Goal: Information Seeking & Learning: Check status

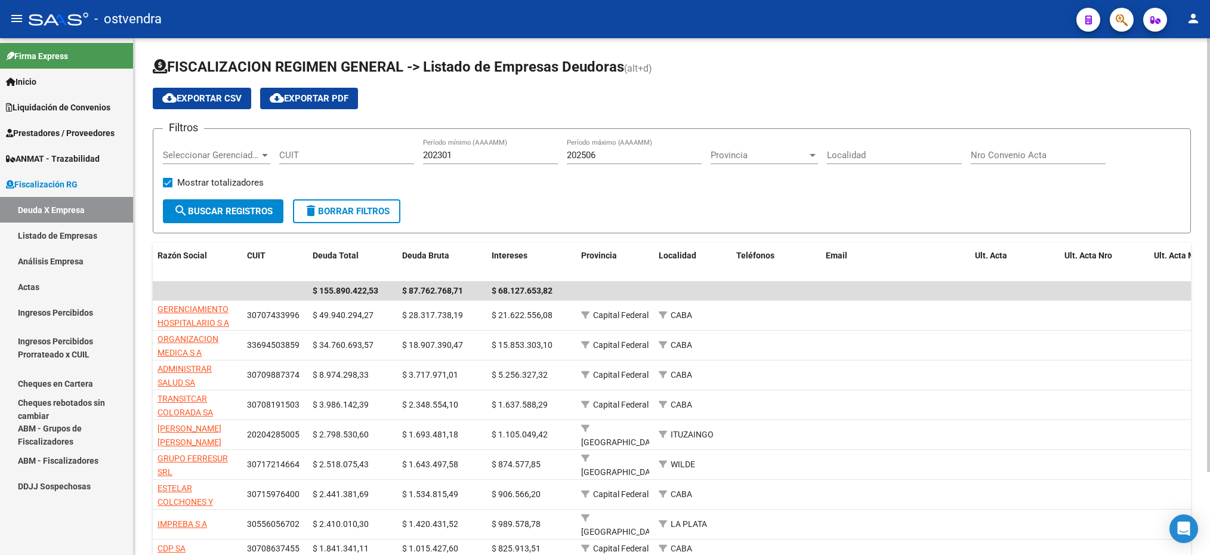
click at [192, 159] on span "Seleccionar Gerenciador" at bounding box center [211, 155] width 97 height 11
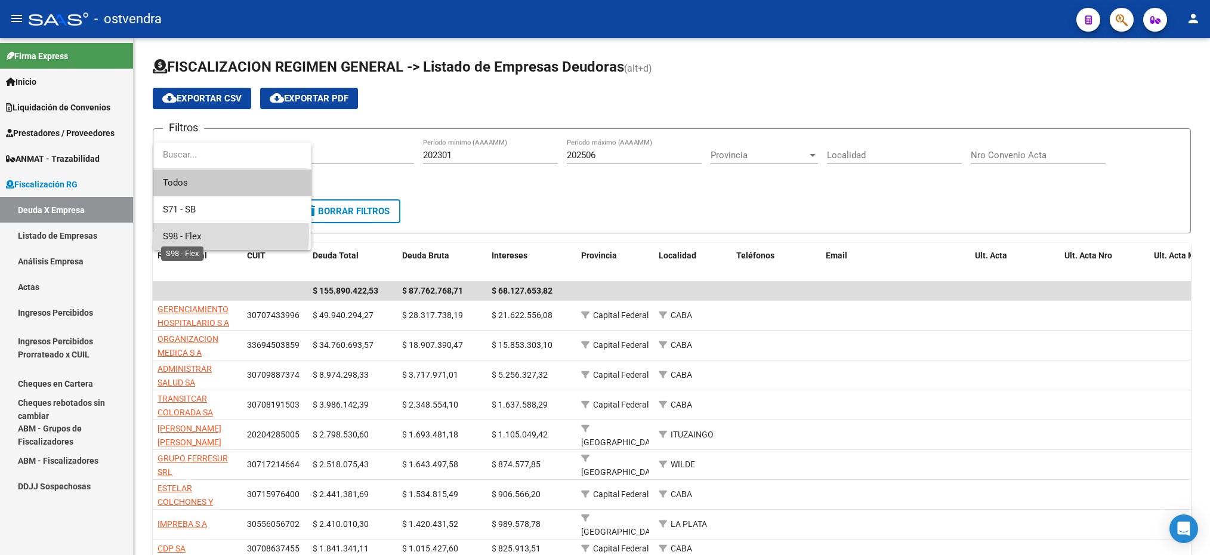
click at [174, 233] on span "S98 - Flex" at bounding box center [182, 236] width 38 height 11
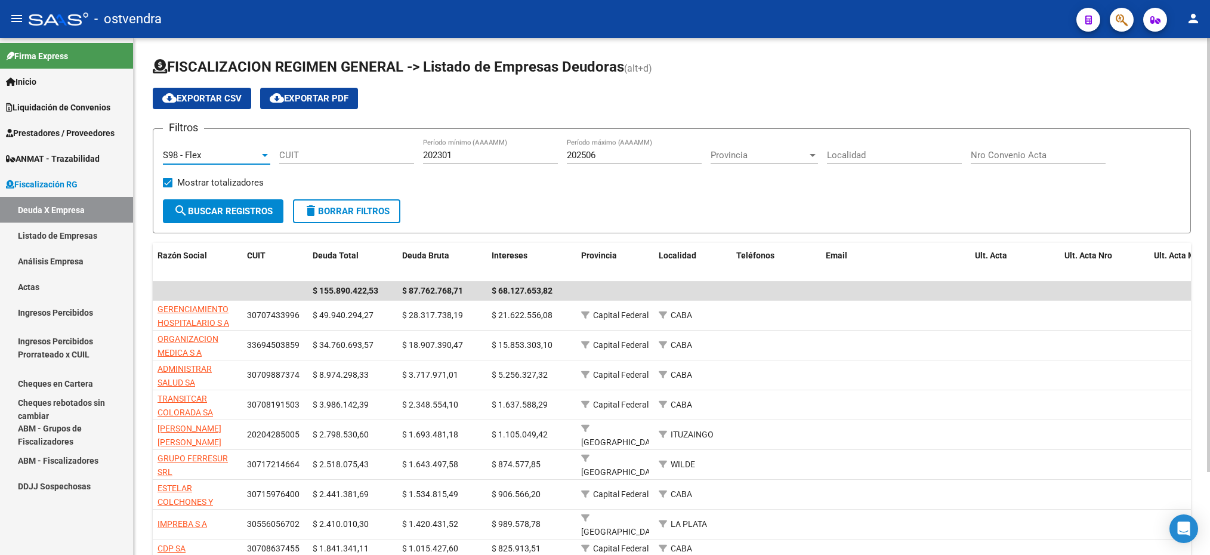
click at [325, 159] on input "CUIT" at bounding box center [346, 155] width 135 height 11
click at [500, 158] on input "202301" at bounding box center [490, 155] width 135 height 11
type input "202401"
click at [607, 156] on input "202506" at bounding box center [634, 155] width 135 height 11
type input "202508"
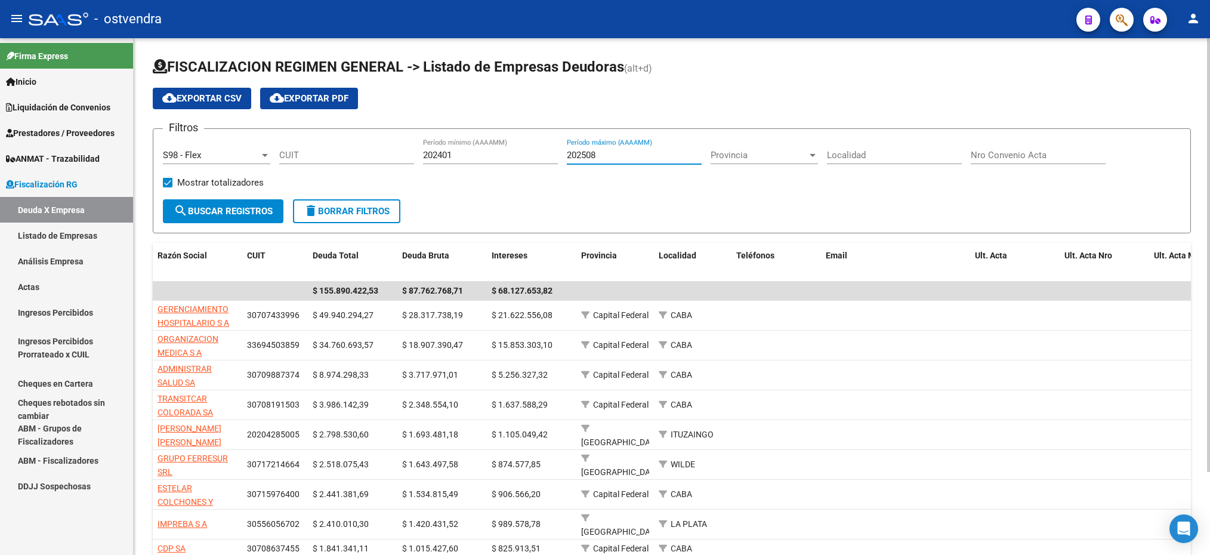
click at [223, 215] on span "search Buscar Registros" at bounding box center [223, 211] width 99 height 11
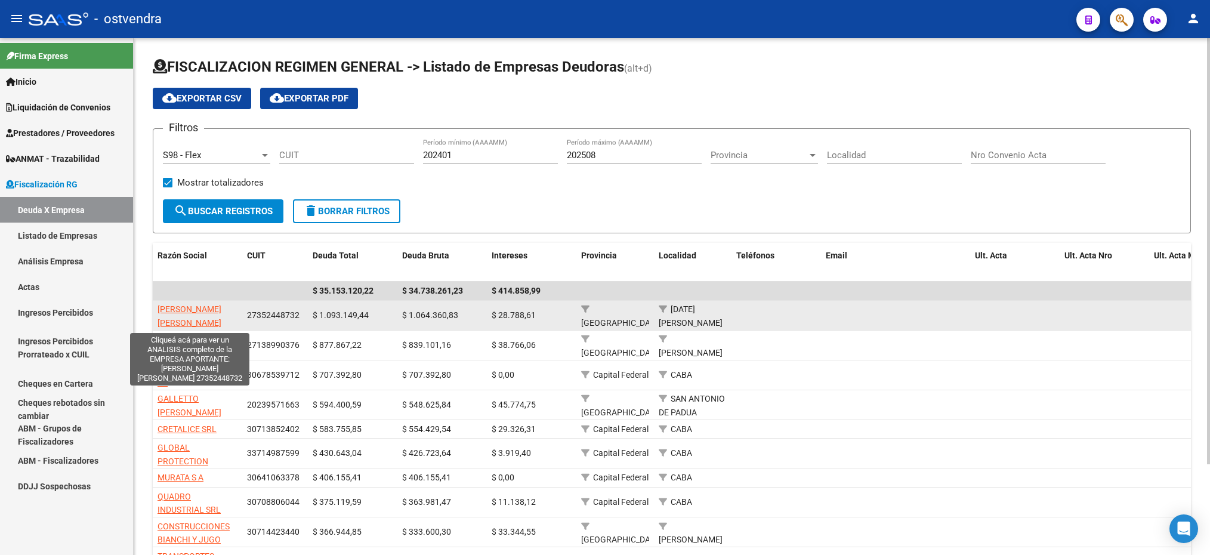
click at [174, 323] on span "[PERSON_NAME] [PERSON_NAME]" at bounding box center [190, 315] width 64 height 23
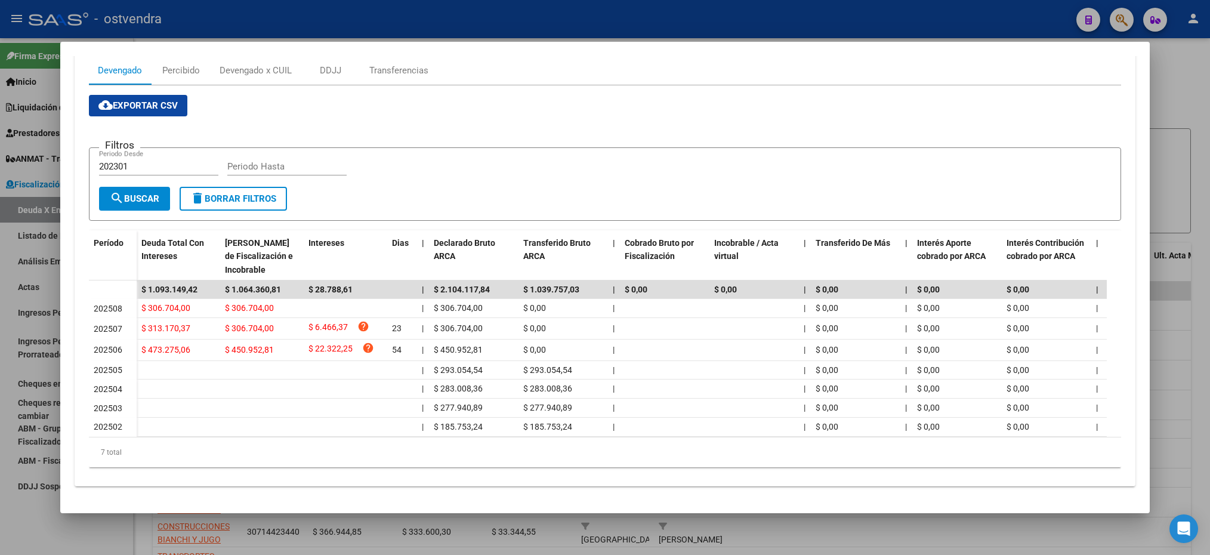
scroll to position [90, 0]
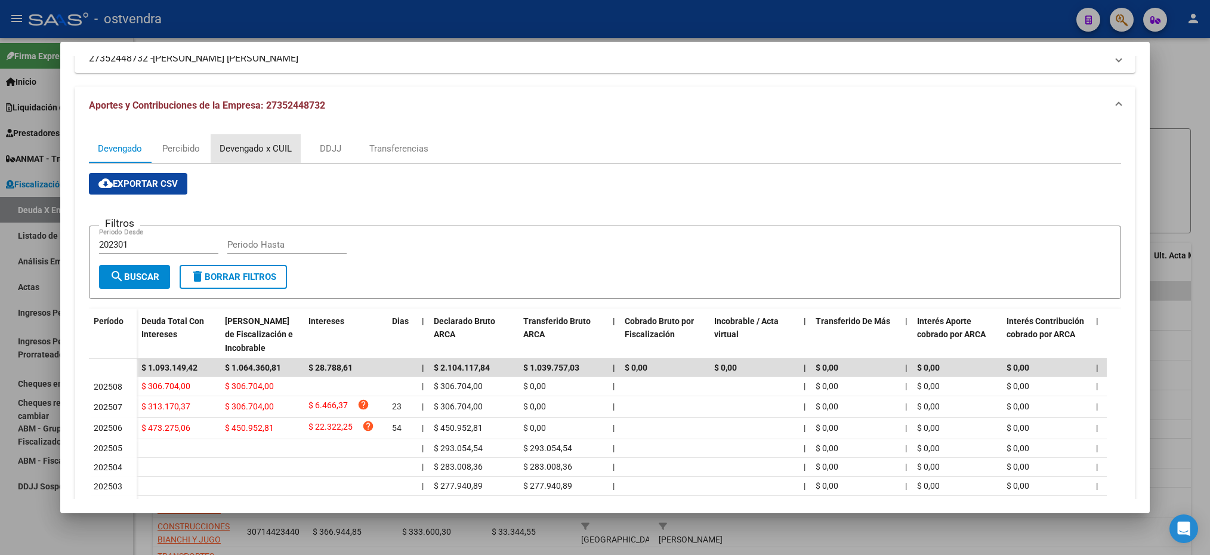
click at [246, 147] on div "Devengado x CUIL" at bounding box center [256, 148] width 72 height 13
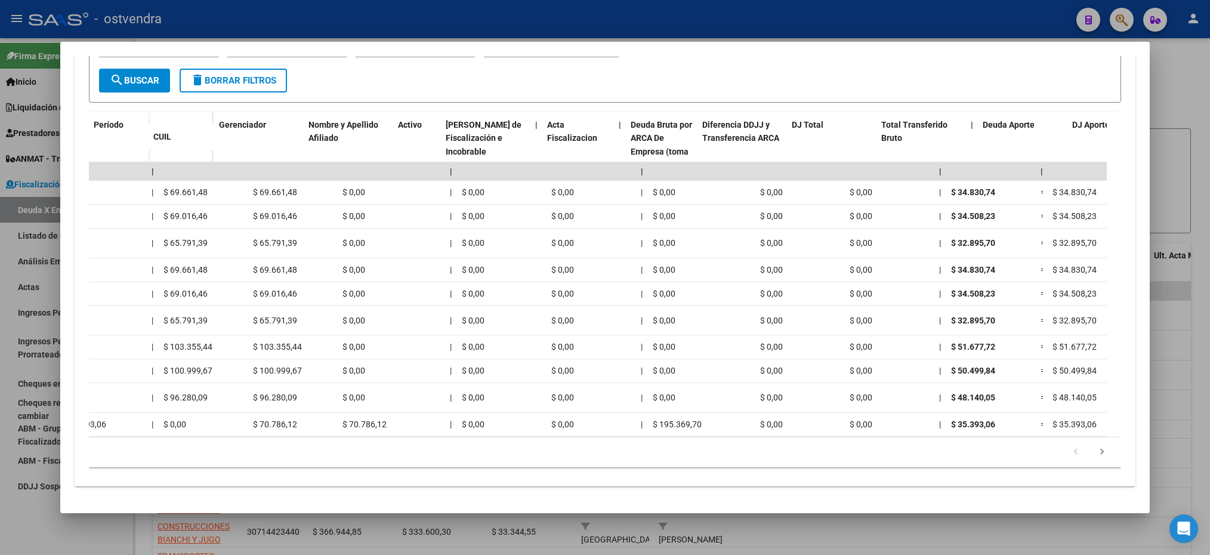
scroll to position [0, 0]
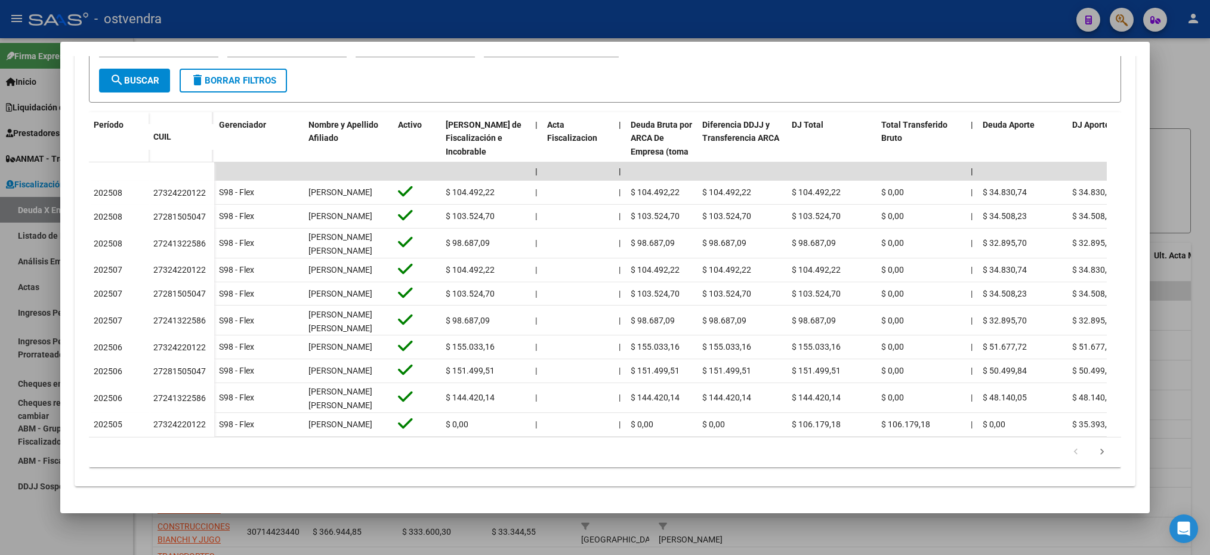
click at [1174, 81] on div at bounding box center [605, 277] width 1210 height 555
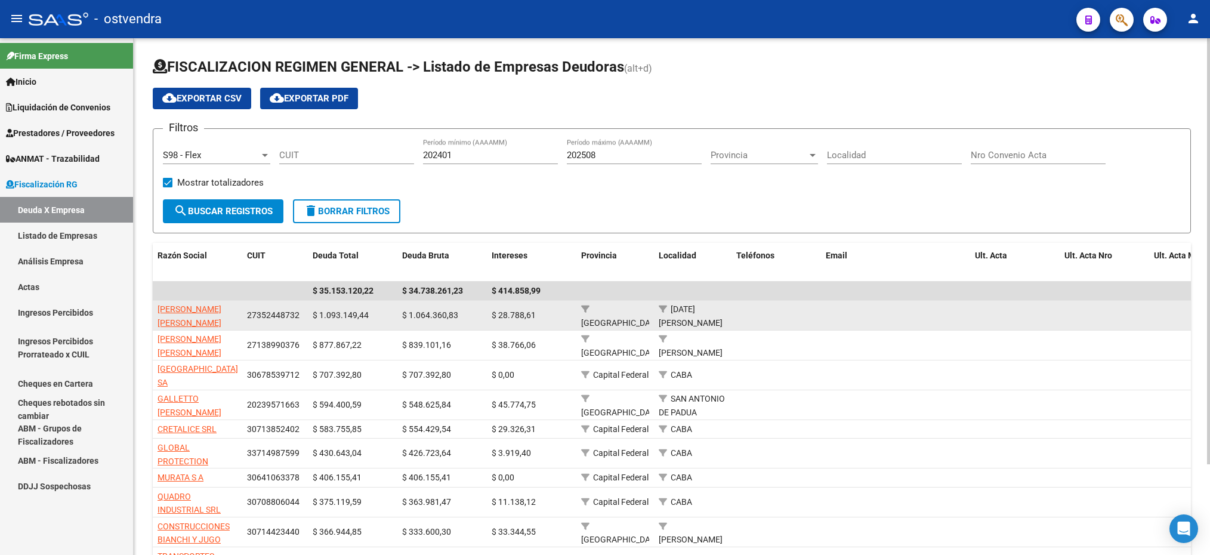
drag, startPoint x: 301, startPoint y: 316, endPoint x: 248, endPoint y: 319, distance: 53.2
click at [248, 319] on div "27352448732" at bounding box center [275, 316] width 56 height 14
drag, startPoint x: 248, startPoint y: 319, endPoint x: 301, endPoint y: 322, distance: 53.8
click at [301, 322] on div "27352448732" at bounding box center [275, 316] width 56 height 14
drag, startPoint x: 301, startPoint y: 314, endPoint x: 235, endPoint y: 317, distance: 66.9
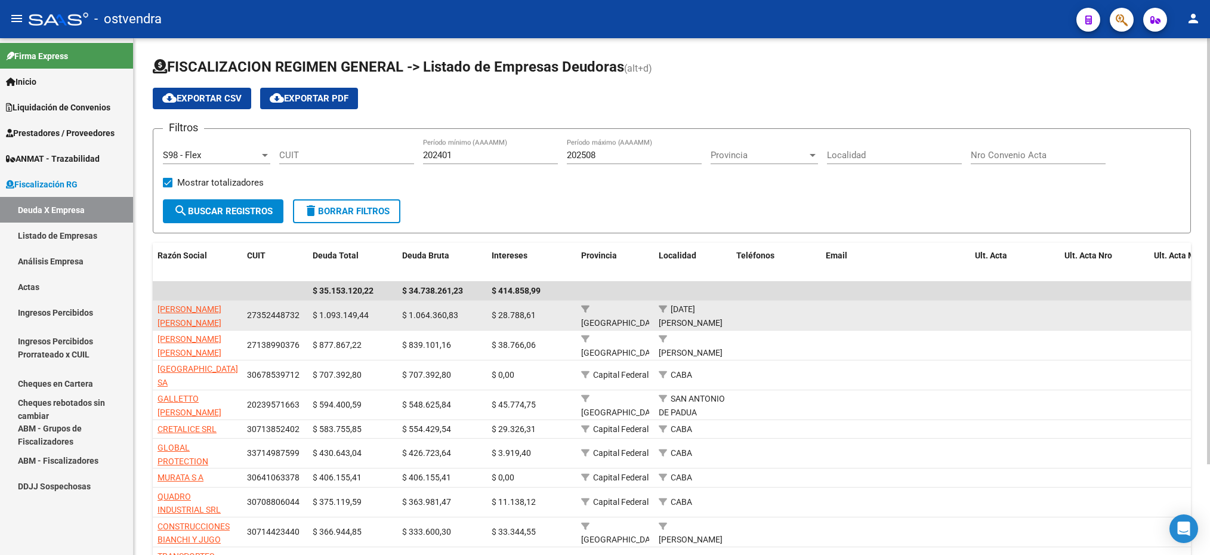
click at [235, 317] on div "[PERSON_NAME] [PERSON_NAME] 27352448732 $ 1.093.149,44 $ 1.064.360,83 $ 28.788,…" at bounding box center [830, 316] width 1355 height 30
drag, startPoint x: 235, startPoint y: 317, endPoint x: 267, endPoint y: 317, distance: 32.2
copy div "27352448732"
click at [172, 305] on span "[PERSON_NAME] [PERSON_NAME]" at bounding box center [190, 315] width 64 height 23
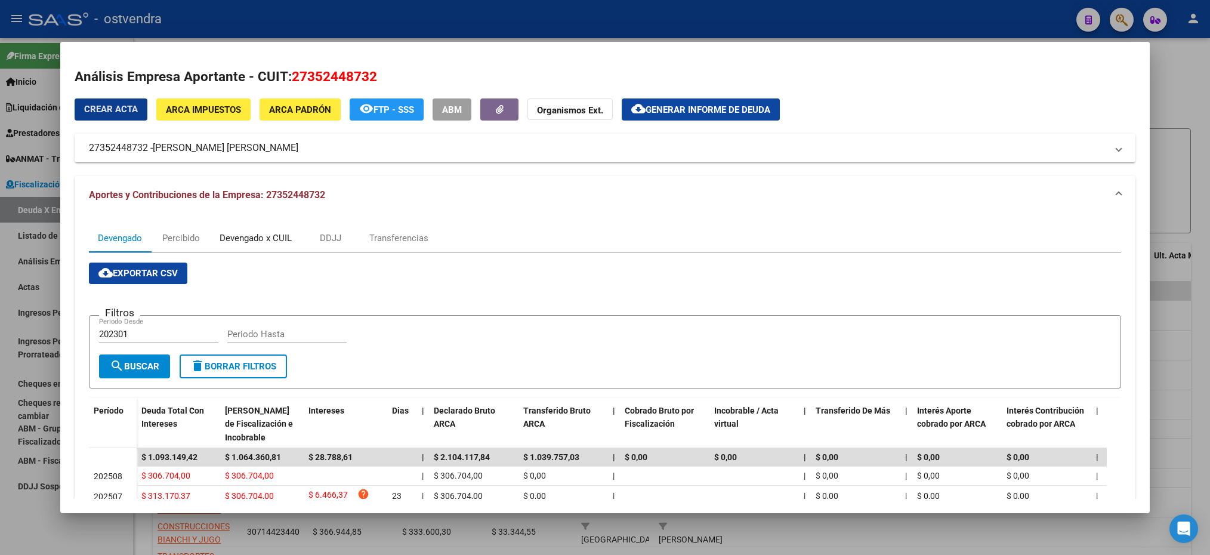
click at [218, 233] on div "Devengado x CUIL" at bounding box center [256, 238] width 90 height 29
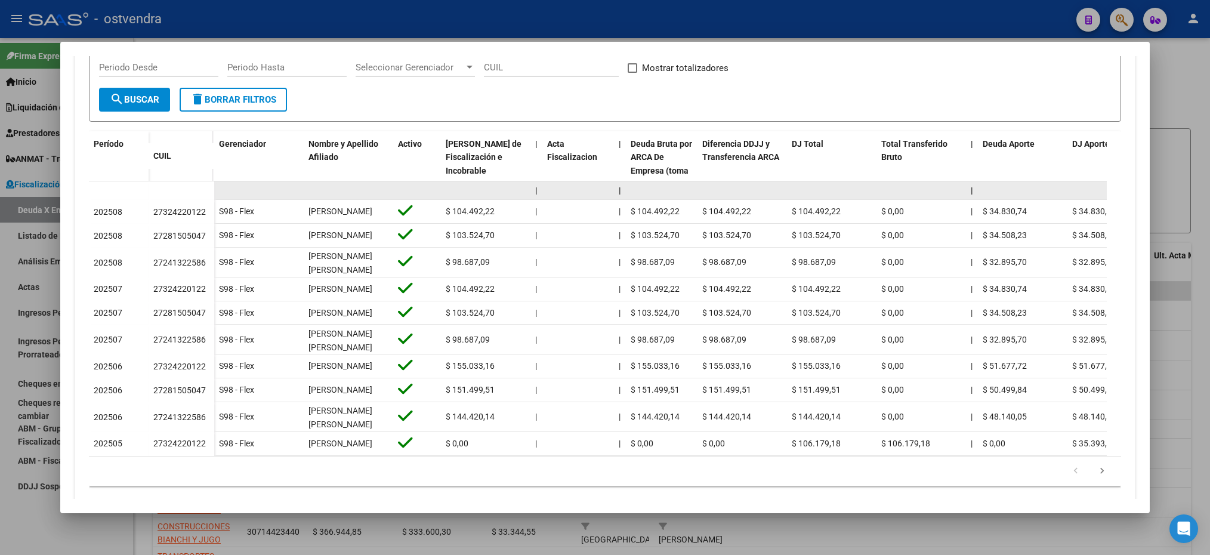
scroll to position [269, 0]
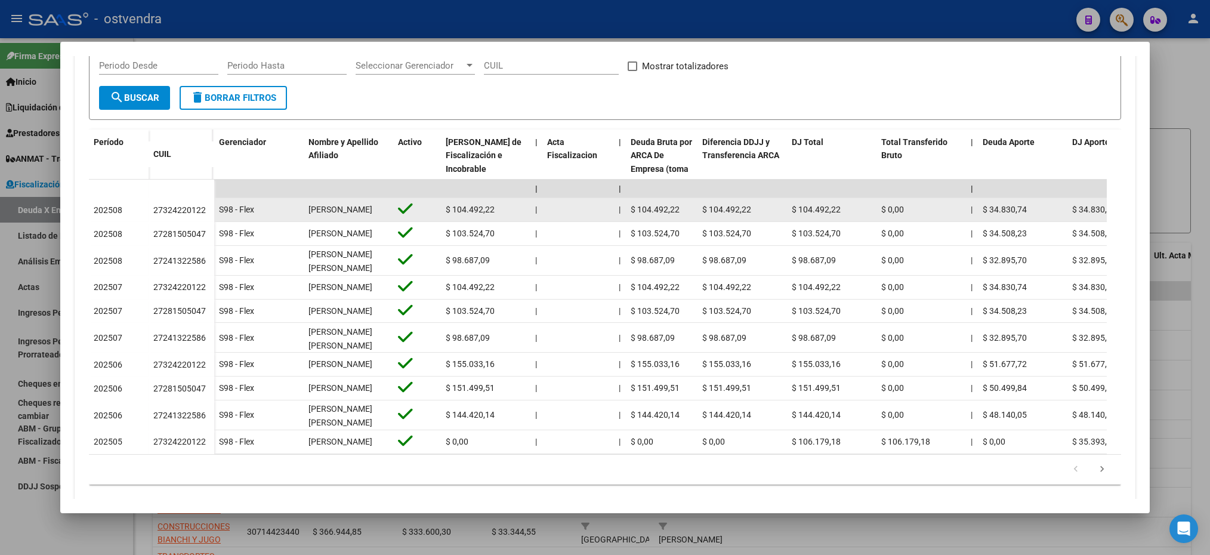
drag, startPoint x: 153, startPoint y: 215, endPoint x: 205, endPoint y: 213, distance: 52.0
click at [205, 213] on div "27324220122" at bounding box center [179, 211] width 53 height 14
copy div "27324220122"
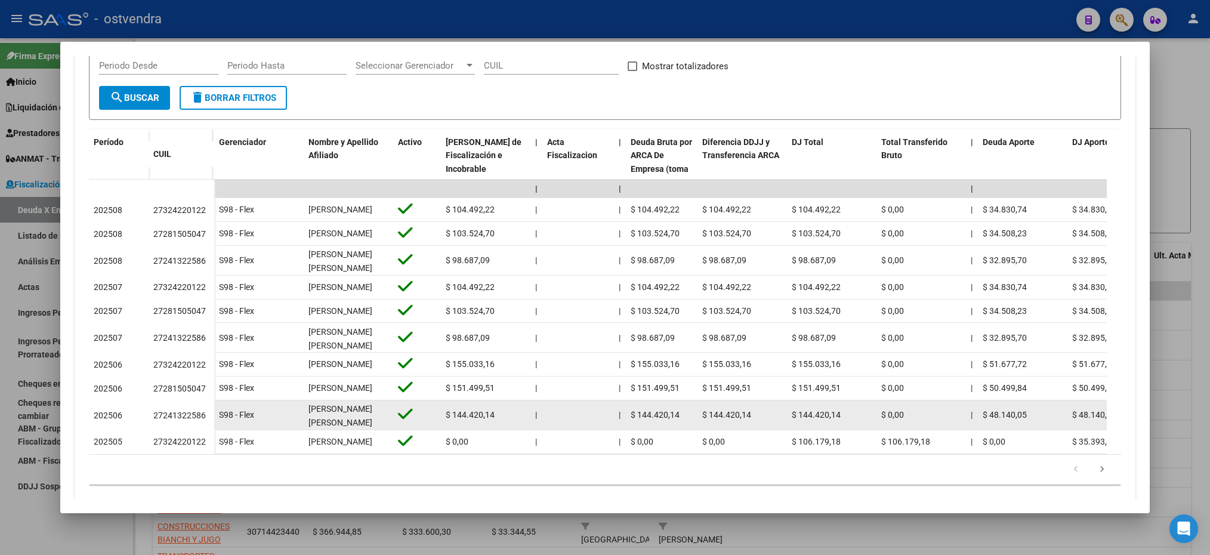
scroll to position [0, 0]
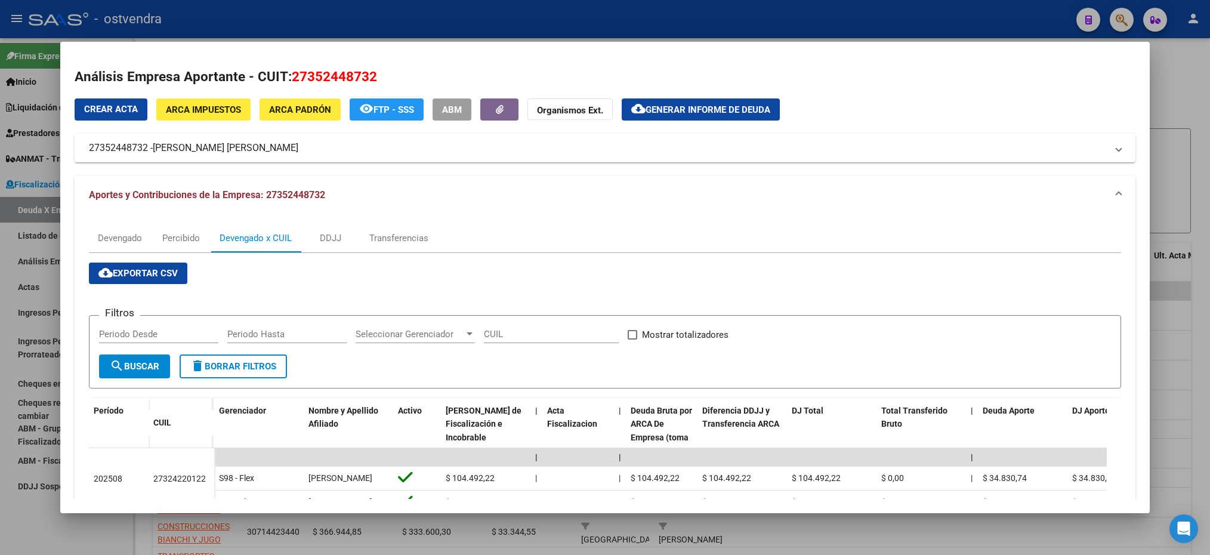
click at [1154, 88] on div at bounding box center [605, 277] width 1210 height 555
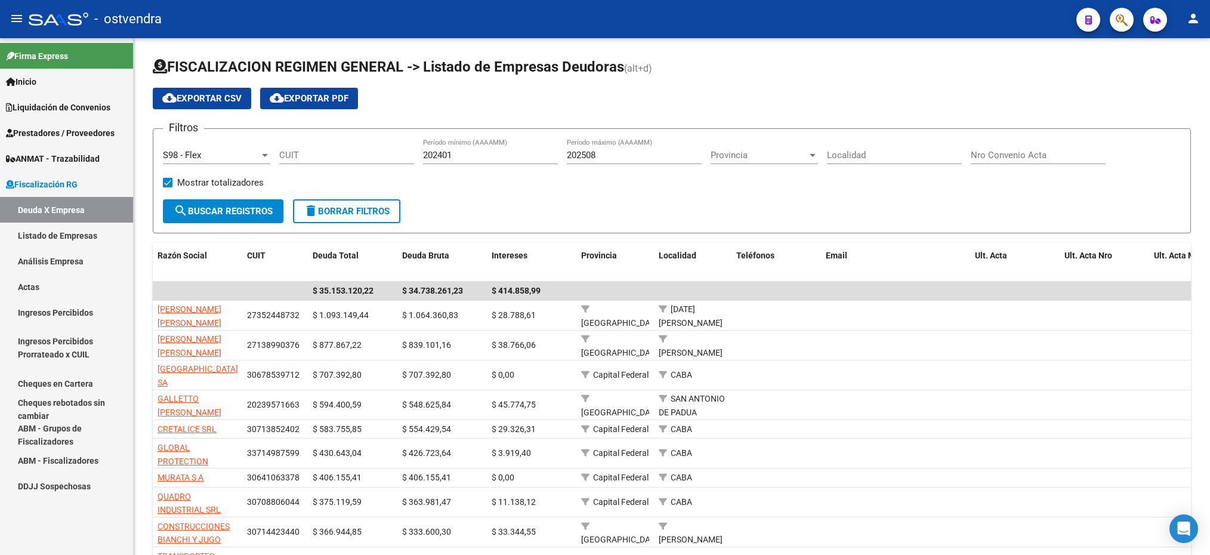
click at [24, 109] on span "Liquidación de Convenios" at bounding box center [58, 107] width 104 height 13
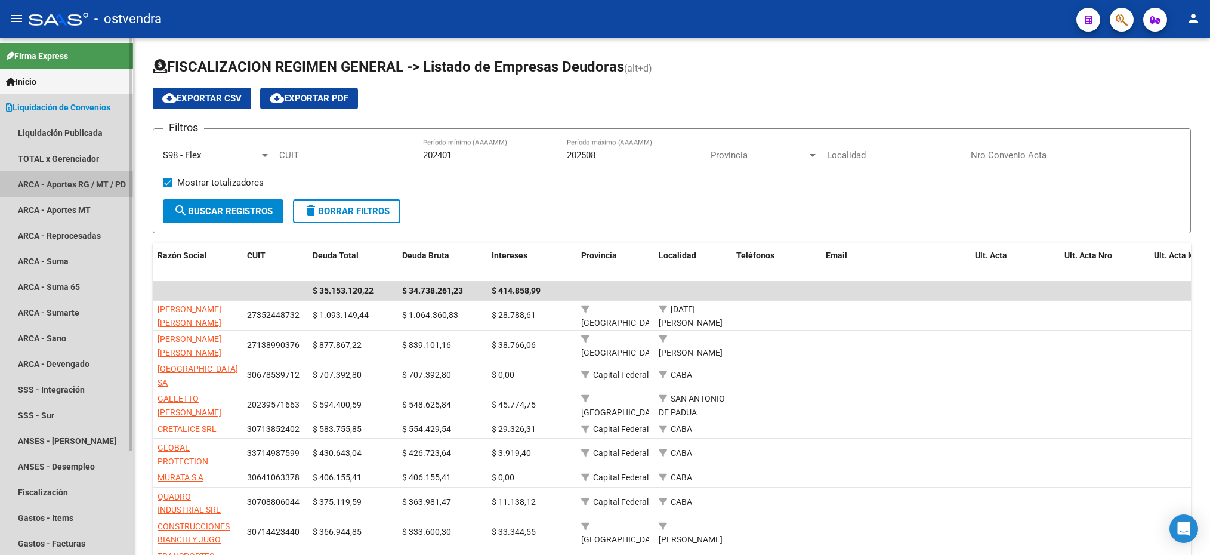
click at [68, 175] on link "ARCA - Aportes RG / MT / PD" at bounding box center [66, 184] width 133 height 26
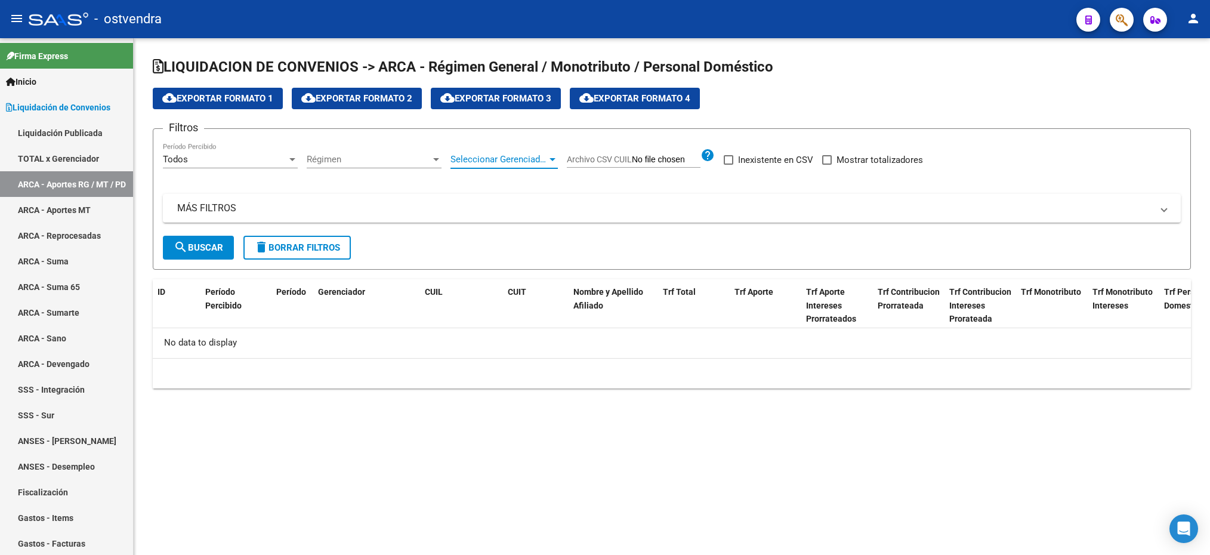
click at [489, 158] on span "Seleccionar Gerenciador" at bounding box center [499, 159] width 97 height 11
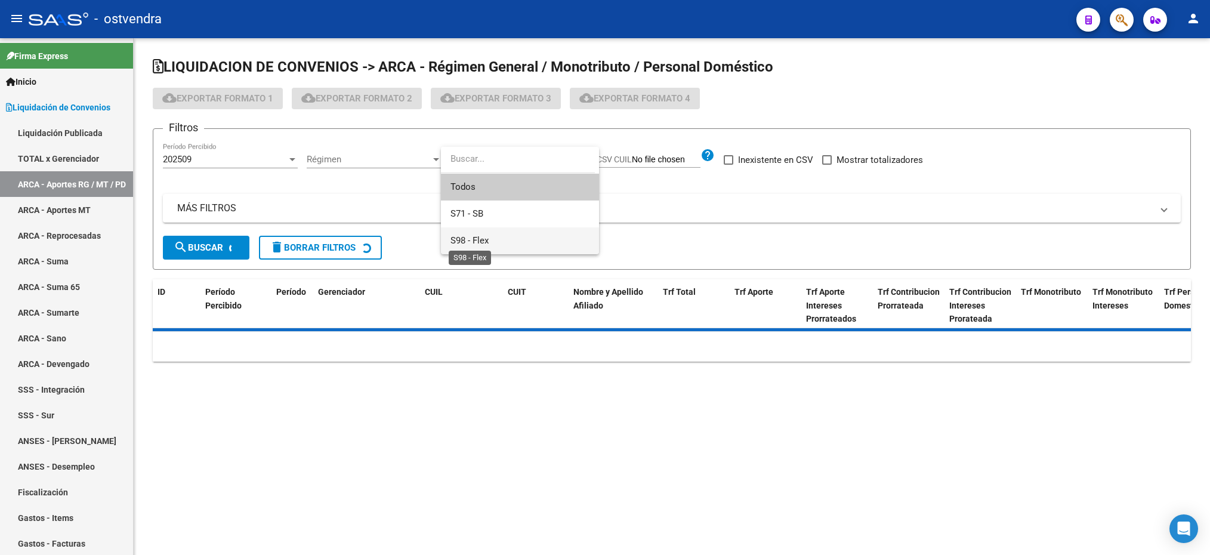
click at [482, 243] on span "S98 - Flex" at bounding box center [470, 240] width 38 height 11
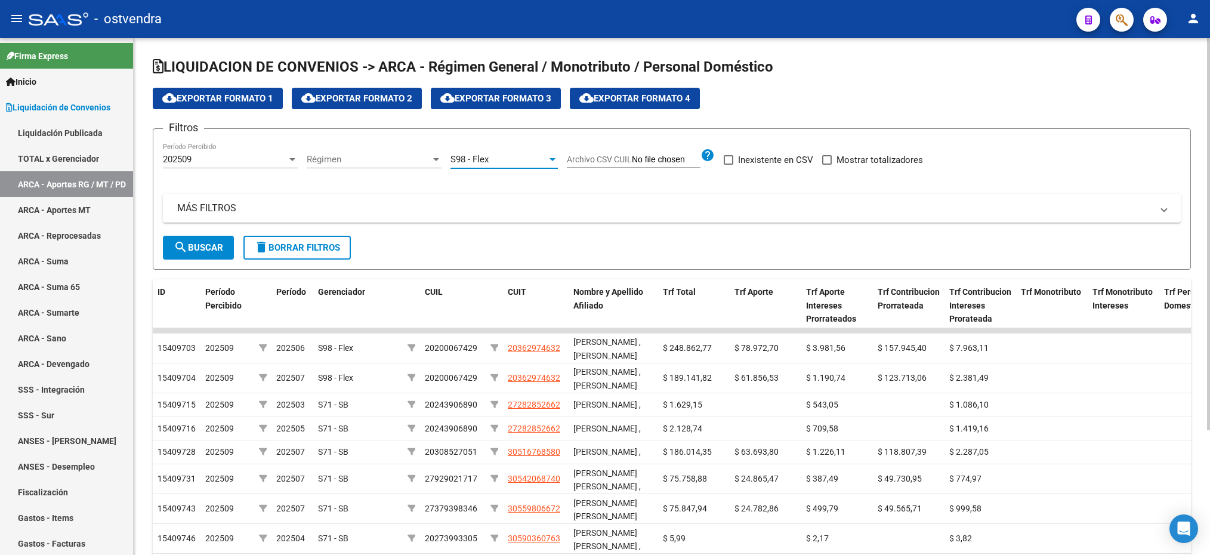
click at [374, 149] on div "Régimen Régimen" at bounding box center [374, 156] width 135 height 26
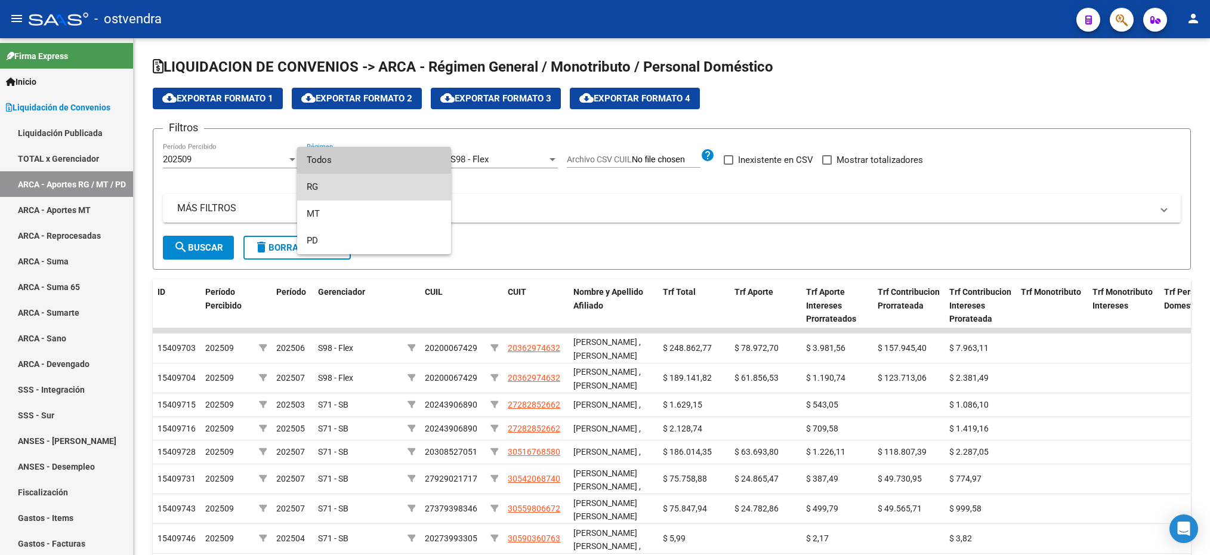
click at [354, 185] on span "RG" at bounding box center [374, 187] width 135 height 27
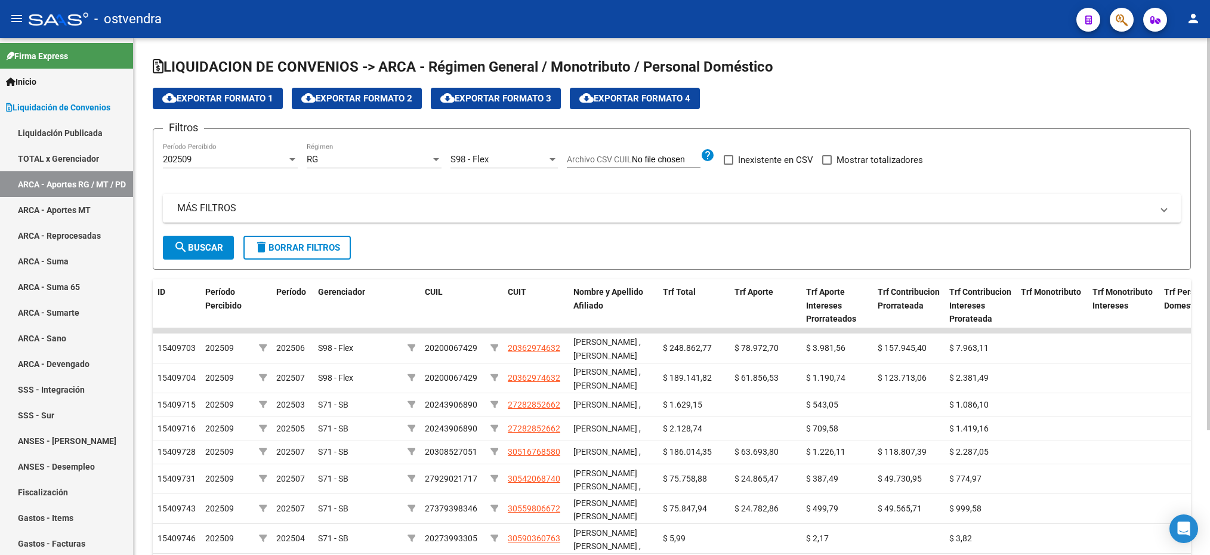
click at [238, 205] on mat-panel-title "MÁS FILTROS" at bounding box center [664, 208] width 975 height 13
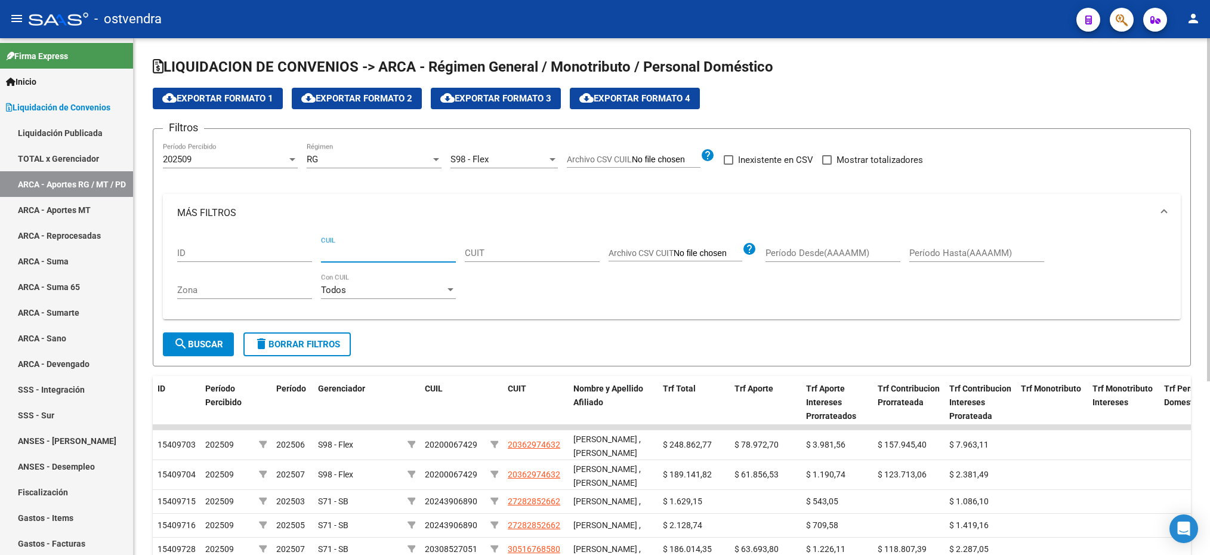
click at [390, 252] on input "CUIL" at bounding box center [388, 253] width 135 height 11
paste input "27-32422012-2"
type input "27-32422012-2"
click at [210, 161] on div "202509" at bounding box center [225, 159] width 124 height 11
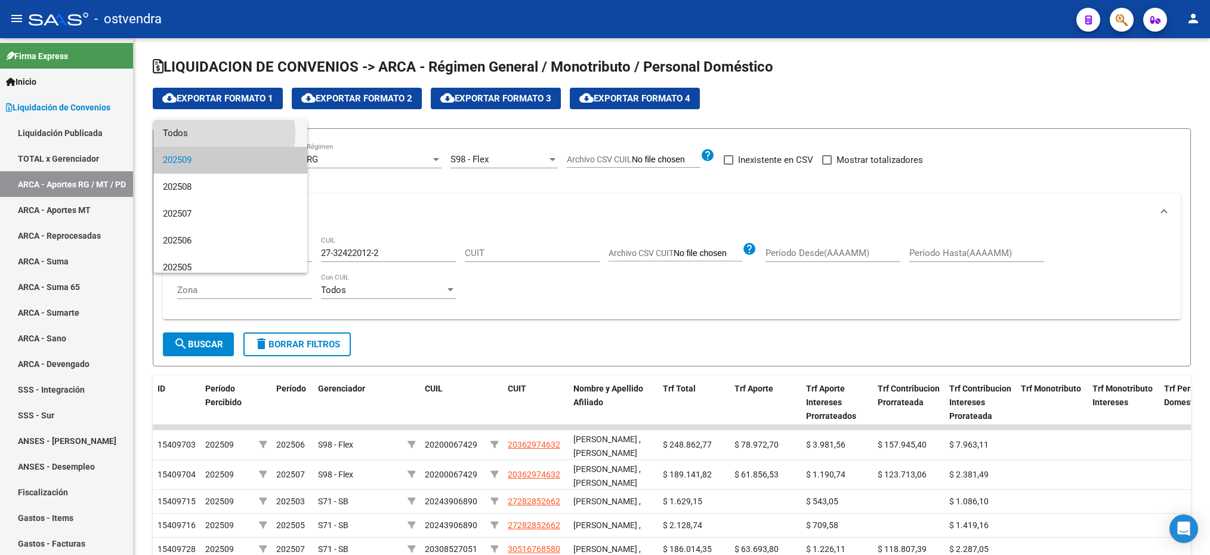
click at [213, 134] on span "Todos" at bounding box center [230, 133] width 135 height 27
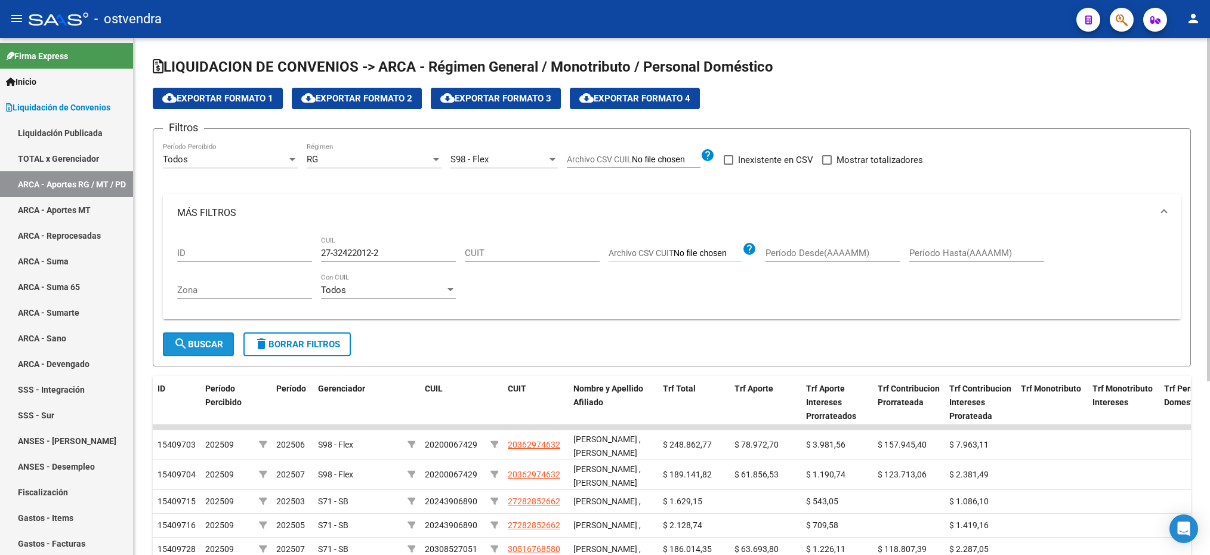
click at [213, 352] on button "search Buscar" at bounding box center [198, 344] width 71 height 24
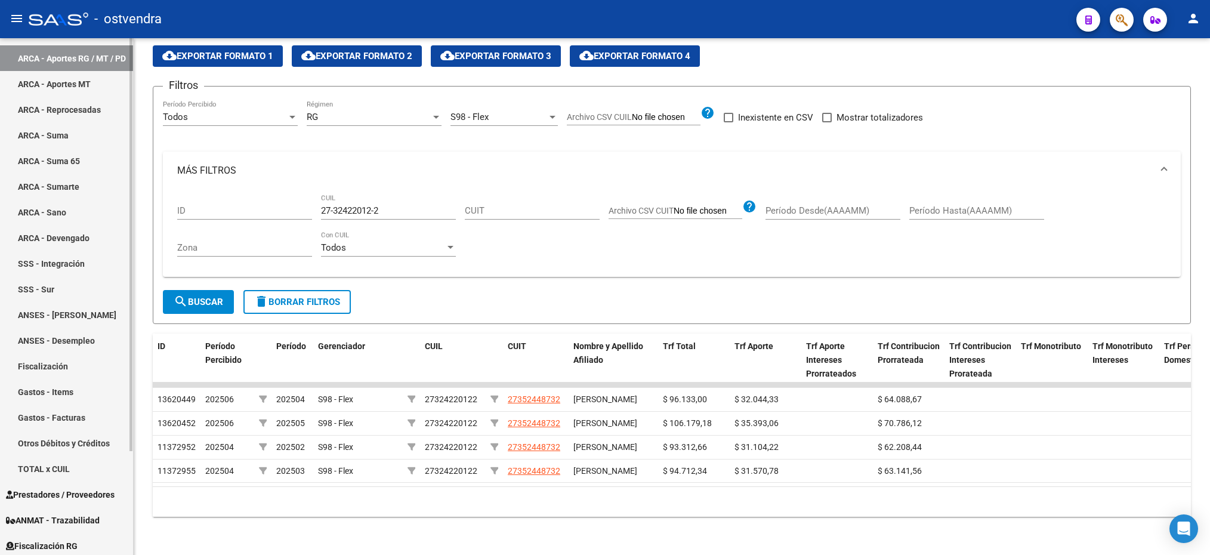
scroll to position [129, 0]
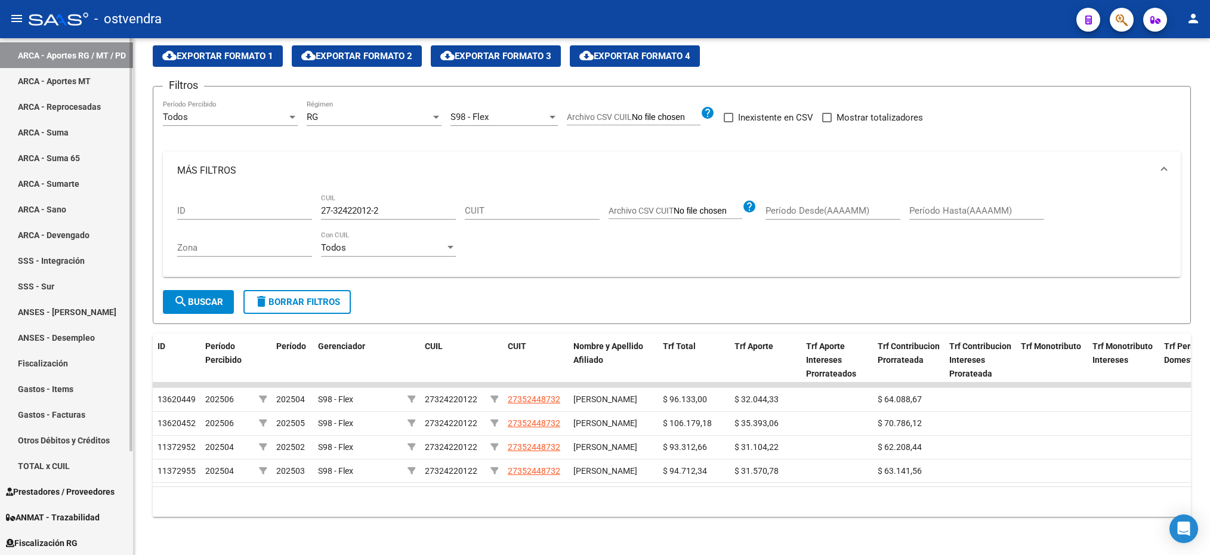
click at [70, 544] on span "Fiscalización RG" at bounding box center [42, 543] width 72 height 13
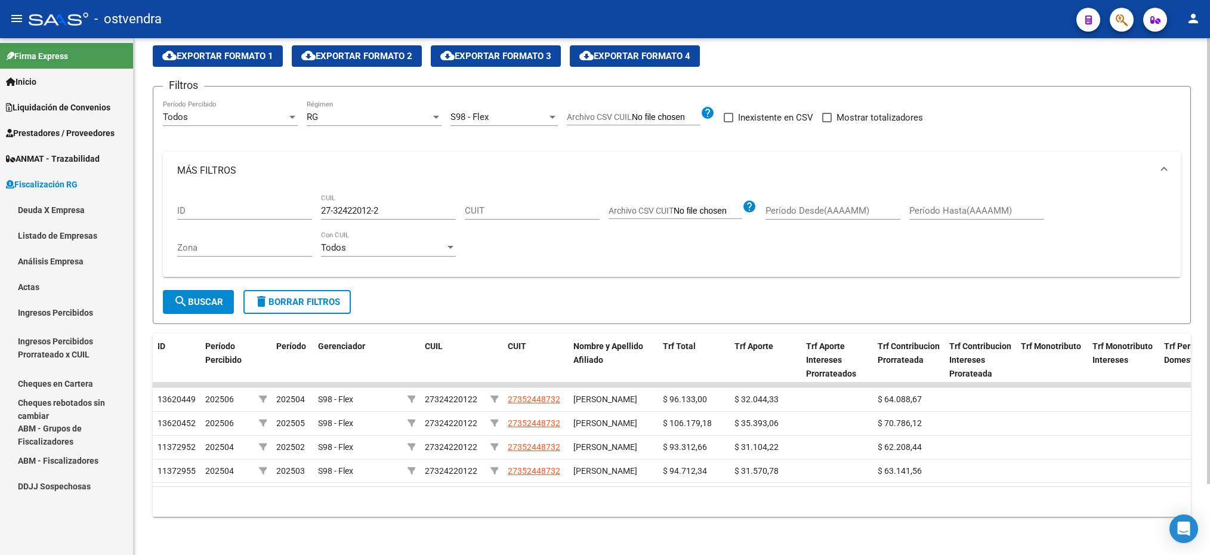
scroll to position [0, 0]
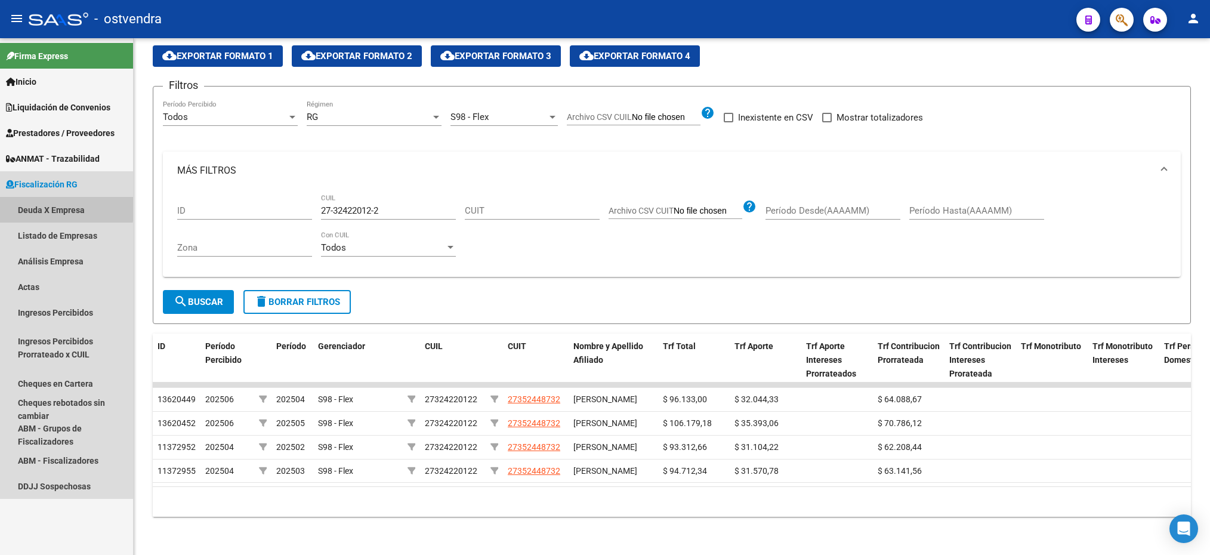
click at [64, 208] on link "Deuda X Empresa" at bounding box center [66, 210] width 133 height 26
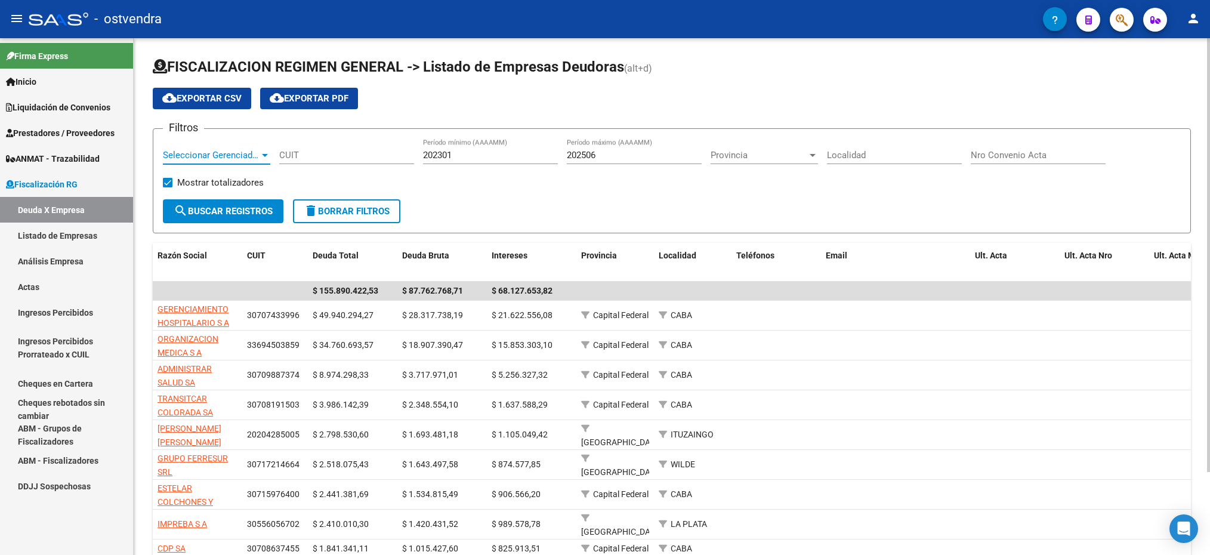
click at [251, 156] on span "Seleccionar Gerenciador" at bounding box center [211, 155] width 97 height 11
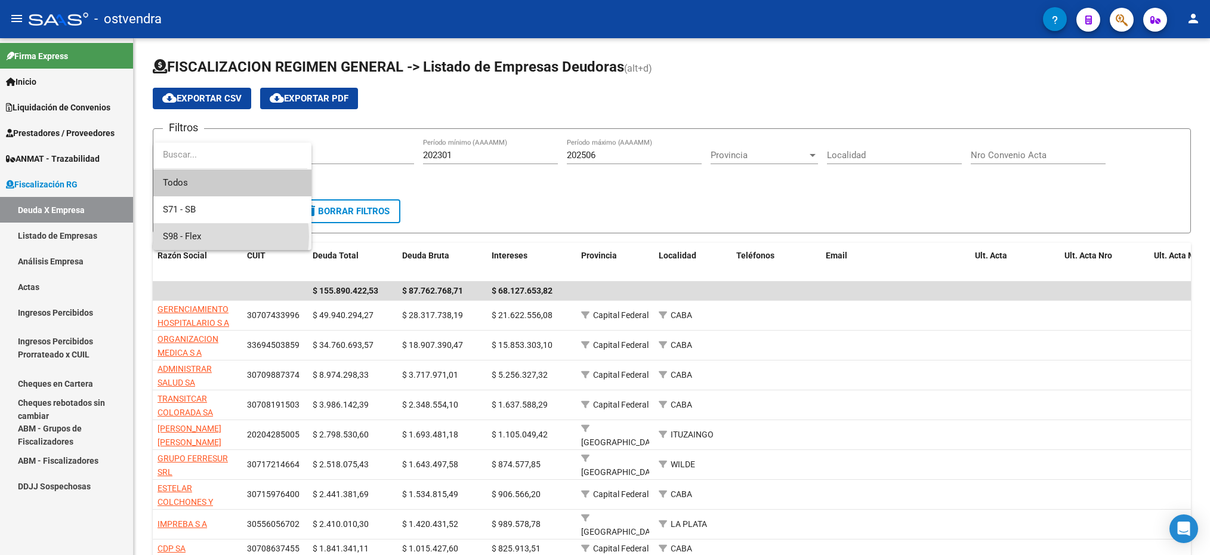
click at [213, 236] on span "S98 - Flex" at bounding box center [232, 236] width 139 height 27
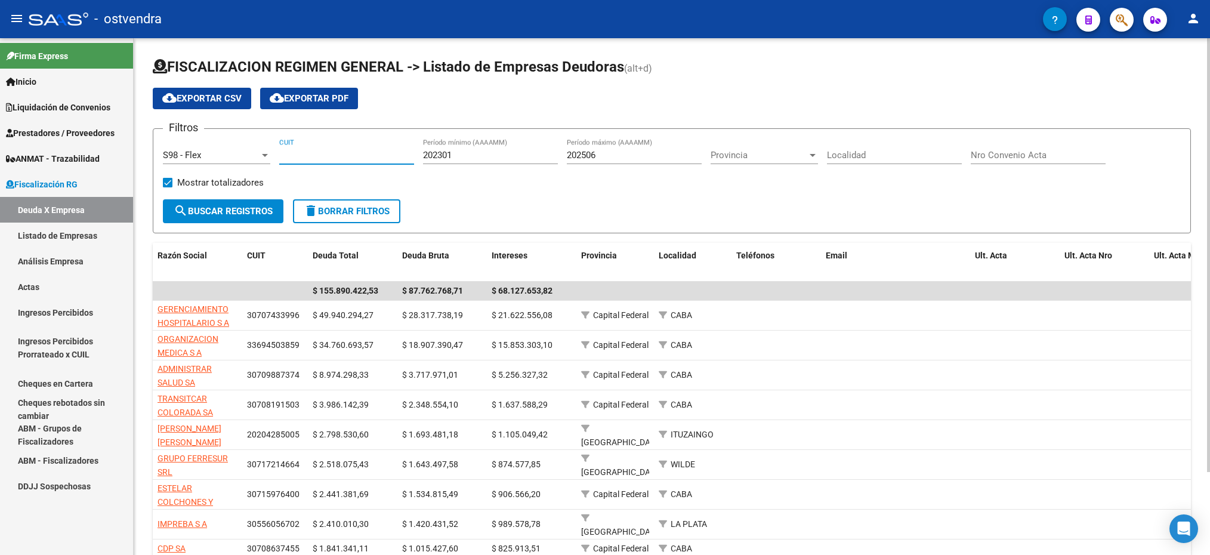
click at [298, 156] on input "CUIT" at bounding box center [346, 155] width 135 height 11
click at [185, 214] on mat-icon "search" at bounding box center [181, 211] width 14 height 14
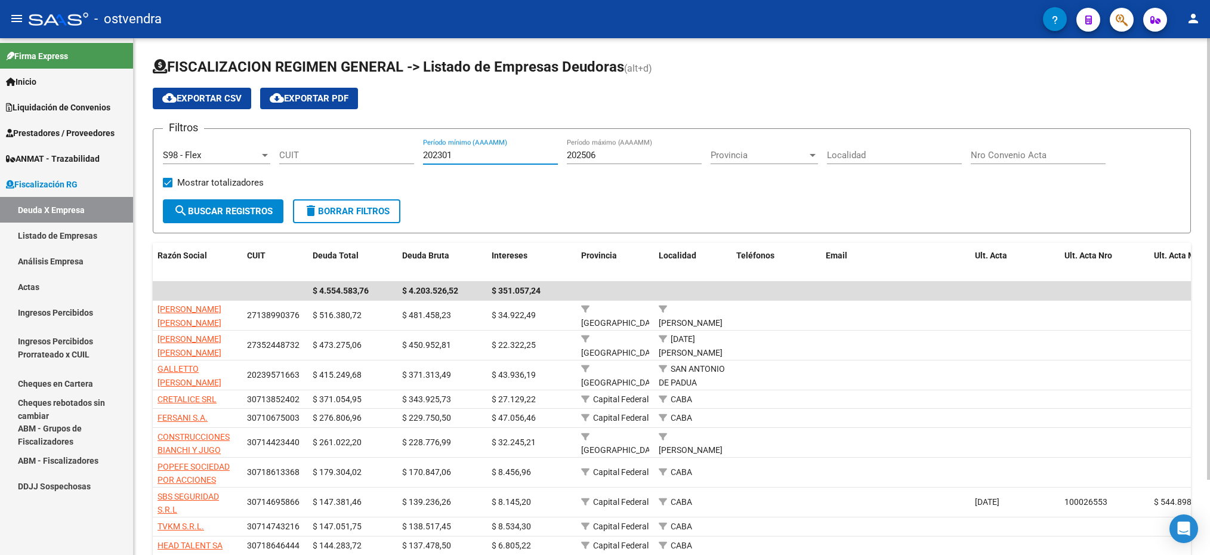
click at [471, 156] on input "202301" at bounding box center [490, 155] width 135 height 11
type input "202401"
click at [256, 210] on span "search Buscar Registros" at bounding box center [223, 211] width 99 height 11
click at [599, 156] on input "202506" at bounding box center [634, 155] width 135 height 11
click at [179, 214] on mat-icon "search" at bounding box center [181, 211] width 14 height 14
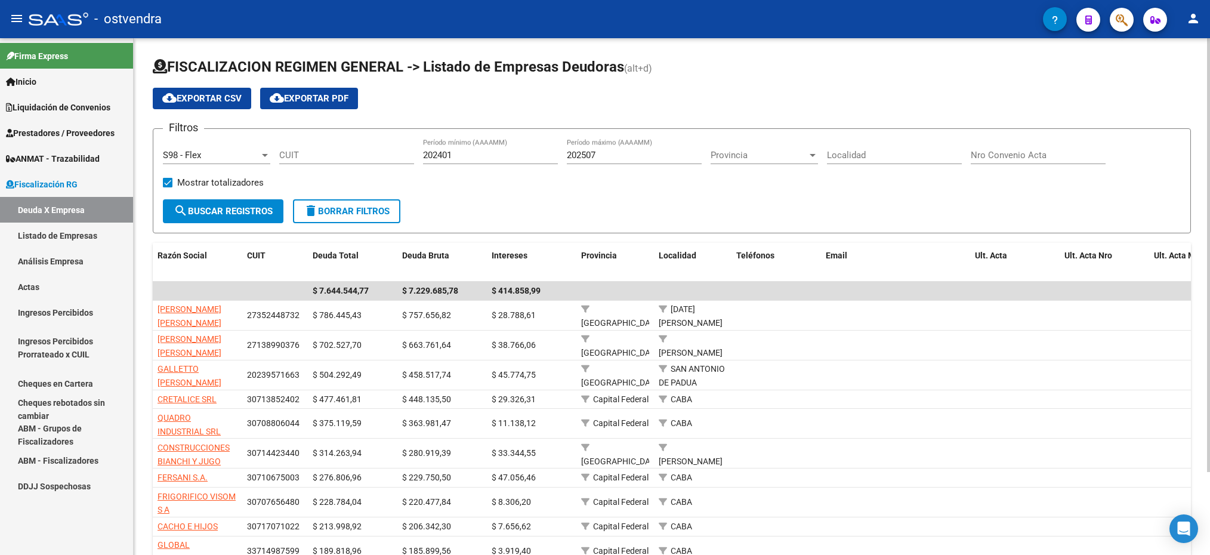
click at [612, 158] on input "202507" at bounding box center [634, 155] width 135 height 11
click at [183, 213] on mat-icon "search" at bounding box center [181, 211] width 14 height 14
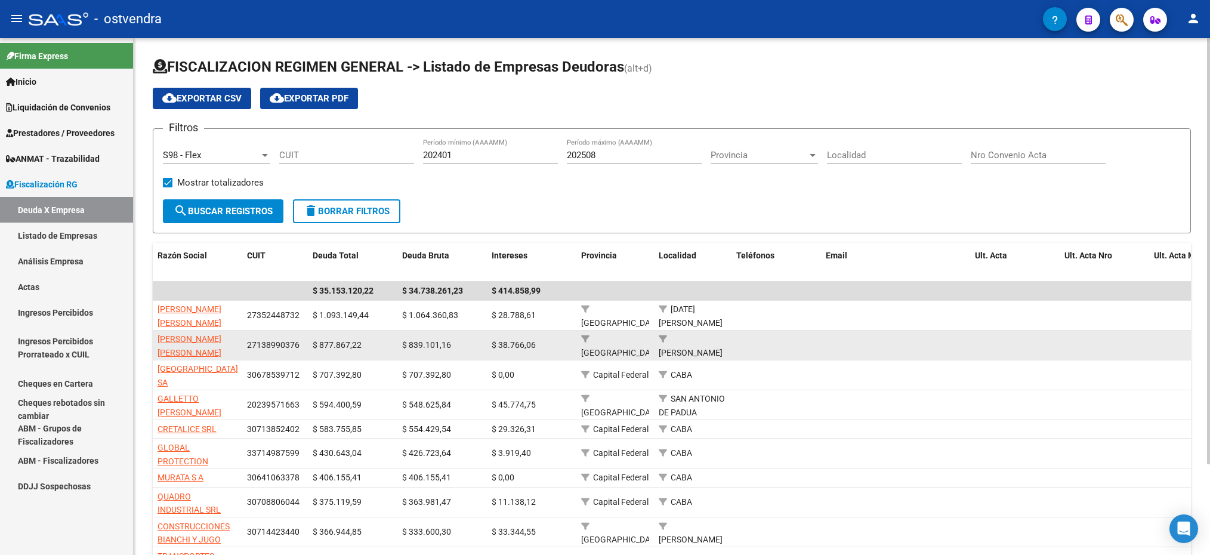
scroll to position [90, 0]
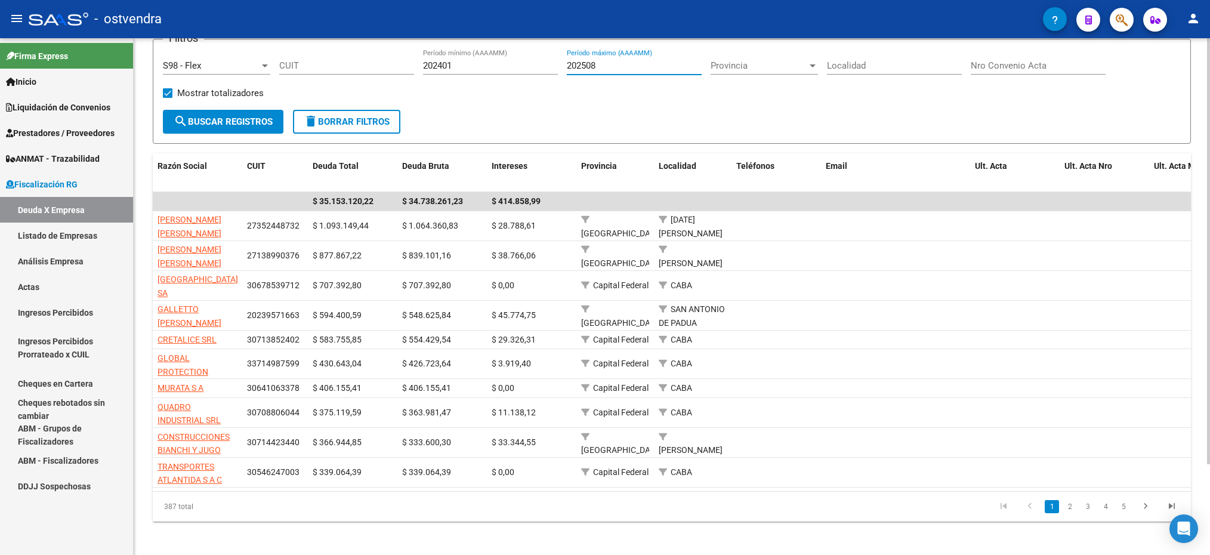
click at [603, 69] on input "202508" at bounding box center [634, 65] width 135 height 11
click at [612, 69] on input "202508" at bounding box center [634, 65] width 135 height 11
type input "202507"
click at [201, 116] on span "search Buscar Registros" at bounding box center [223, 121] width 99 height 11
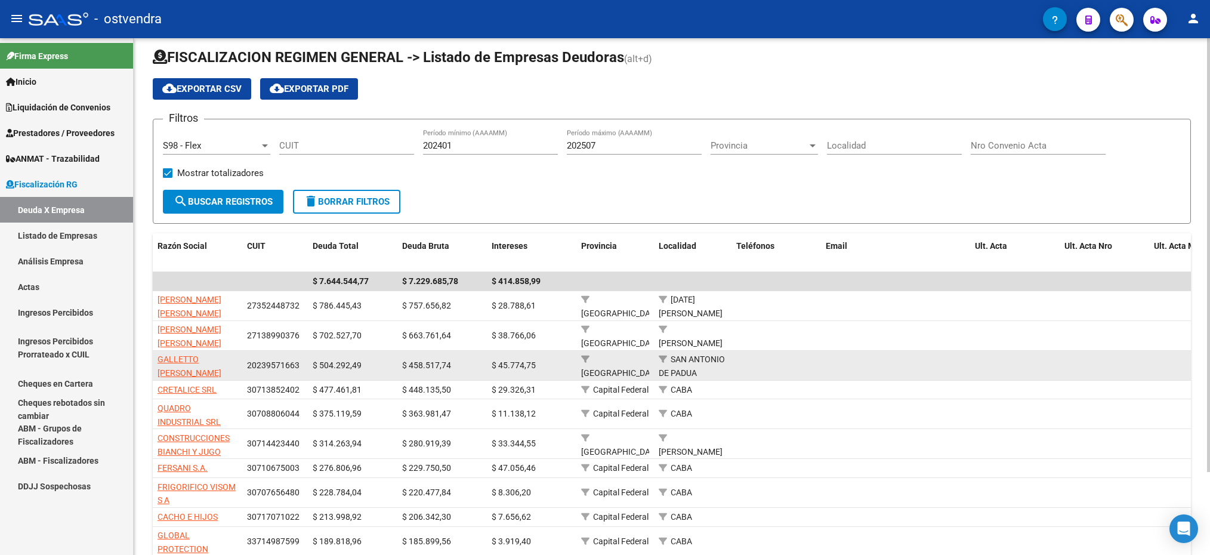
scroll to position [99, 0]
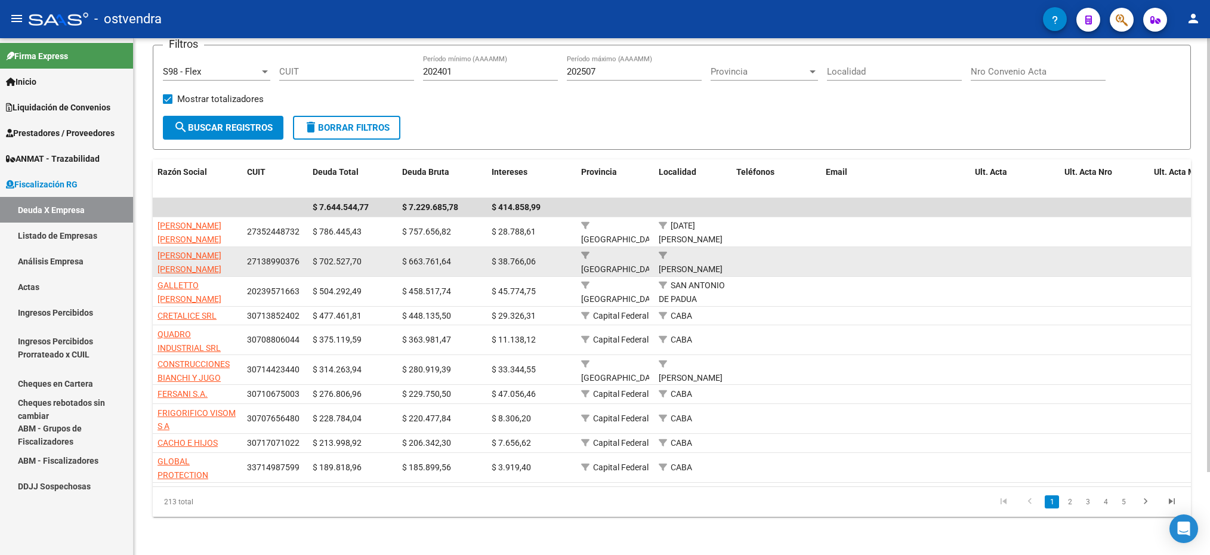
drag, startPoint x: 299, startPoint y: 242, endPoint x: 243, endPoint y: 242, distance: 55.5
click at [243, 247] on datatable-body-cell "27138990376" at bounding box center [275, 261] width 66 height 29
drag, startPoint x: 243, startPoint y: 242, endPoint x: 262, endPoint y: 242, distance: 18.5
copy span "27138990376"
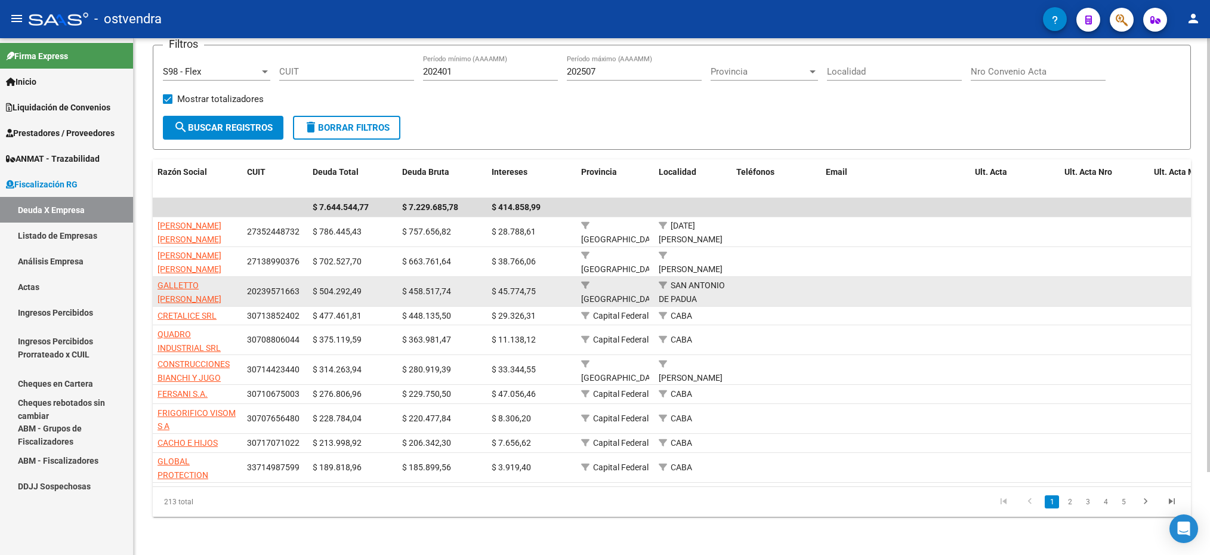
drag, startPoint x: 246, startPoint y: 274, endPoint x: 299, endPoint y: 274, distance: 53.1
click at [299, 285] on div "20239571663" at bounding box center [275, 292] width 56 height 14
copy span "20239571663"
click at [205, 280] on span "GALLETTO [PERSON_NAME]" at bounding box center [190, 291] width 64 height 23
type textarea "20239571663"
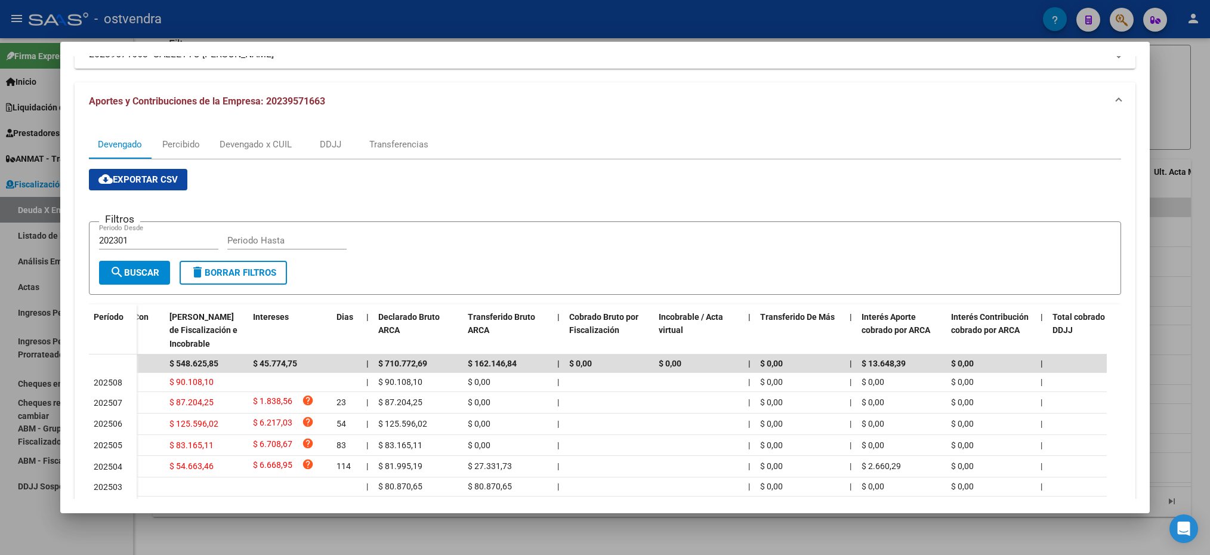
scroll to position [0, 0]
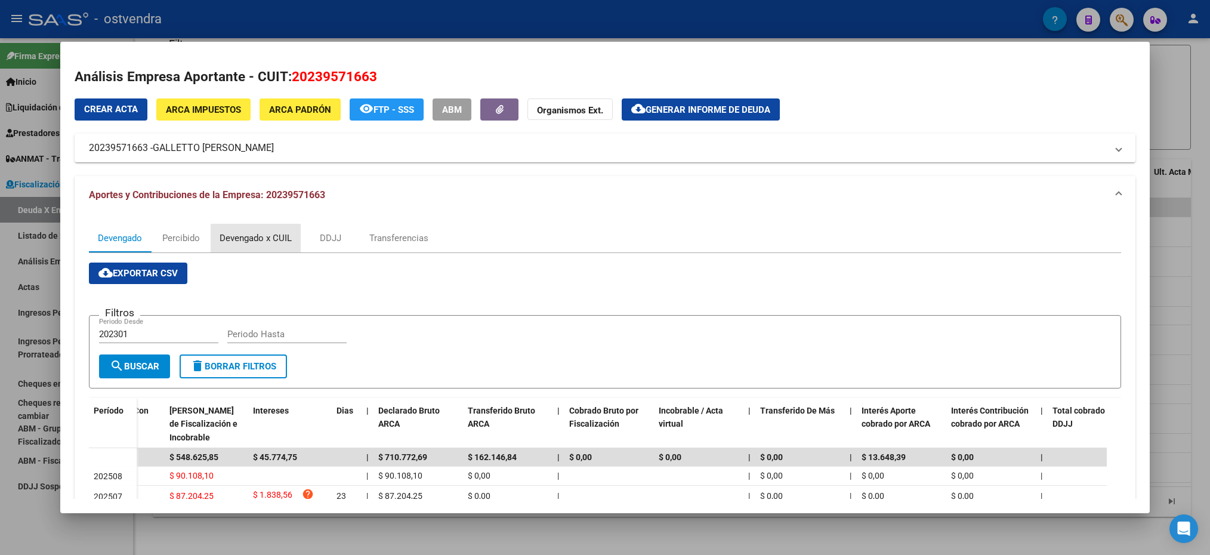
click at [273, 239] on div "Devengado x CUIL" at bounding box center [256, 238] width 72 height 13
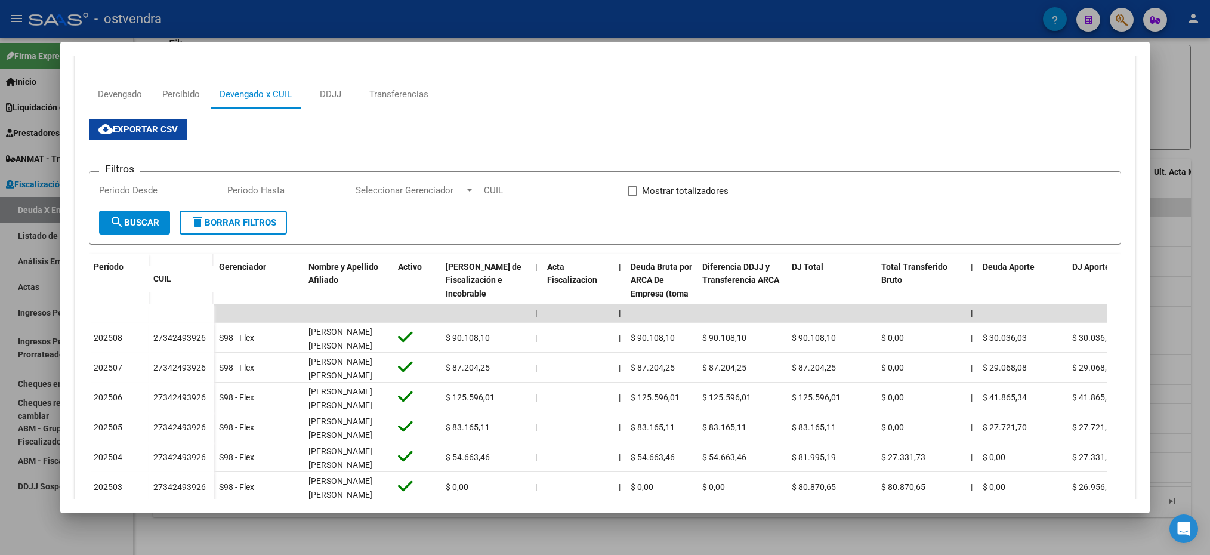
scroll to position [283, 0]
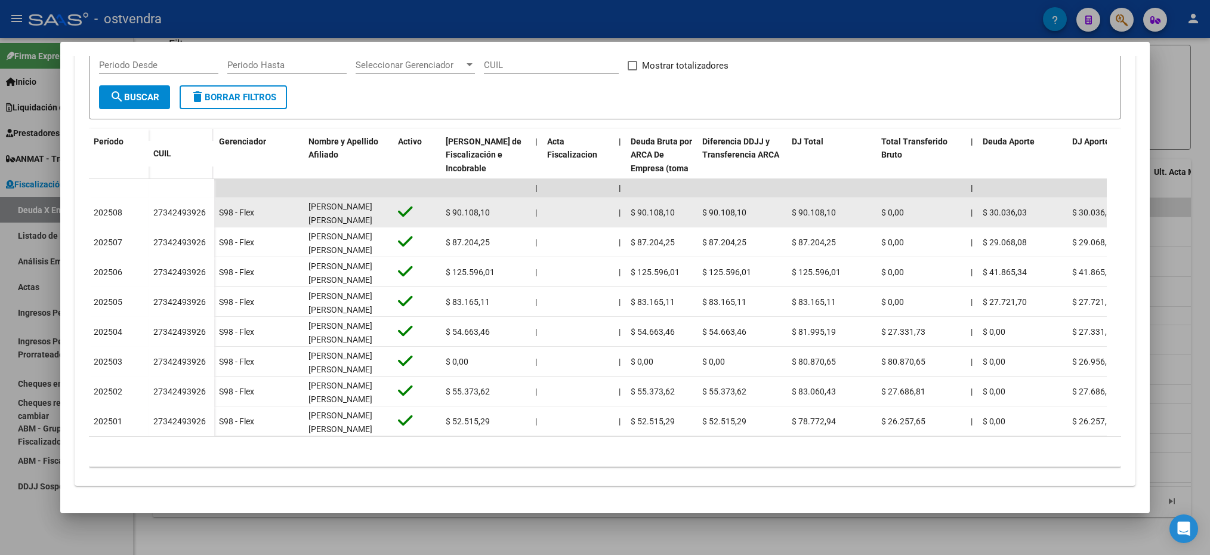
drag, startPoint x: 203, startPoint y: 199, endPoint x: 151, endPoint y: 193, distance: 52.2
click at [151, 198] on datatable-body-cell "27342493926" at bounding box center [182, 213] width 66 height 30
drag, startPoint x: 151, startPoint y: 193, endPoint x: 186, endPoint y: 201, distance: 35.9
copy div "27342493926"
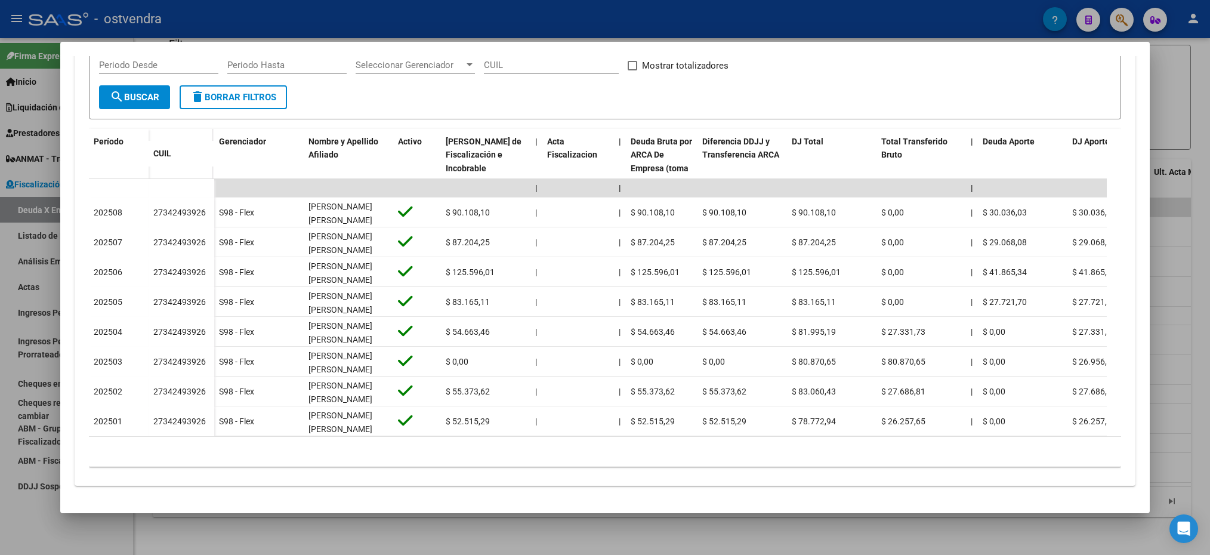
click at [1170, 104] on div at bounding box center [605, 277] width 1210 height 555
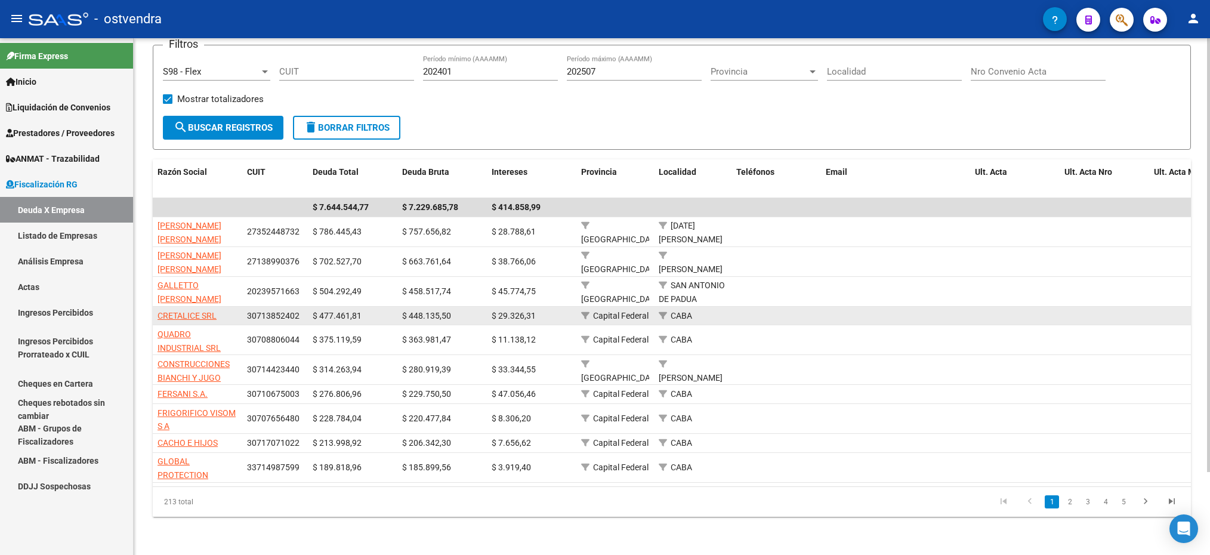
drag, startPoint x: 297, startPoint y: 300, endPoint x: 246, endPoint y: 303, distance: 51.4
click at [247, 311] on span "30713852402" at bounding box center [273, 316] width 53 height 10
drag, startPoint x: 246, startPoint y: 303, endPoint x: 254, endPoint y: 303, distance: 8.4
copy span "30713852402"
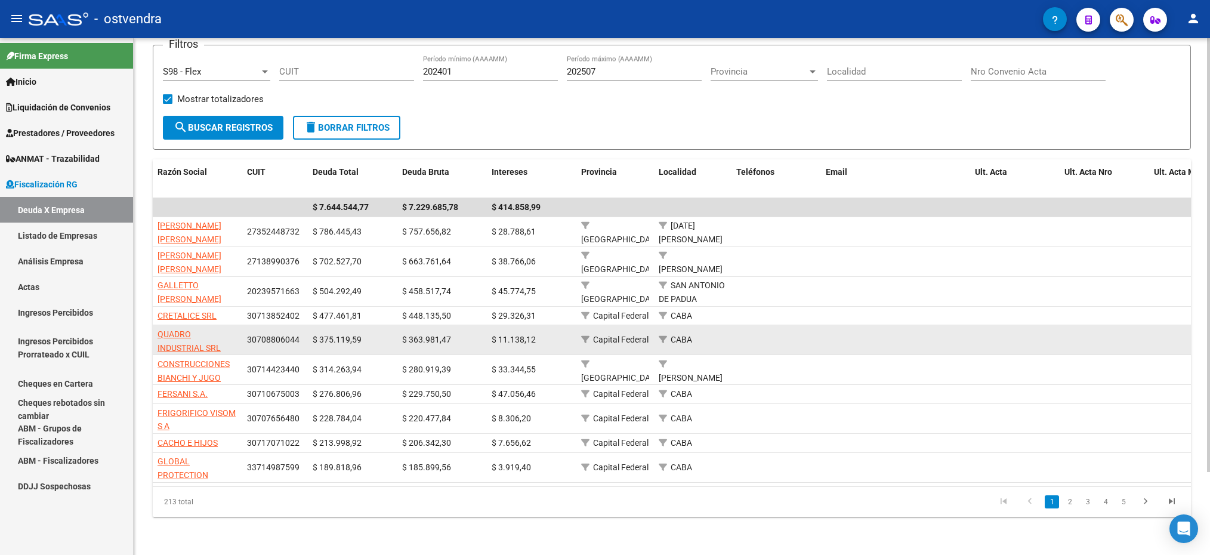
drag, startPoint x: 297, startPoint y: 326, endPoint x: 245, endPoint y: 328, distance: 52.0
click at [245, 328] on datatable-body-cell "30708806044" at bounding box center [275, 339] width 66 height 29
copy span "30708806044"
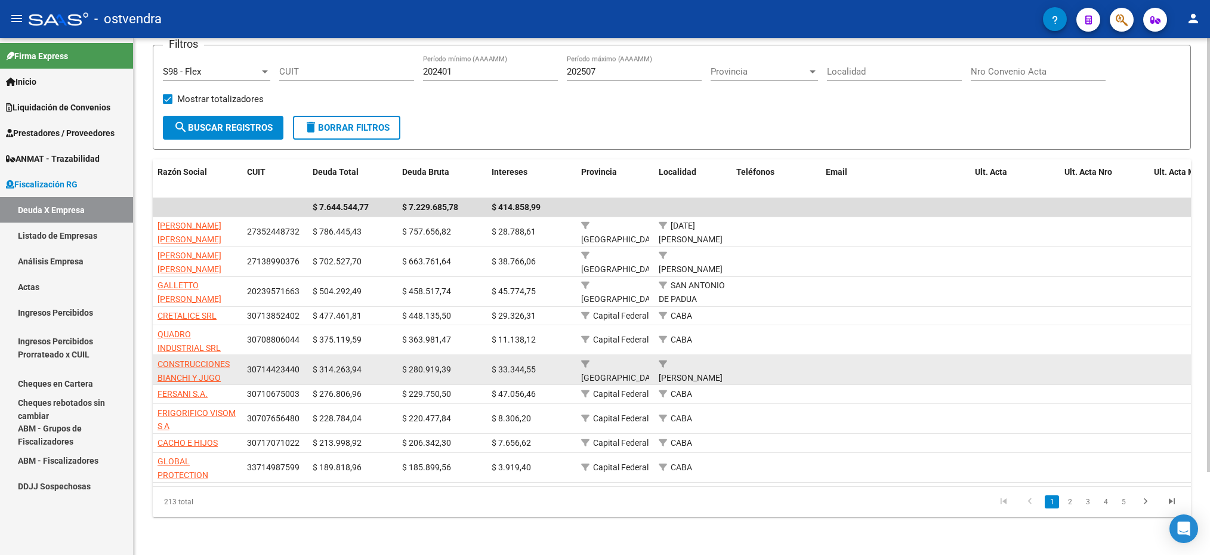
drag, startPoint x: 299, startPoint y: 354, endPoint x: 245, endPoint y: 354, distance: 53.7
click at [245, 355] on datatable-body-cell "30714423440" at bounding box center [275, 369] width 66 height 29
copy span "30714423440"
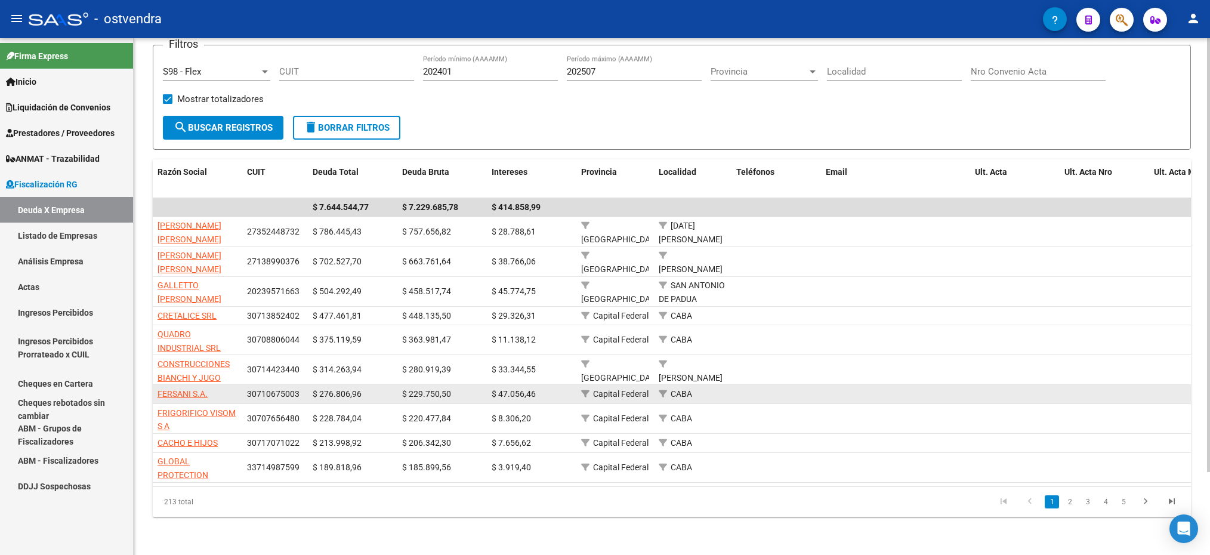
drag, startPoint x: 303, startPoint y: 378, endPoint x: 245, endPoint y: 380, distance: 57.3
click at [245, 385] on datatable-body-cell "30710675003" at bounding box center [275, 394] width 66 height 19
copy span "30710675003"
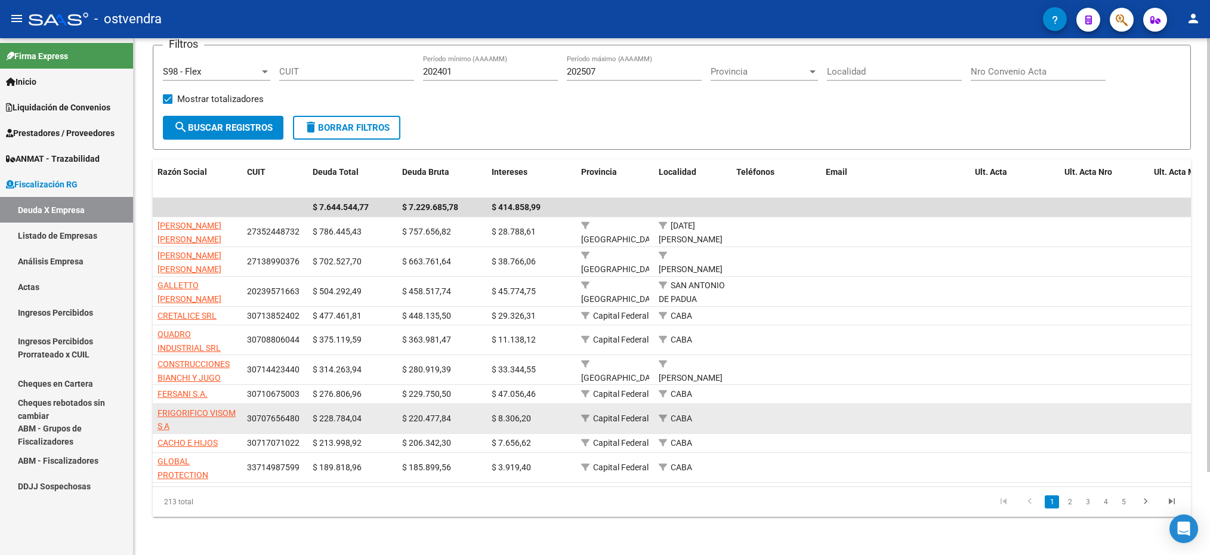
drag, startPoint x: 297, startPoint y: 405, endPoint x: 245, endPoint y: 403, distance: 51.9
click at [245, 404] on datatable-body-cell "30707656480" at bounding box center [275, 418] width 66 height 29
copy span "30707656480"
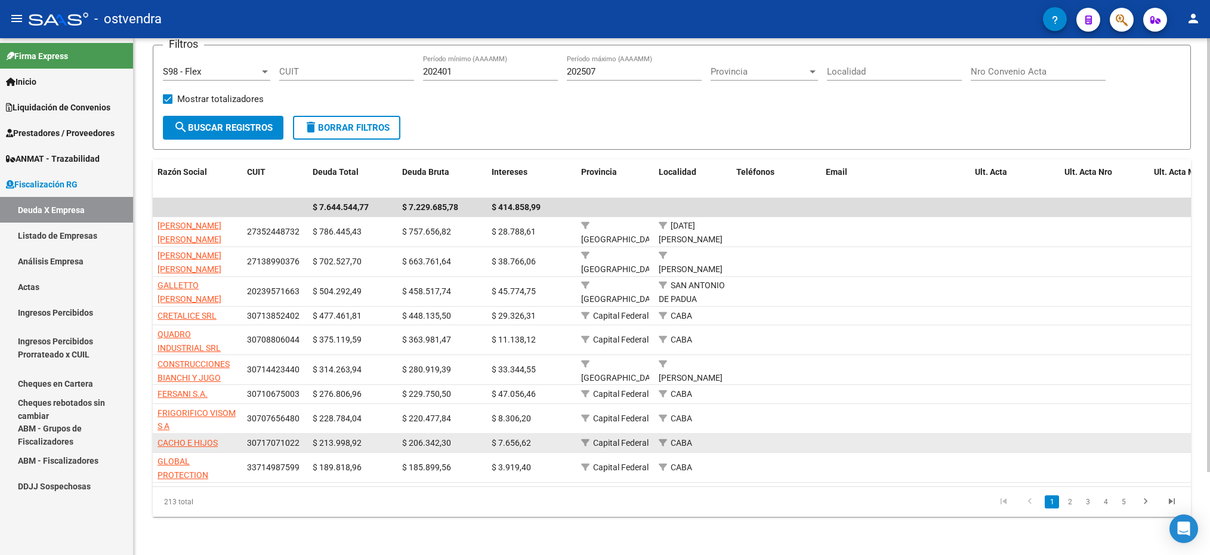
drag, startPoint x: 300, startPoint y: 435, endPoint x: 246, endPoint y: 430, distance: 54.0
click at [247, 436] on div "30717071022" at bounding box center [275, 443] width 56 height 14
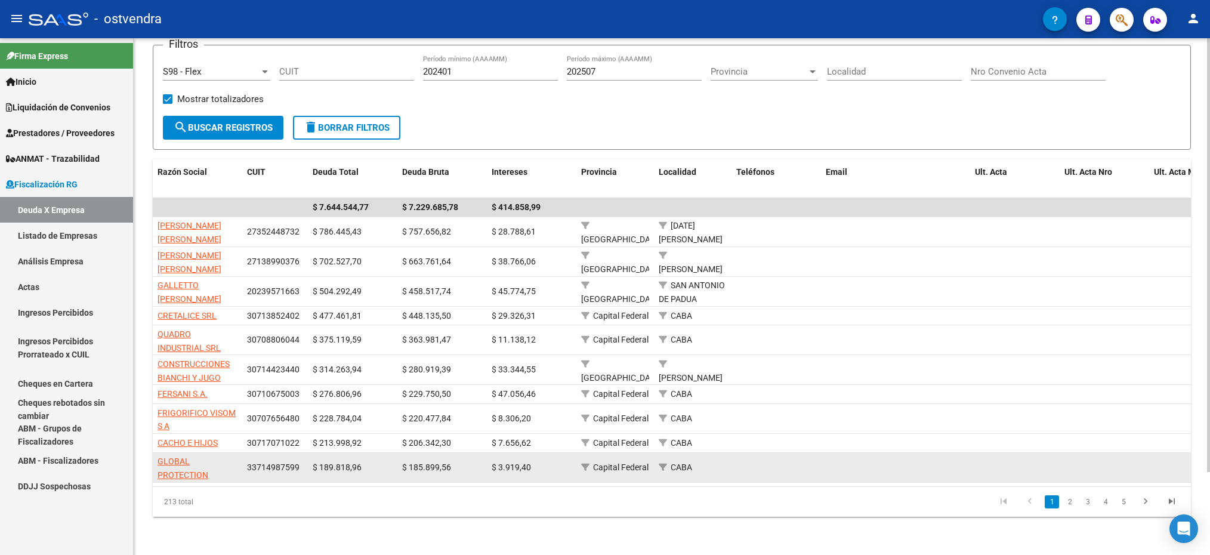
drag, startPoint x: 298, startPoint y: 454, endPoint x: 247, endPoint y: 449, distance: 50.9
click at [247, 463] on span "33714987599" at bounding box center [273, 468] width 53 height 10
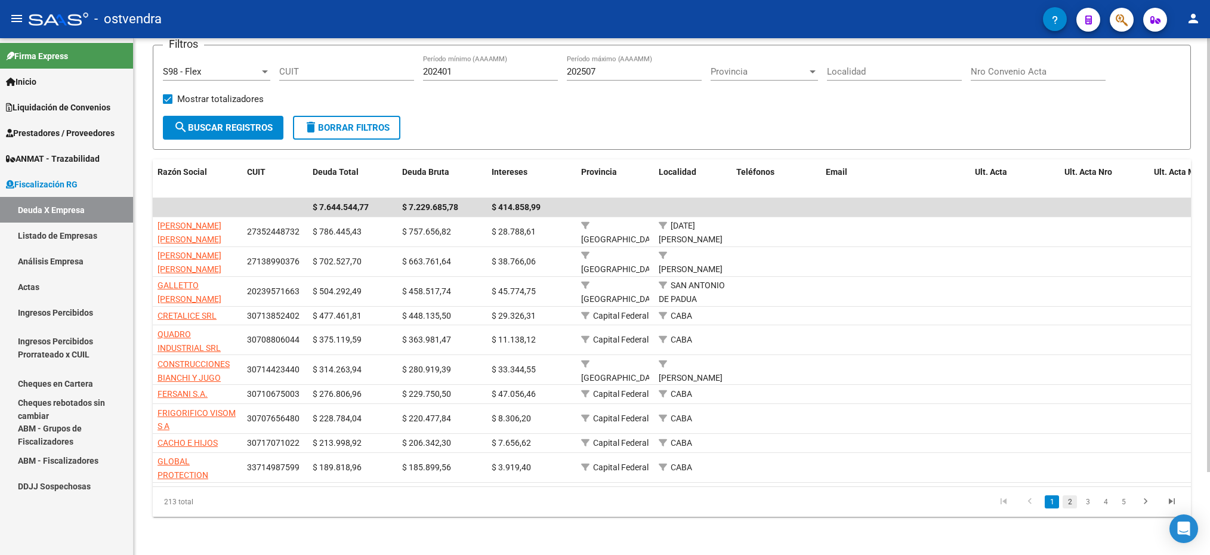
click at [1068, 500] on link "2" at bounding box center [1070, 501] width 14 height 13
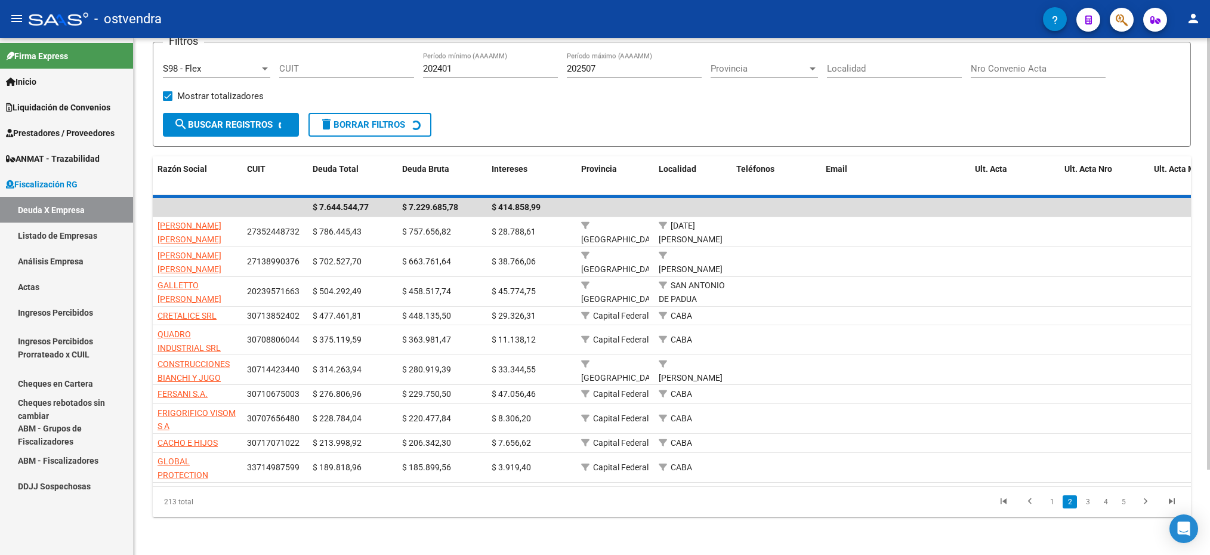
scroll to position [78, 0]
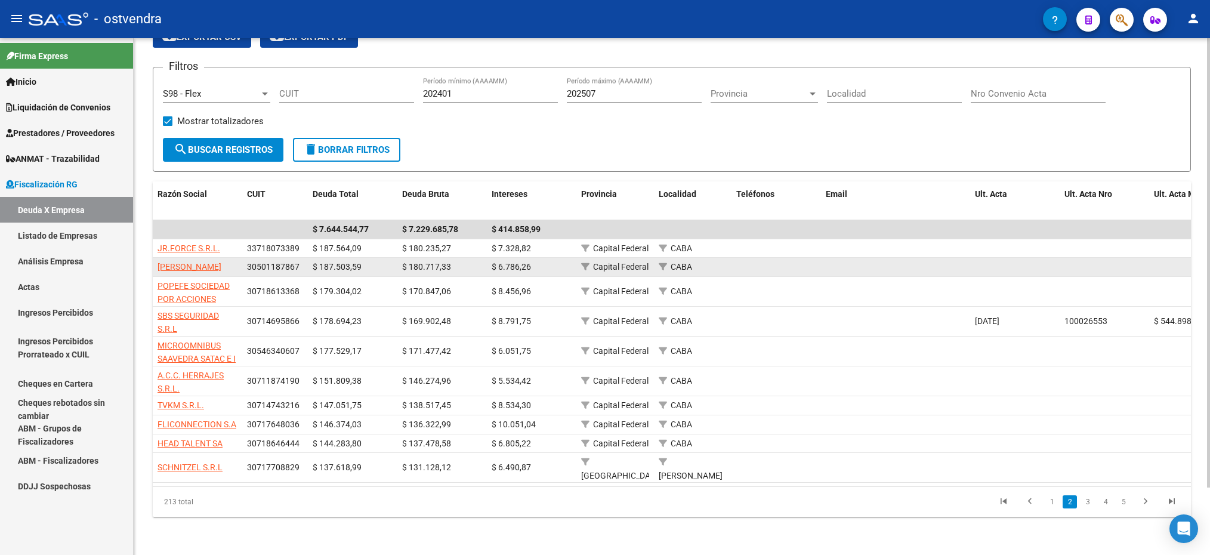
drag, startPoint x: 299, startPoint y: 251, endPoint x: 249, endPoint y: 251, distance: 50.1
click at [249, 260] on div "30501187867" at bounding box center [275, 267] width 56 height 14
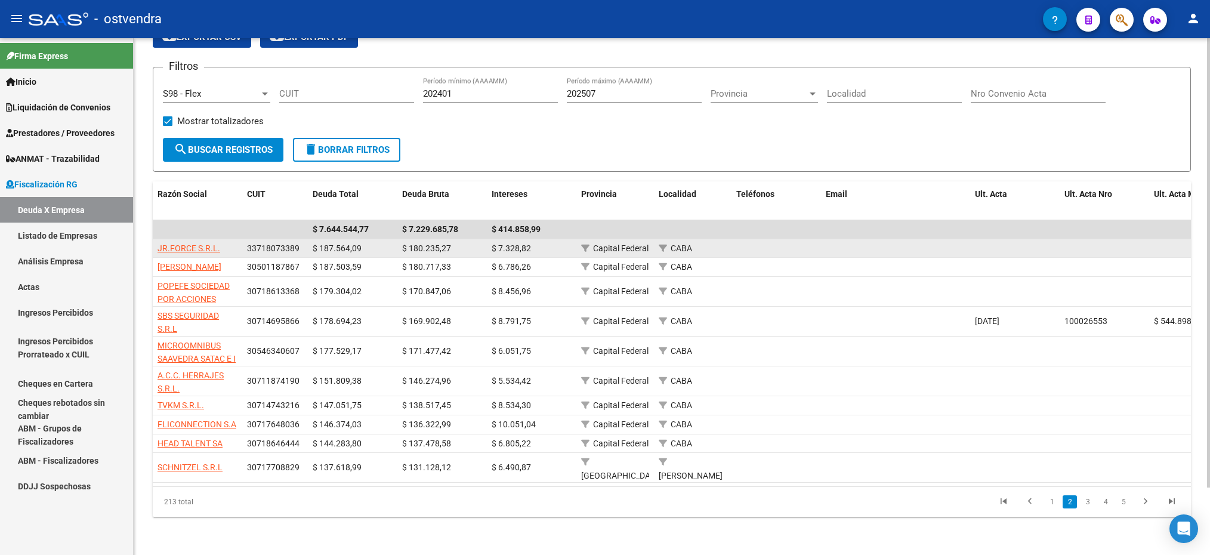
drag, startPoint x: 300, startPoint y: 235, endPoint x: 248, endPoint y: 232, distance: 52.0
click at [248, 242] on div "33718073389" at bounding box center [275, 249] width 56 height 14
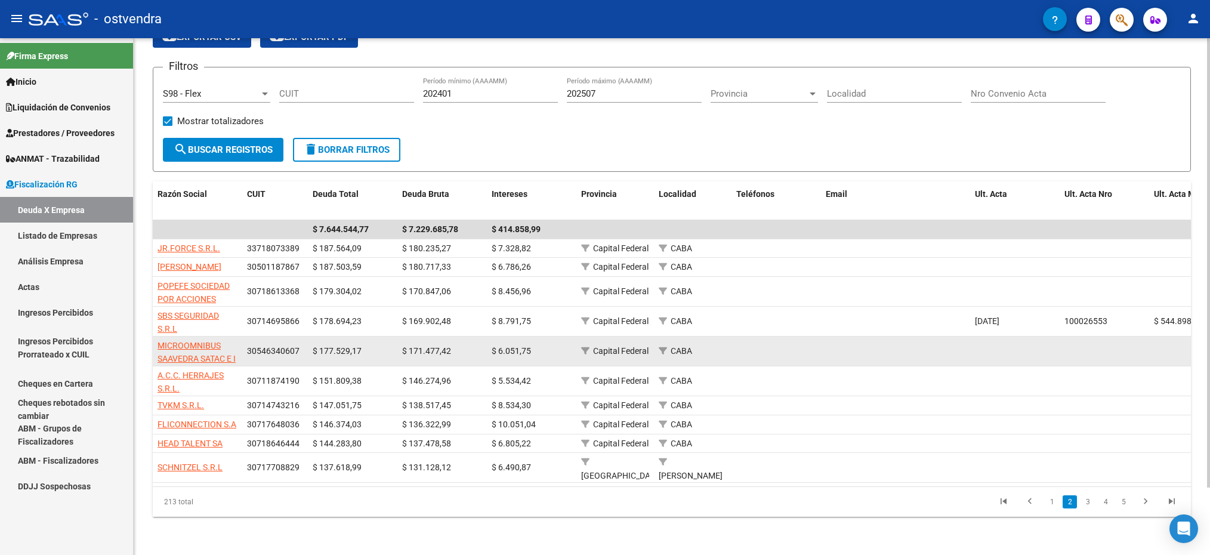
drag, startPoint x: 295, startPoint y: 337, endPoint x: 254, endPoint y: 337, distance: 41.2
click at [254, 346] on span "30546340607" at bounding box center [273, 351] width 53 height 10
drag, startPoint x: 254, startPoint y: 337, endPoint x: 301, endPoint y: 333, distance: 47.3
click at [301, 344] on div "30546340607" at bounding box center [275, 351] width 56 height 14
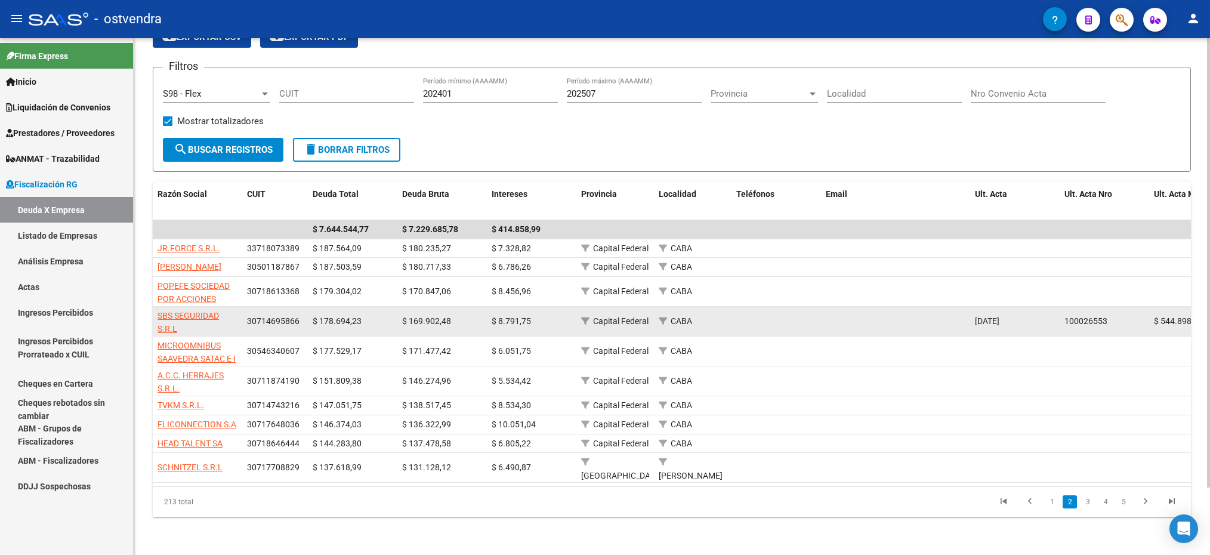
drag, startPoint x: 299, startPoint y: 306, endPoint x: 246, endPoint y: 306, distance: 53.1
click at [247, 315] on div "30714695866" at bounding box center [275, 322] width 56 height 14
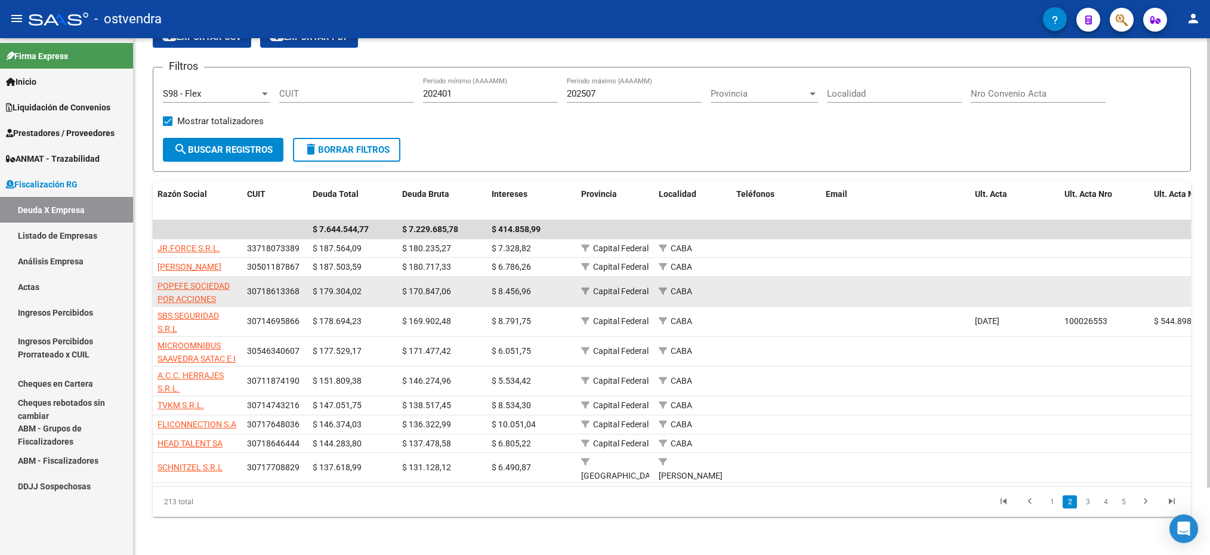
drag, startPoint x: 303, startPoint y: 274, endPoint x: 247, endPoint y: 276, distance: 55.6
click at [247, 285] on div "30718613368" at bounding box center [275, 292] width 56 height 14
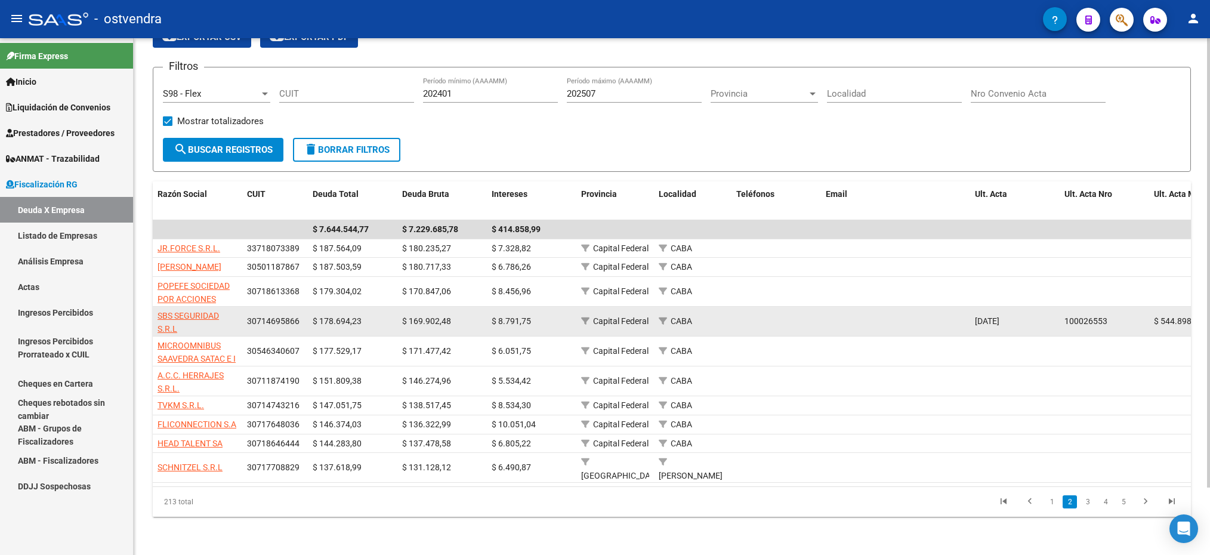
drag, startPoint x: 298, startPoint y: 310, endPoint x: 245, endPoint y: 306, distance: 52.6
click at [245, 307] on datatable-body-cell "30714695866" at bounding box center [275, 321] width 66 height 29
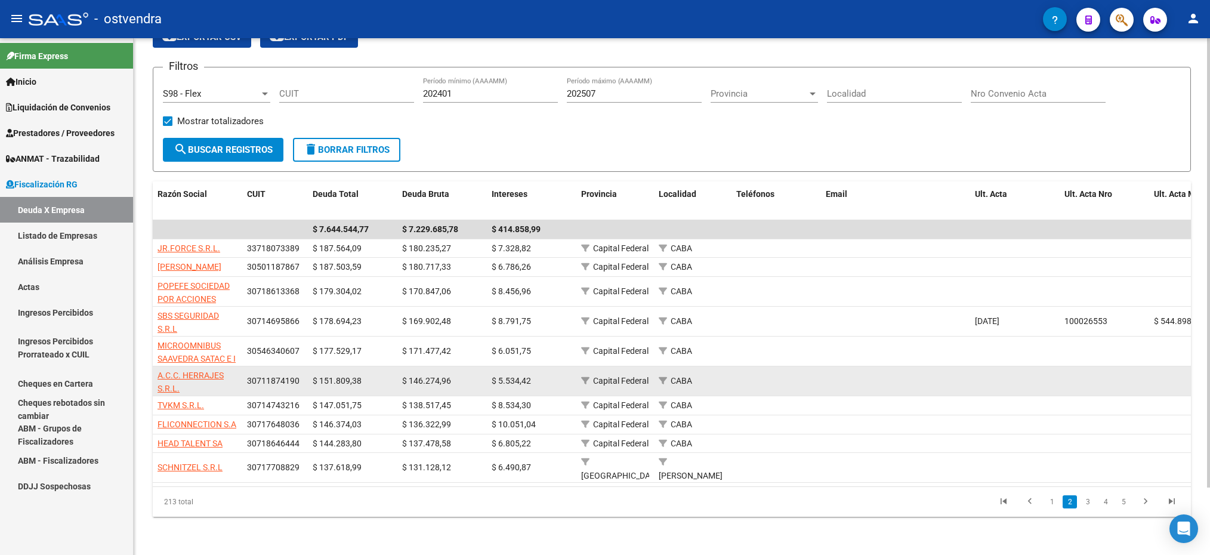
drag, startPoint x: 298, startPoint y: 364, endPoint x: 244, endPoint y: 360, distance: 53.9
click at [244, 366] on datatable-body-cell "30711874190" at bounding box center [275, 380] width 66 height 29
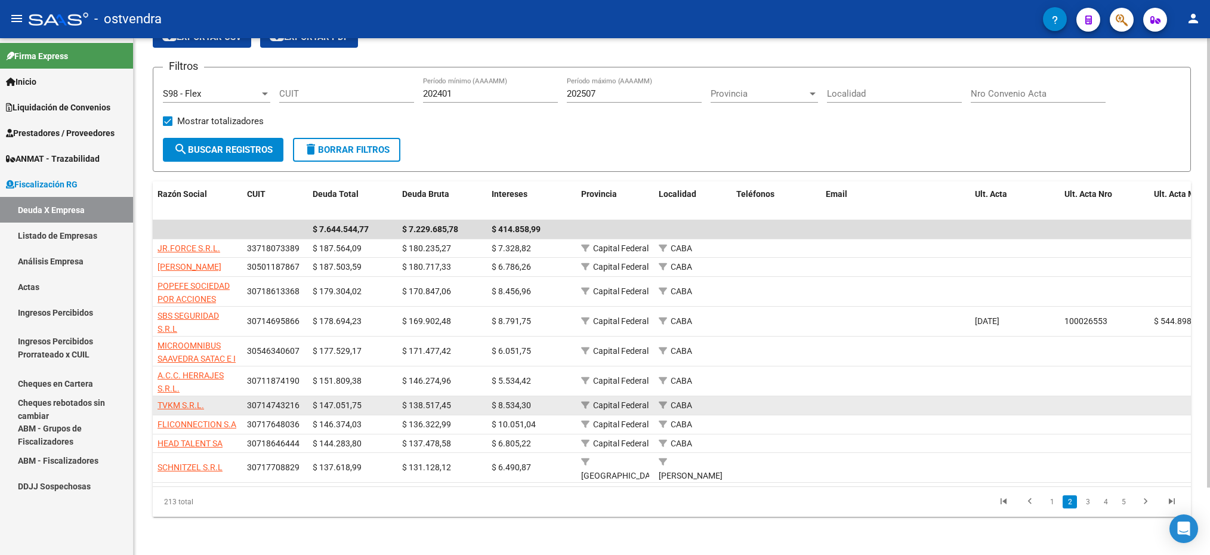
drag, startPoint x: 301, startPoint y: 389, endPoint x: 242, endPoint y: 389, distance: 59.7
click at [242, 396] on datatable-body-cell "30714743216" at bounding box center [275, 405] width 66 height 19
drag, startPoint x: 242, startPoint y: 389, endPoint x: 258, endPoint y: 390, distance: 16.2
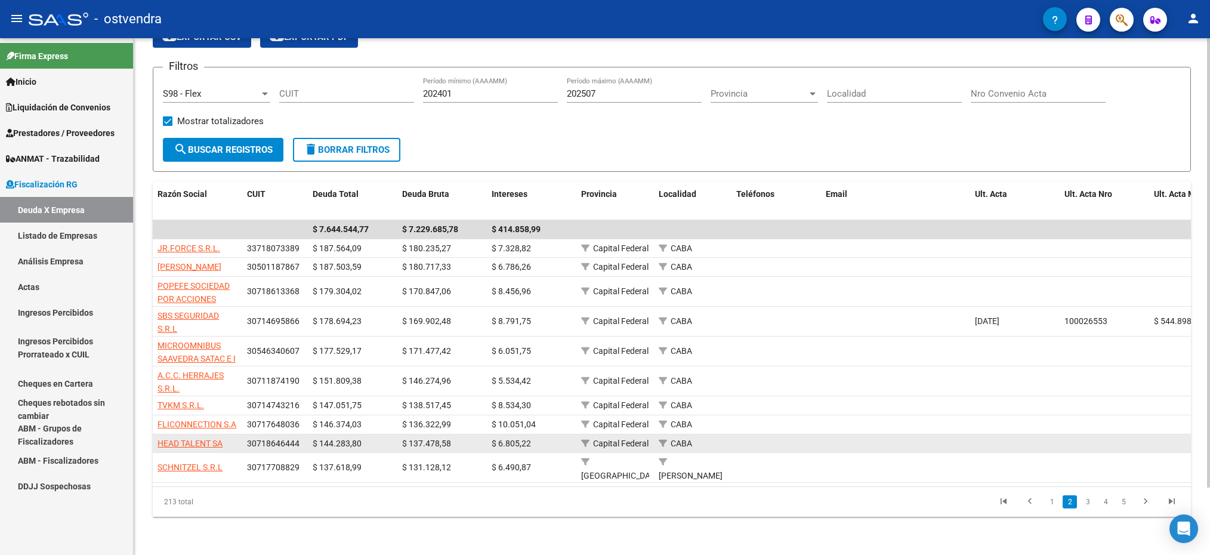
drag, startPoint x: 297, startPoint y: 430, endPoint x: 249, endPoint y: 428, distance: 48.4
click at [249, 439] on span "30718646444" at bounding box center [273, 444] width 53 height 10
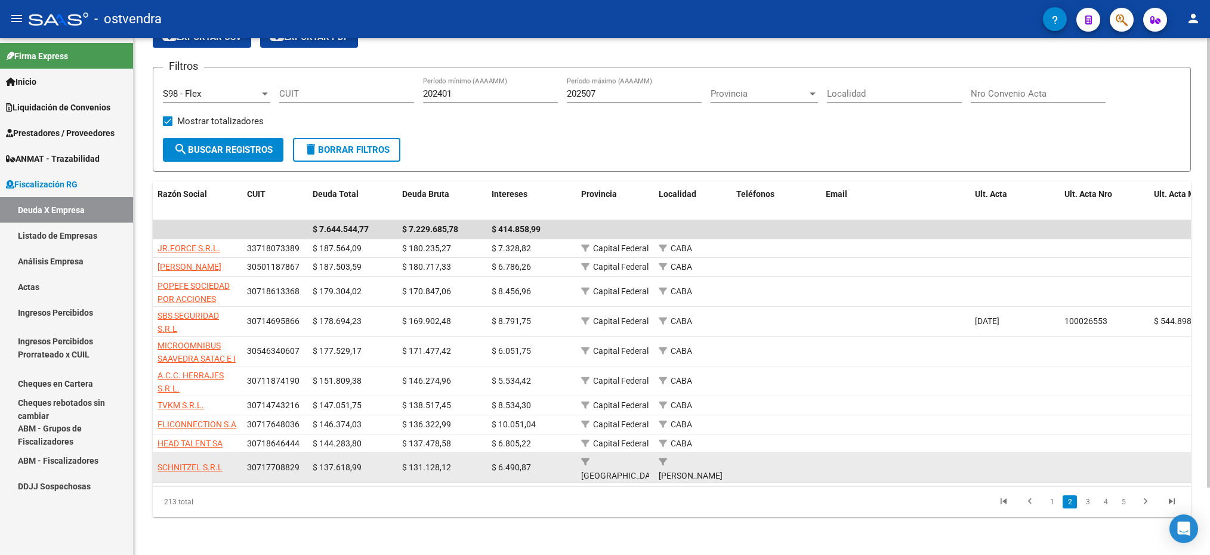
drag, startPoint x: 297, startPoint y: 454, endPoint x: 235, endPoint y: 448, distance: 62.9
click at [235, 453] on div "SCHNITZEL S.R.L 30717708829 $ 137.618,99 $ 131.128,12 $ 6.490,87 [GEOGRAPHIC_DA…" at bounding box center [830, 468] width 1355 height 30
drag, startPoint x: 235, startPoint y: 448, endPoint x: 271, endPoint y: 455, distance: 37.1
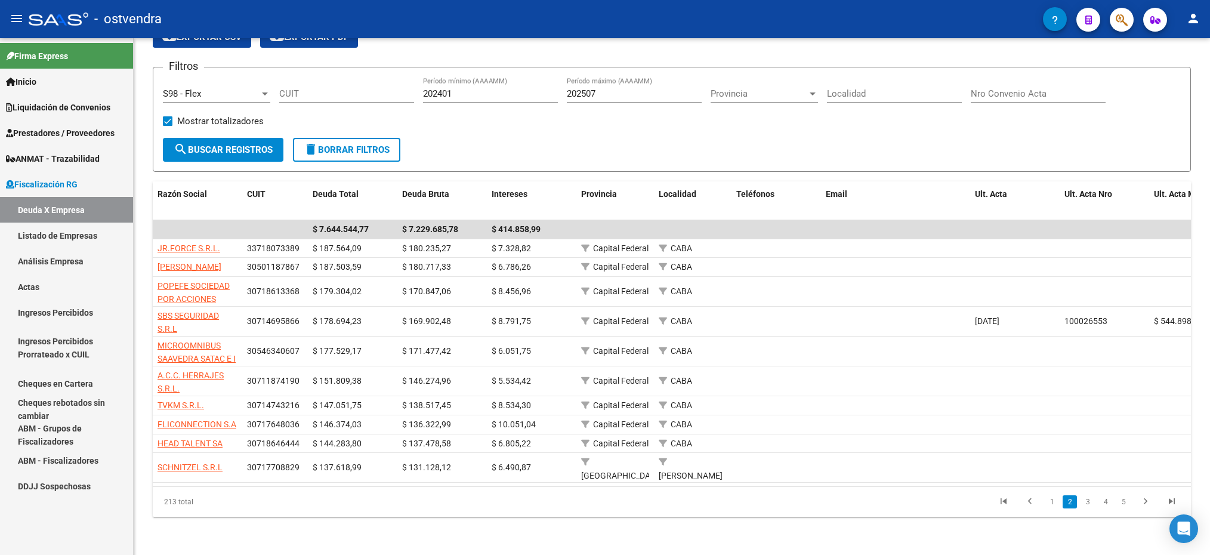
click at [27, 102] on span "Liquidación de Convenios" at bounding box center [58, 107] width 104 height 13
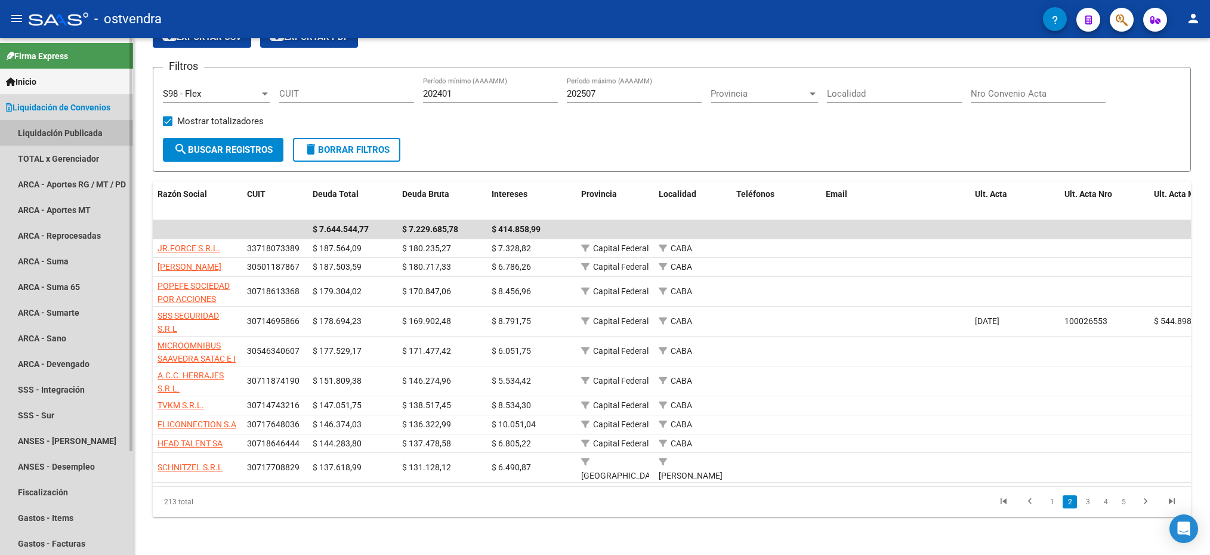
click at [29, 130] on link "Liquidación Publicada" at bounding box center [66, 133] width 133 height 26
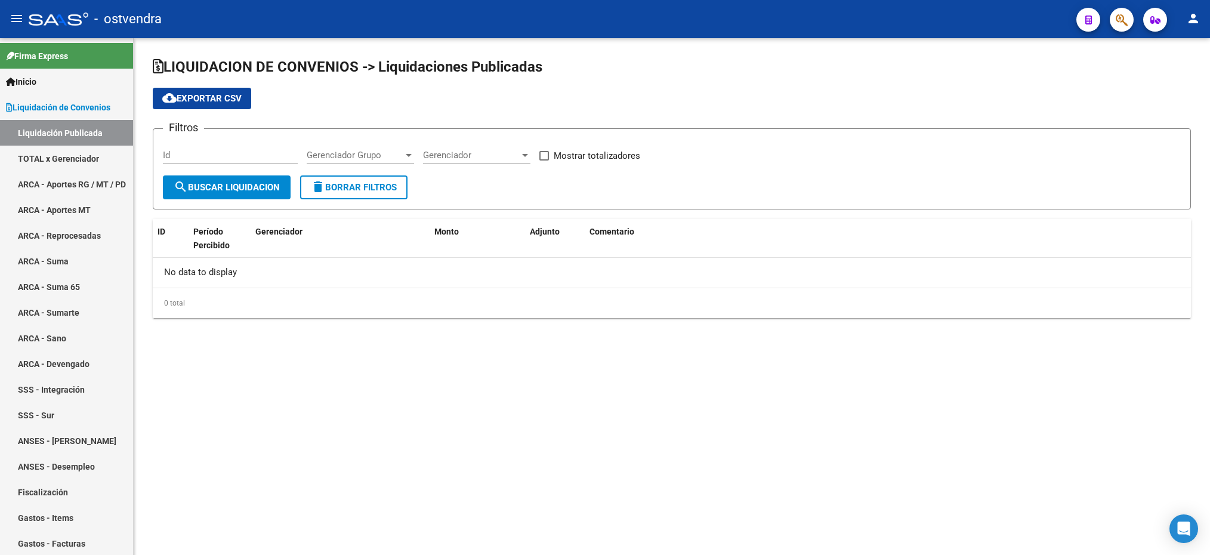
checkbox input "true"
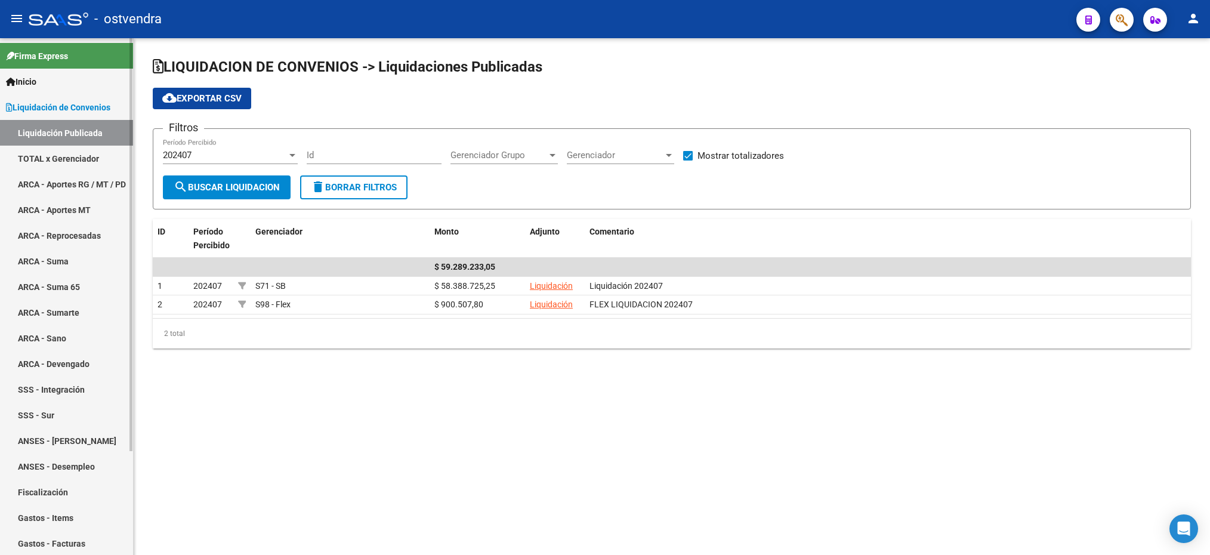
click at [54, 174] on link "ARCA - Aportes RG / MT / PD" at bounding box center [66, 184] width 133 height 26
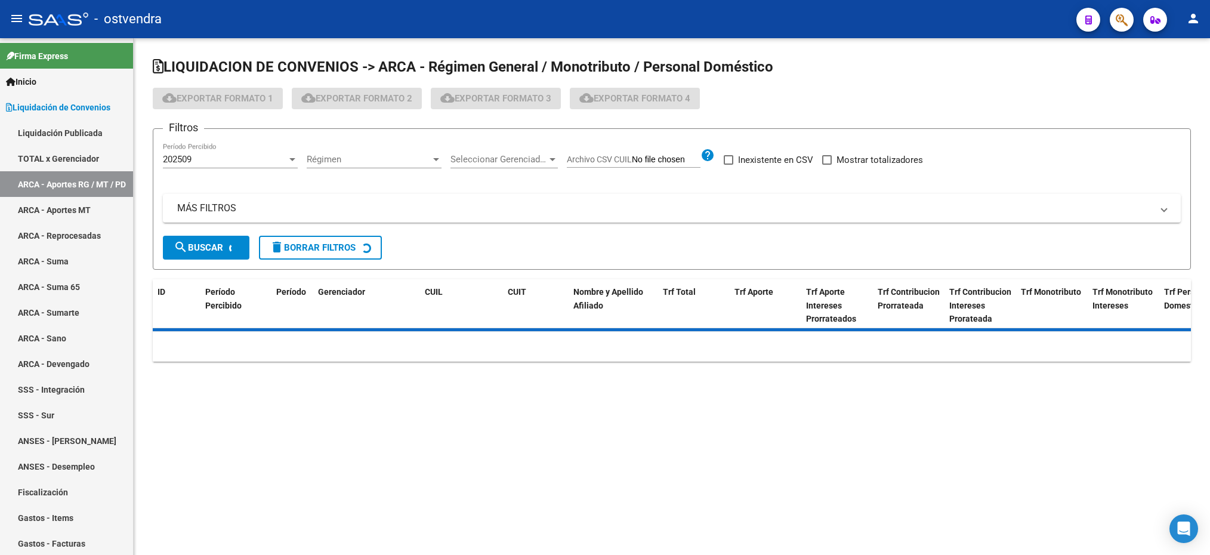
click at [387, 160] on span "Régimen" at bounding box center [369, 159] width 124 height 11
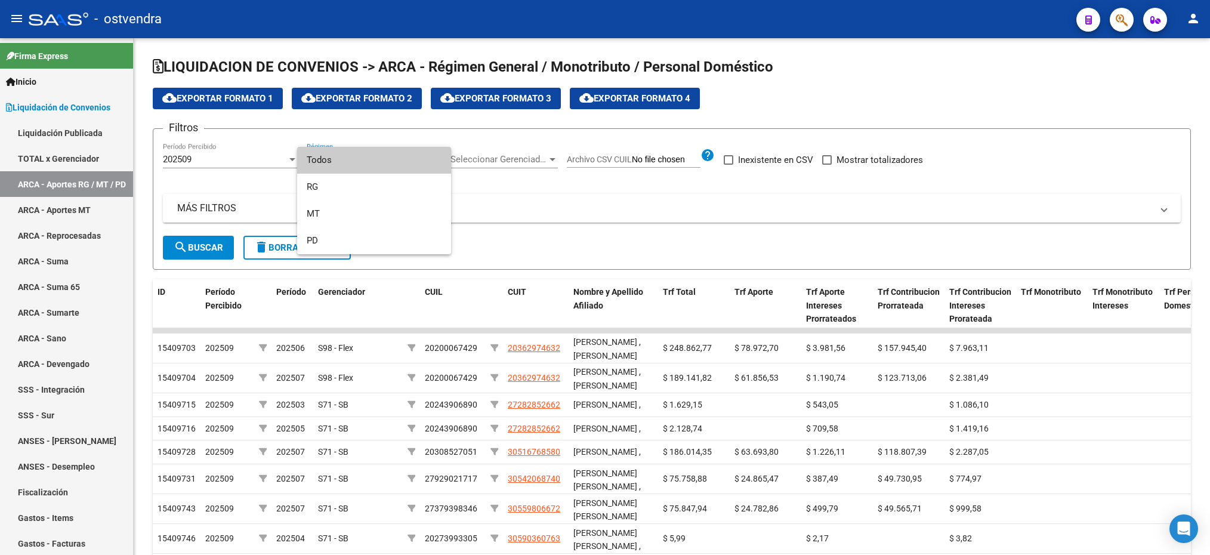
click at [387, 160] on span "Todos" at bounding box center [374, 160] width 135 height 27
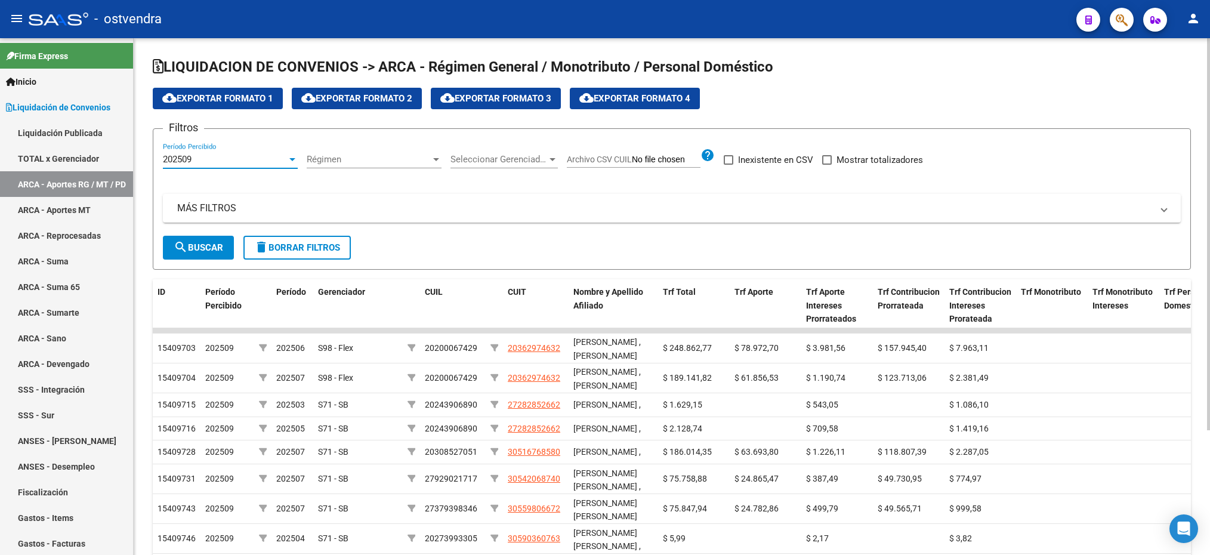
click at [214, 162] on div "202509" at bounding box center [225, 159] width 124 height 11
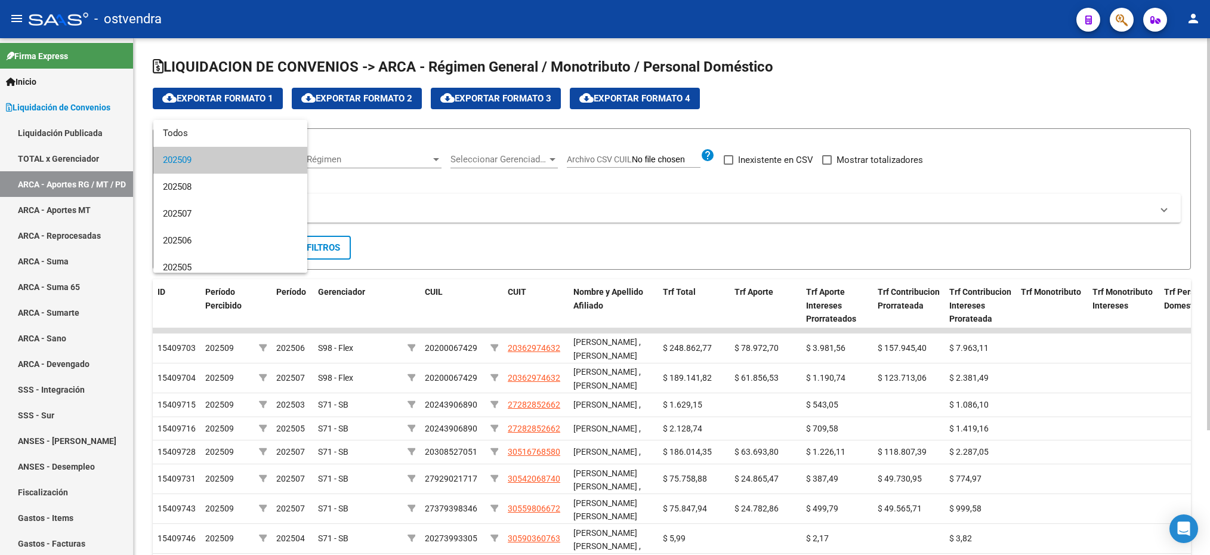
click at [214, 162] on span "202509" at bounding box center [230, 160] width 135 height 27
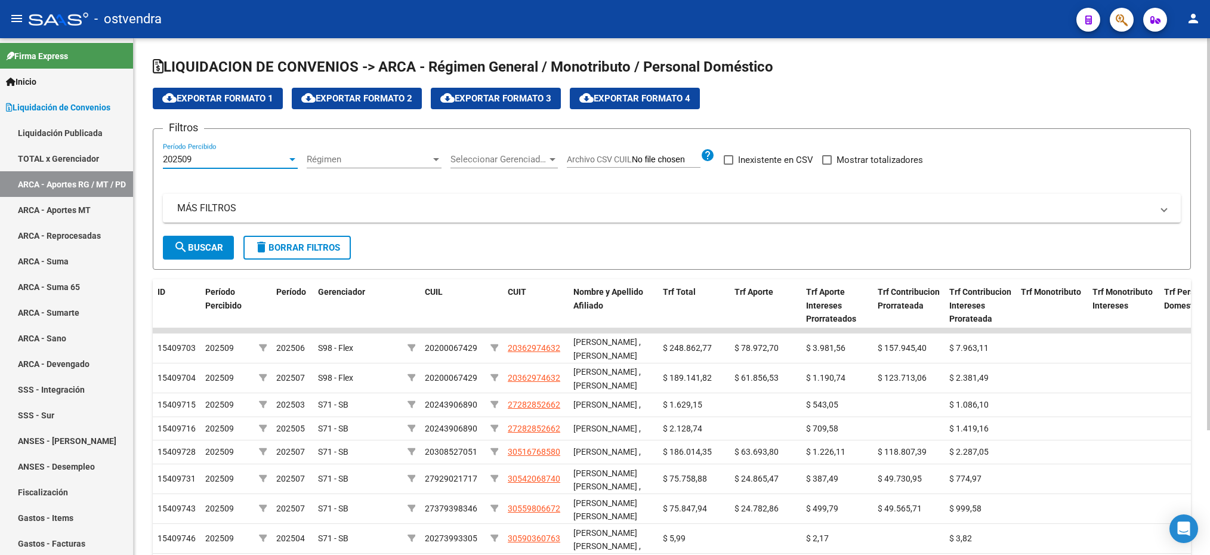
click at [214, 160] on div "202509" at bounding box center [225, 159] width 124 height 11
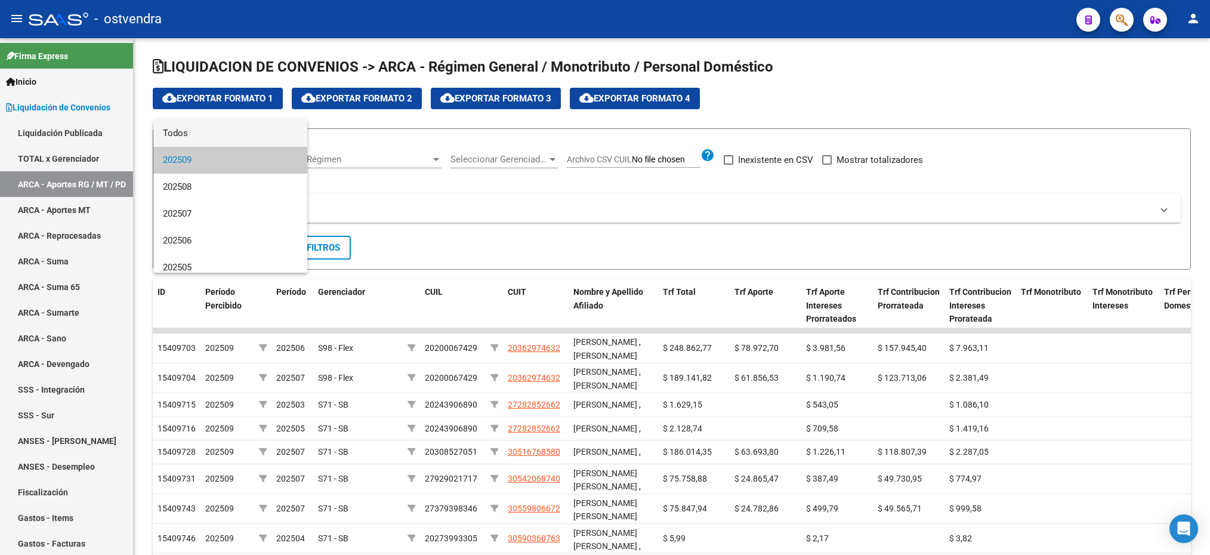
click at [188, 131] on span "Todos" at bounding box center [230, 133] width 135 height 27
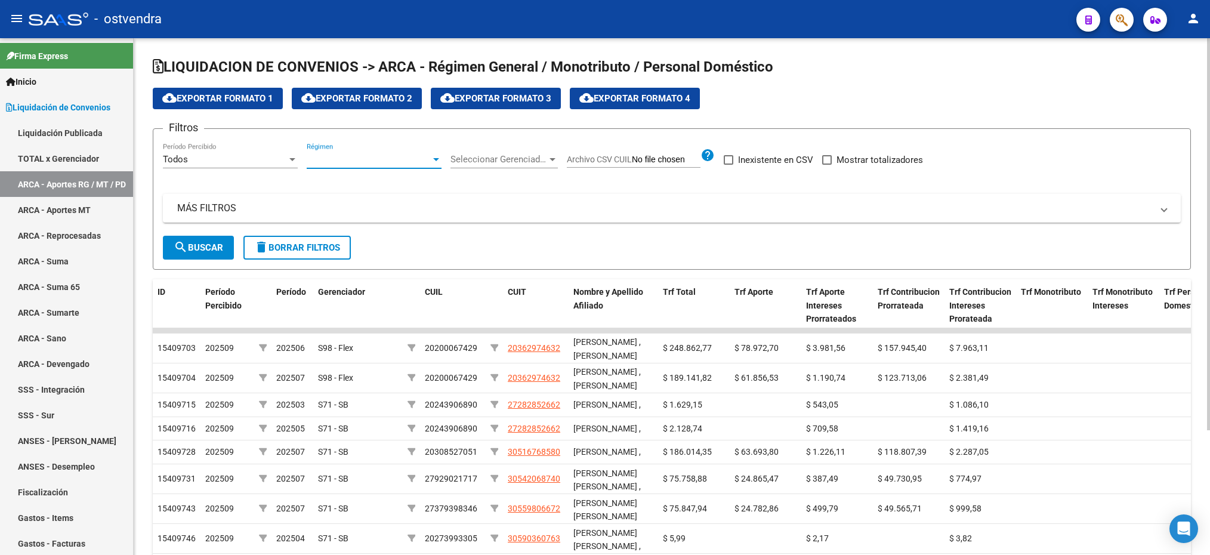
click at [365, 154] on span "Régimen" at bounding box center [369, 159] width 124 height 11
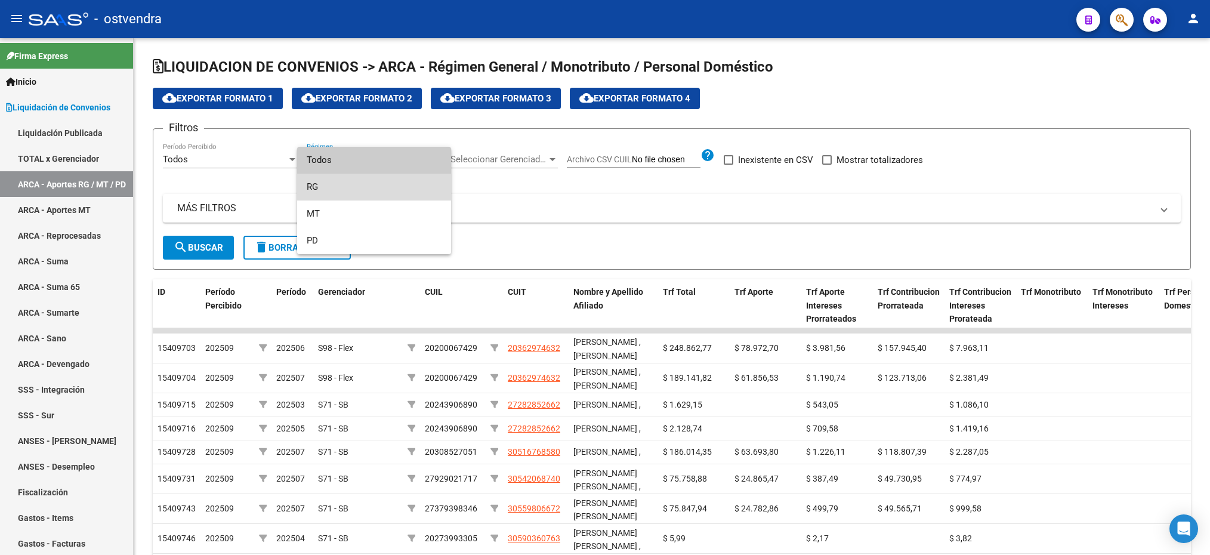
click at [339, 190] on span "RG" at bounding box center [374, 187] width 135 height 27
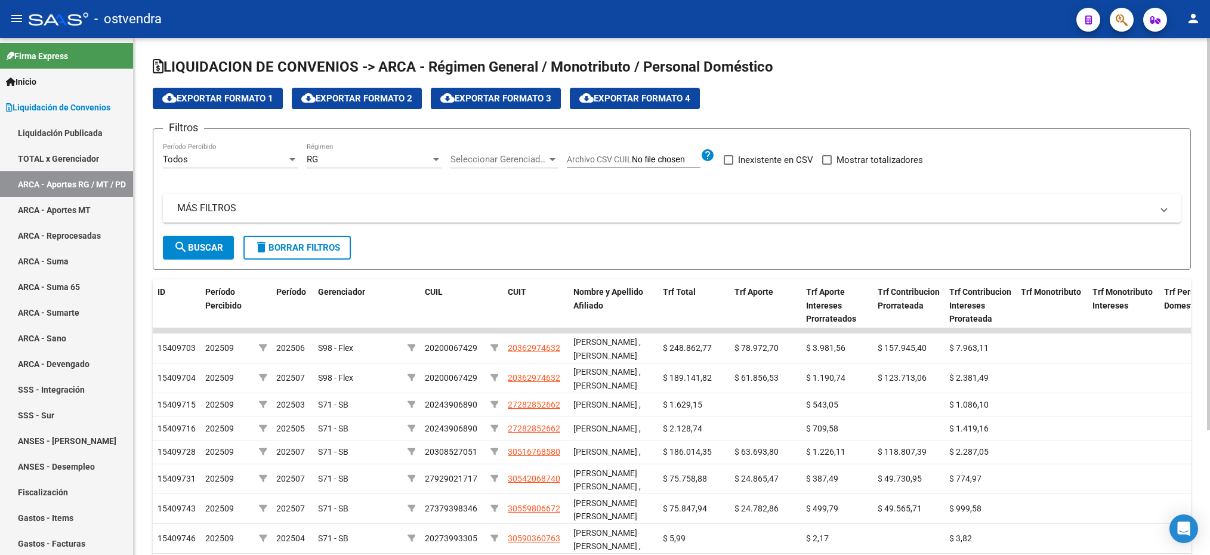
click at [448, 161] on div "Filtros Todos Período Percibido RG Régimen Seleccionar Gerenciador Seleccionar …" at bounding box center [672, 186] width 1018 height 97
click at [465, 167] on div "Seleccionar Gerenciador Seleccionar Gerenciador" at bounding box center [504, 156] width 107 height 26
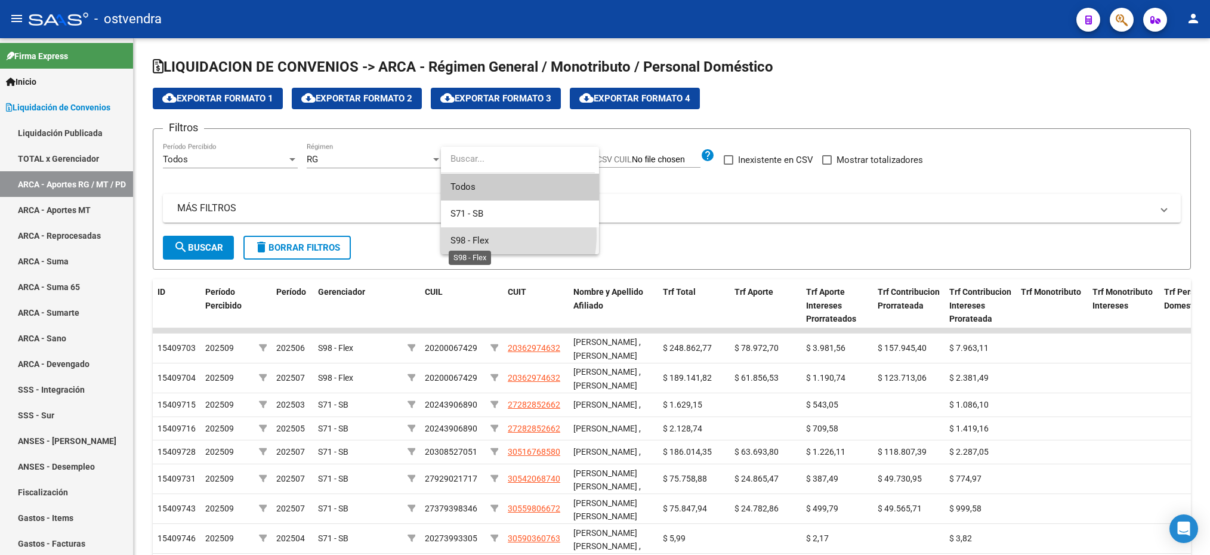
click at [471, 235] on span "S98 - Flex" at bounding box center [470, 240] width 38 height 11
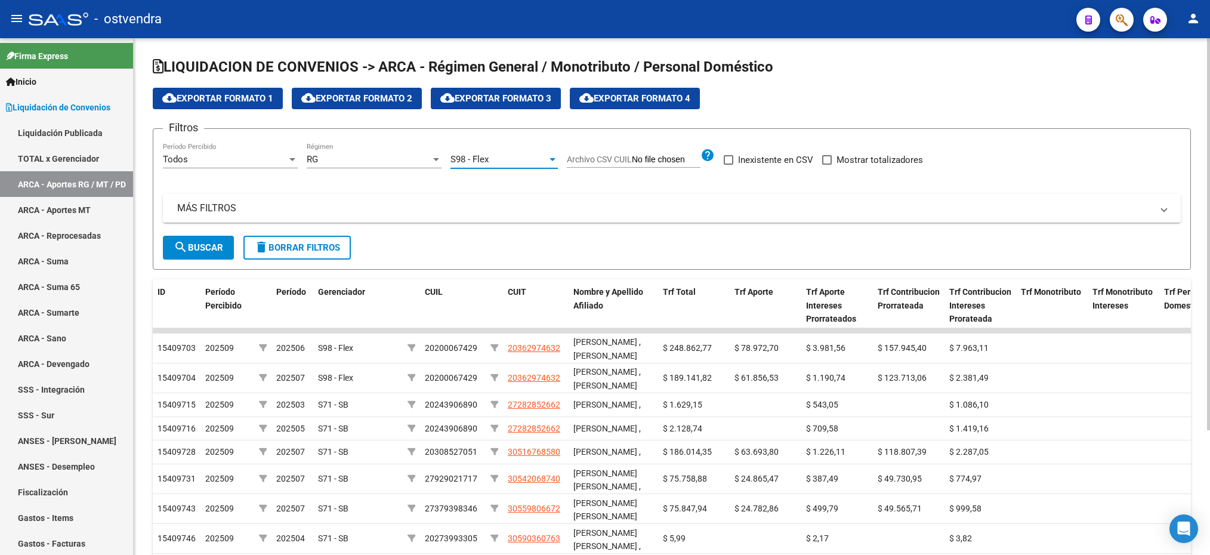
click at [387, 217] on mat-expansion-panel-header "MÁS FILTROS" at bounding box center [672, 208] width 1018 height 29
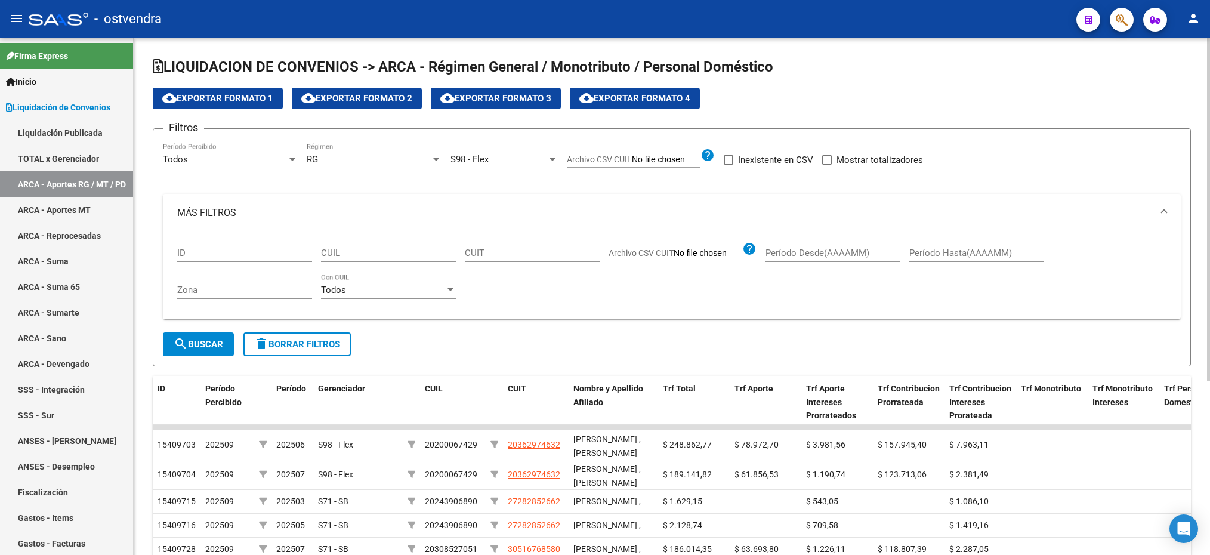
click at [367, 260] on div "CUIL" at bounding box center [388, 249] width 135 height 26
drag, startPoint x: 364, startPoint y: 257, endPoint x: 347, endPoint y: 257, distance: 16.7
click at [363, 257] on input "CUIL" at bounding box center [388, 253] width 135 height 11
type input "6"
paste input "27-41673441-6"
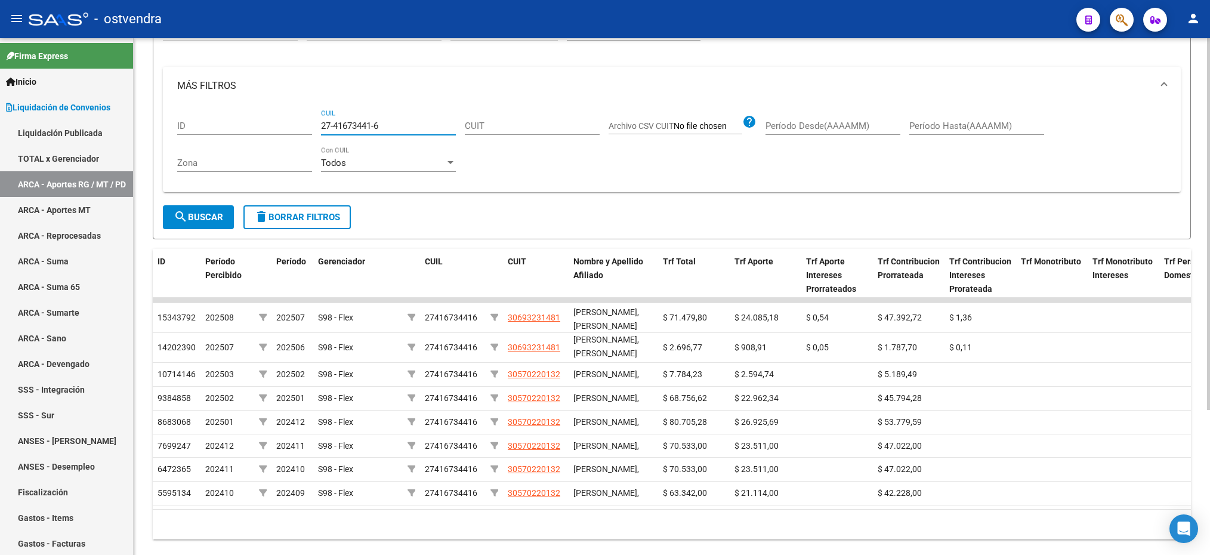
scroll to position [156, 0]
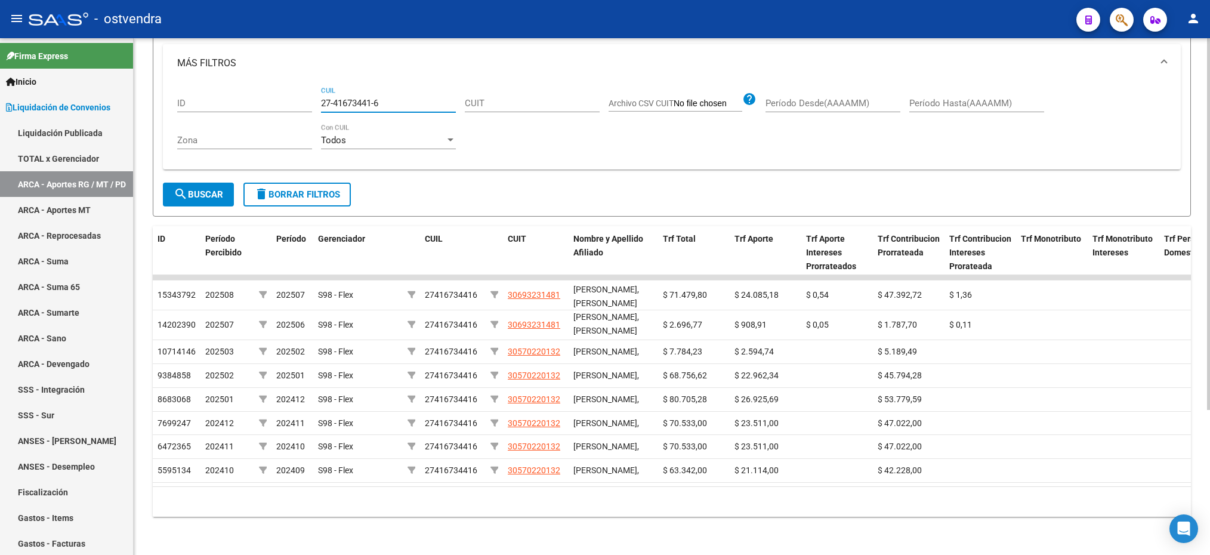
click at [1208, 396] on div at bounding box center [1208, 369] width 3 height 372
drag, startPoint x: 414, startPoint y: 100, endPoint x: 294, endPoint y: 100, distance: 120.0
click at [294, 100] on div "ID 27-41673441-6 CUIL CUIT Archivo CSV CUIT help Período Desde(AAAAMM) Período …" at bounding box center [671, 121] width 989 height 78
paste input "0-45814879-2"
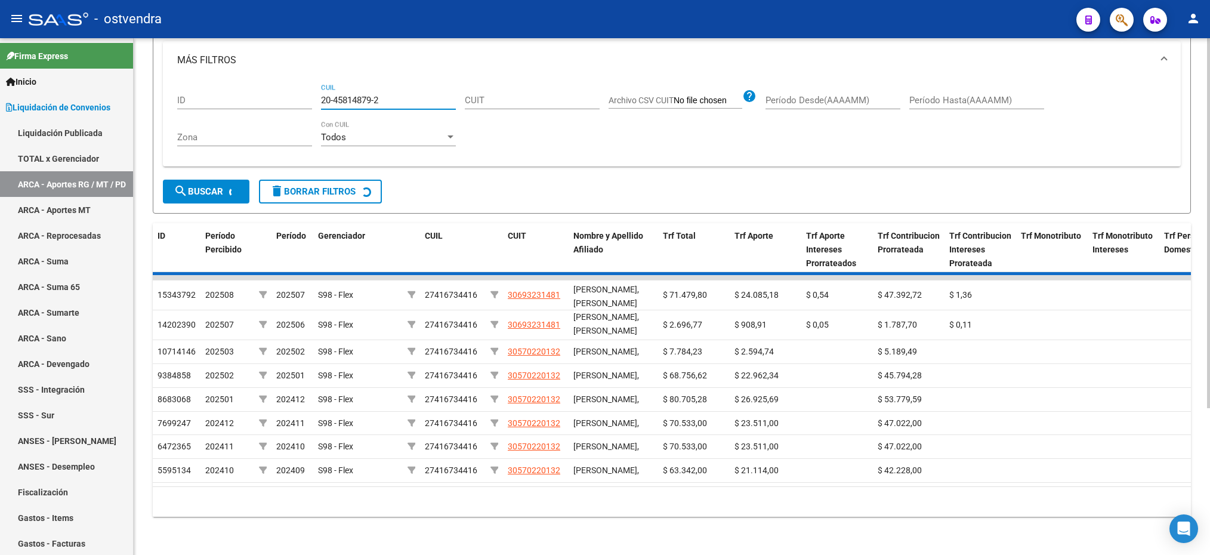
scroll to position [53, 0]
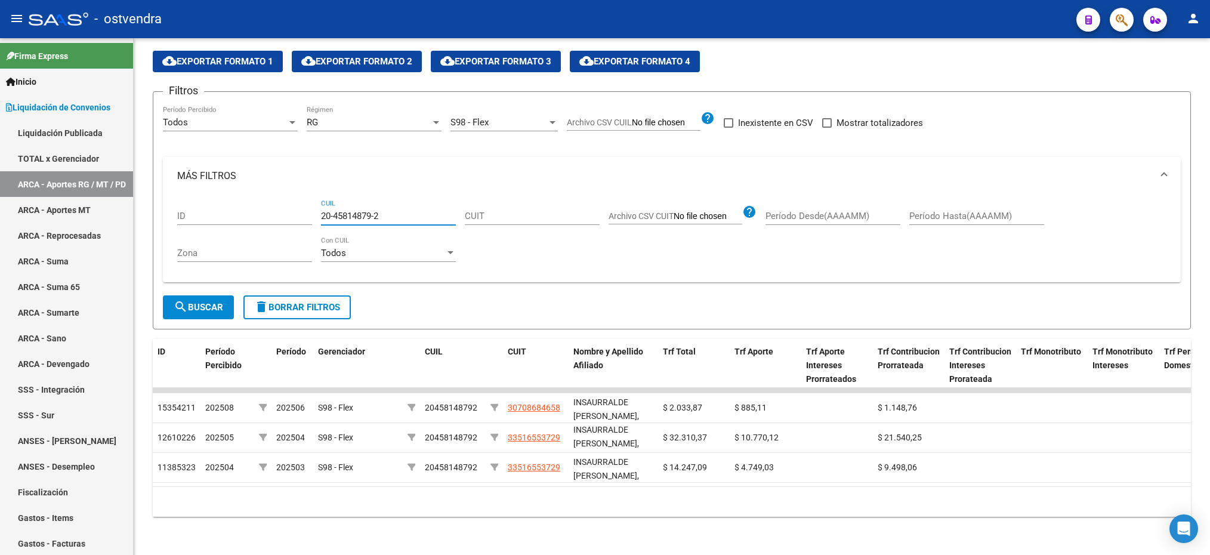
type input "20-45814879-2"
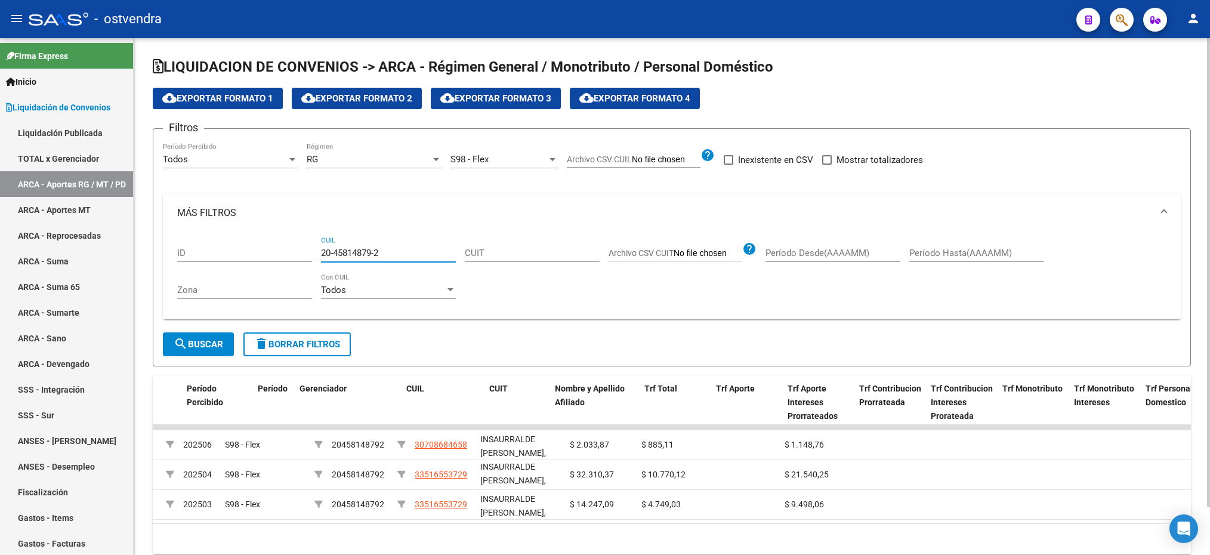
scroll to position [0, 0]
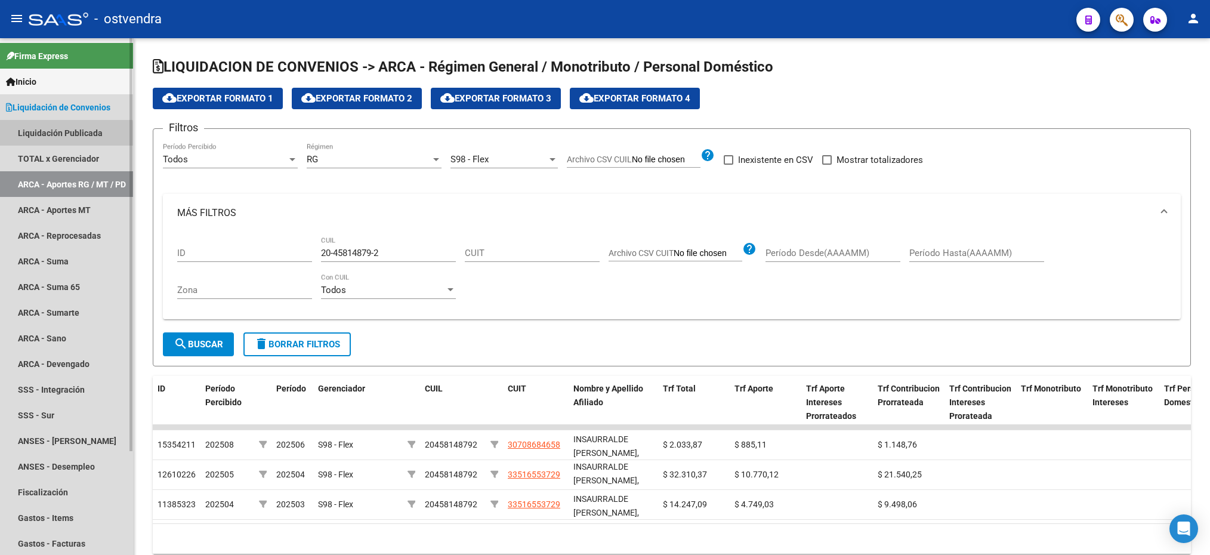
click at [60, 135] on link "Liquidación Publicada" at bounding box center [66, 133] width 133 height 26
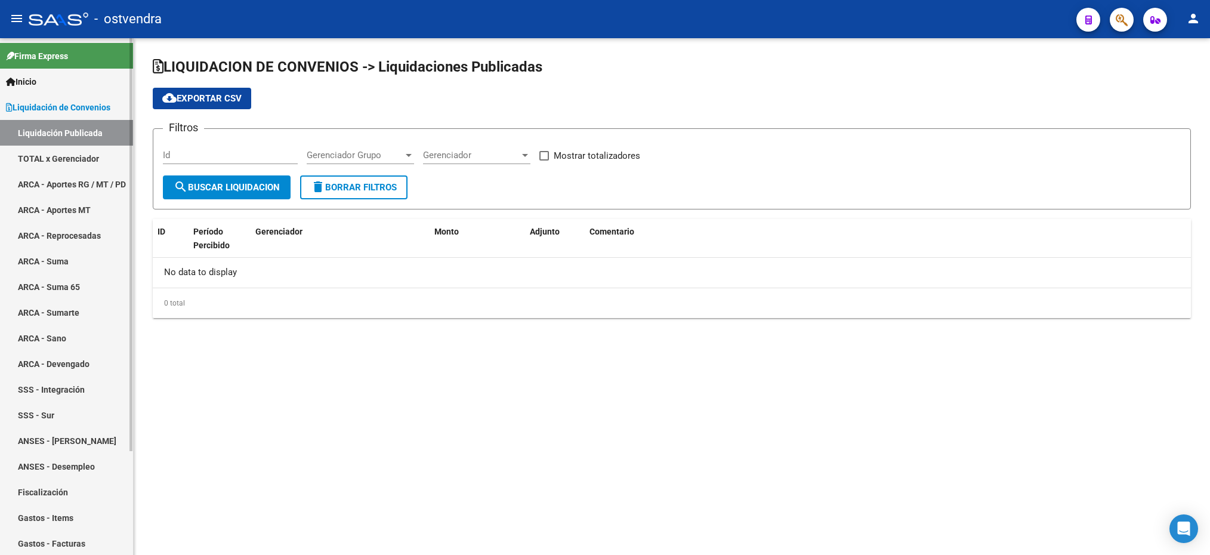
checkbox input "true"
click at [60, 135] on link "Liquidación Publicada" at bounding box center [66, 133] width 133 height 26
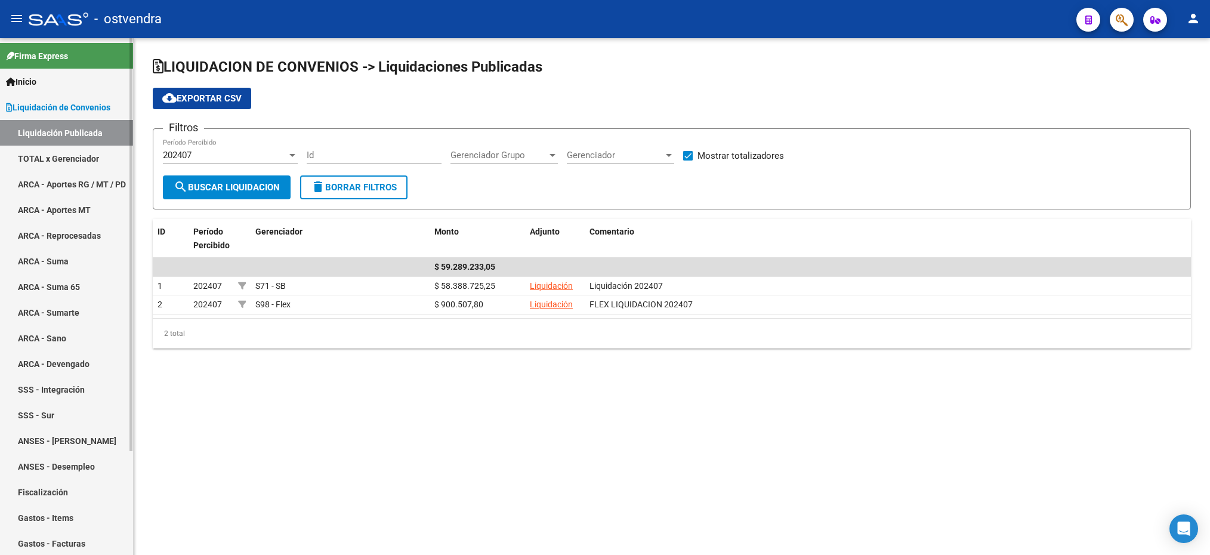
scroll to position [129, 0]
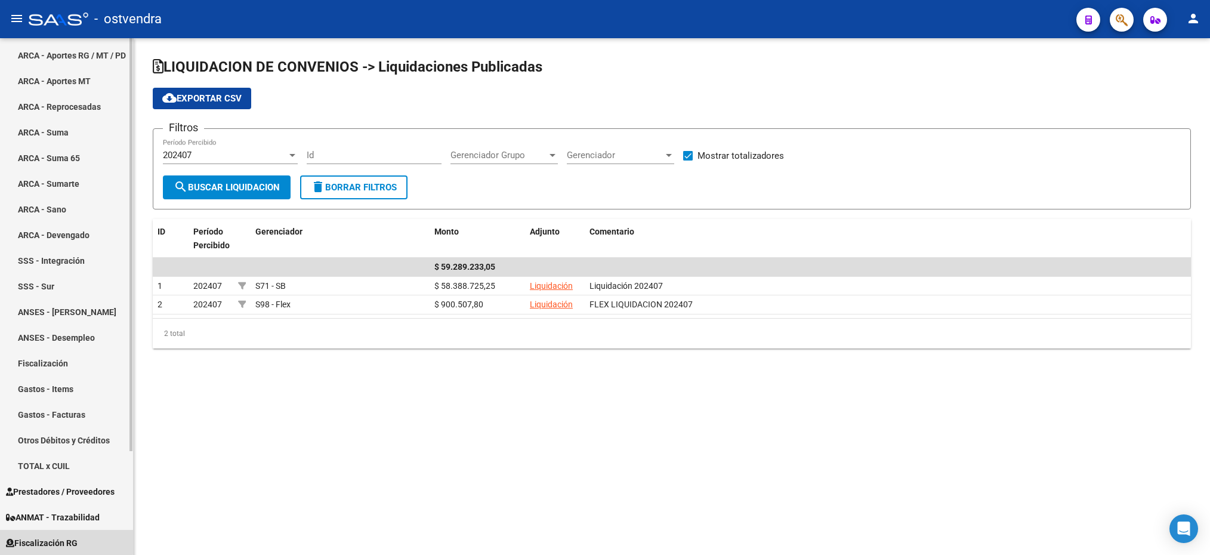
click at [48, 534] on link "Fiscalización RG" at bounding box center [66, 543] width 133 height 26
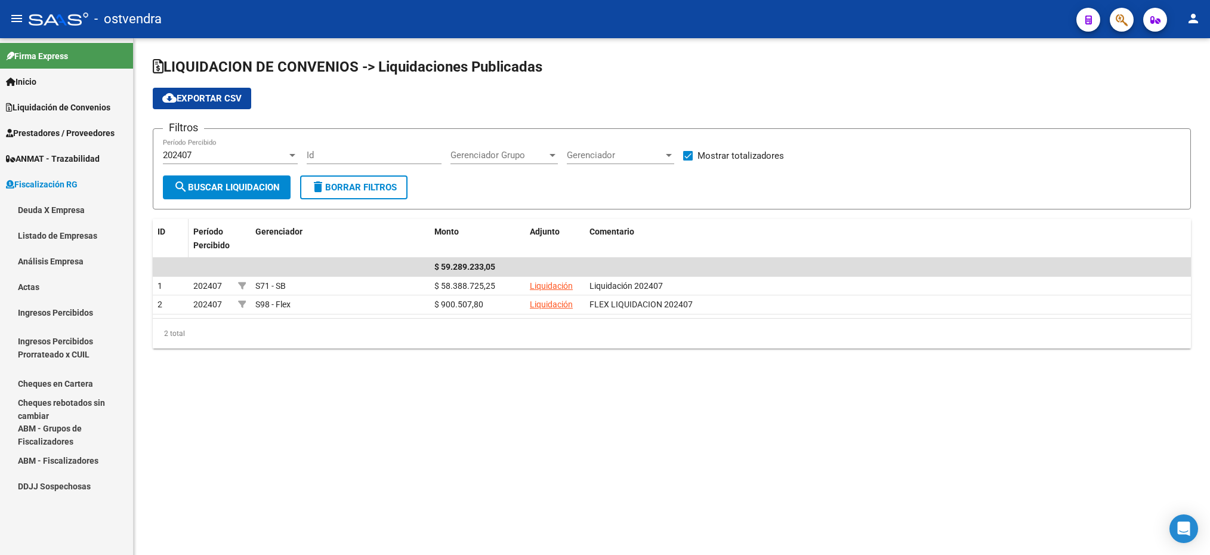
scroll to position [0, 0]
click at [44, 203] on link "Deuda X Empresa" at bounding box center [66, 210] width 133 height 26
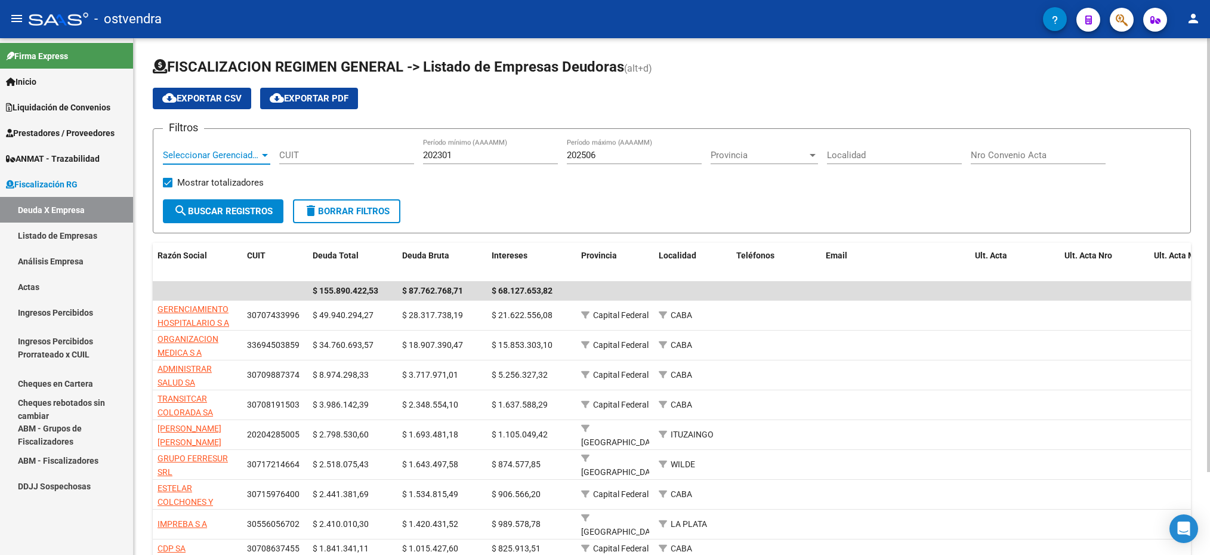
click at [199, 159] on span "Seleccionar Gerenciador" at bounding box center [211, 155] width 97 height 11
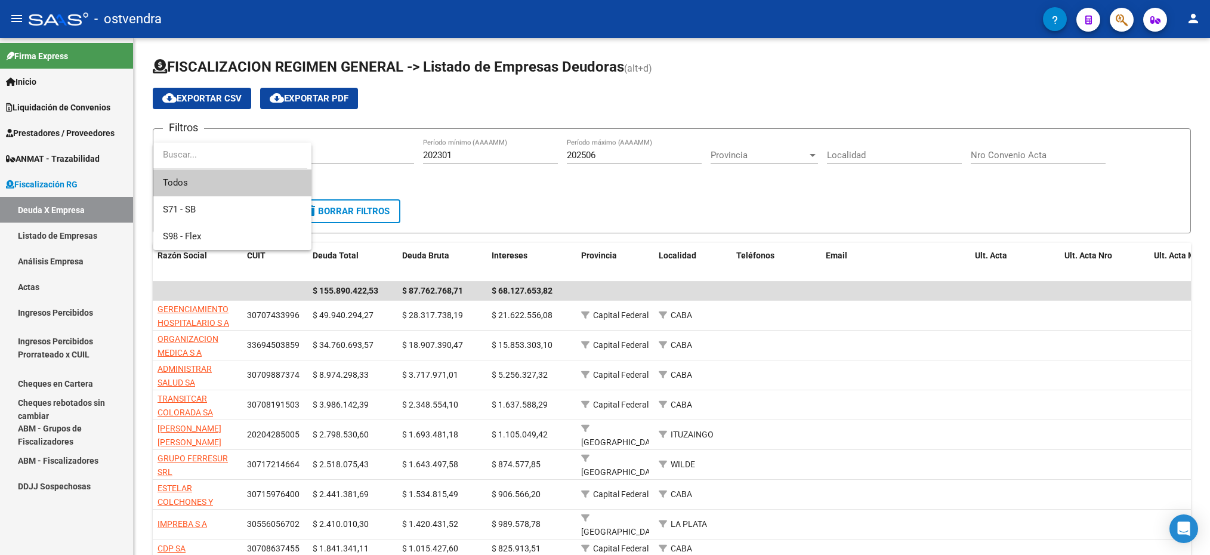
click at [201, 167] on input "dropdown search" at bounding box center [230, 154] width 154 height 27
click at [197, 162] on input "dropdown search" at bounding box center [230, 154] width 154 height 27
click at [722, 97] on div at bounding box center [605, 277] width 1210 height 555
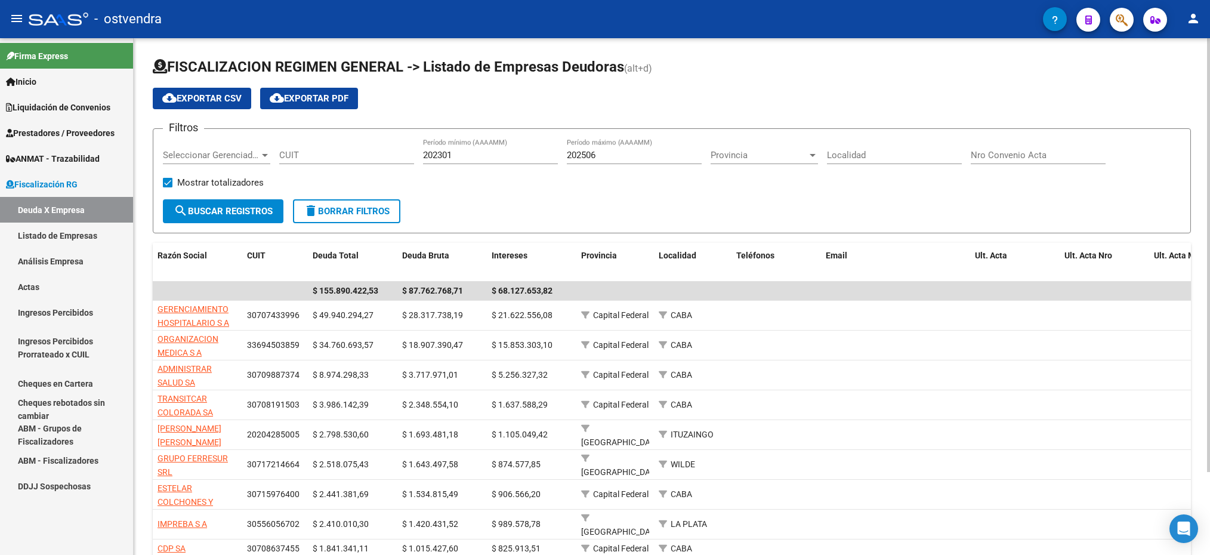
click at [326, 164] on div "CUIT" at bounding box center [346, 151] width 135 height 26
click at [325, 153] on input "CUIT" at bounding box center [346, 155] width 135 height 11
click at [253, 211] on span "search Buscar Registros" at bounding box center [223, 211] width 99 height 11
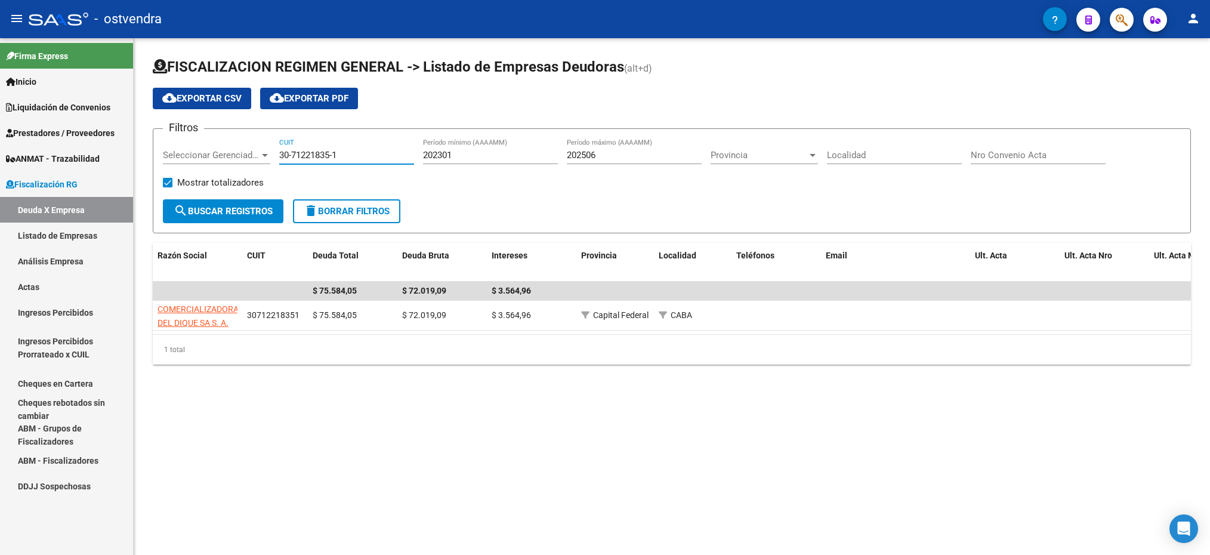
drag, startPoint x: 352, startPoint y: 154, endPoint x: 279, endPoint y: 153, distance: 72.2
click at [279, 153] on input "30-71221835-1" at bounding box center [346, 155] width 135 height 11
paste input "653365-0"
type input "30-71653365-0"
click at [252, 208] on span "search Buscar Registros" at bounding box center [223, 211] width 99 height 11
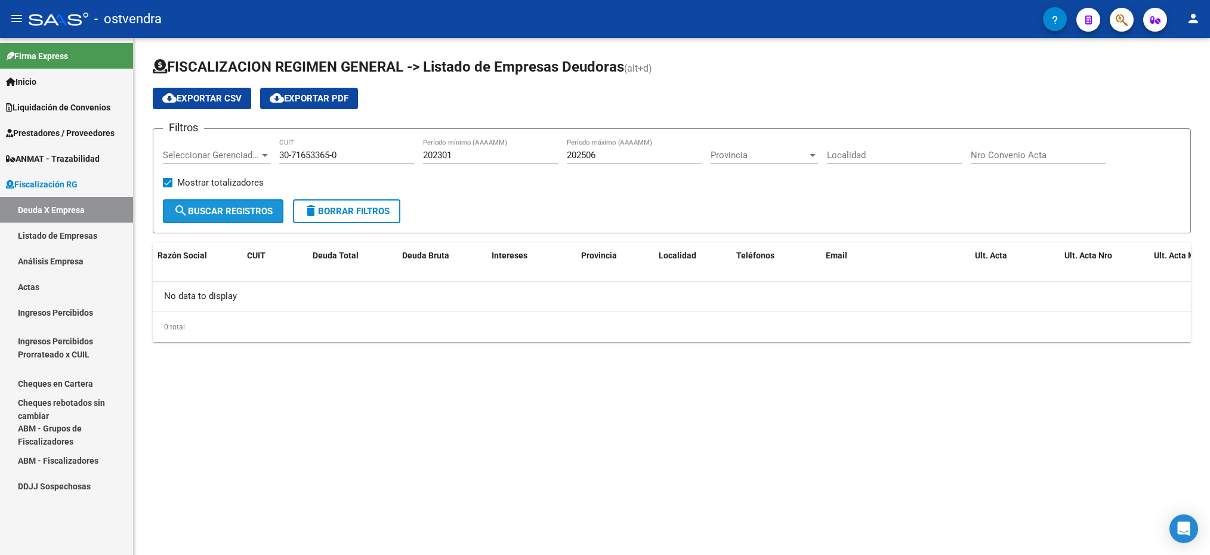
click at [252, 208] on span "search Buscar Registros" at bounding box center [223, 211] width 99 height 11
click at [61, 99] on link "Liquidación de Convenios" at bounding box center [66, 107] width 133 height 26
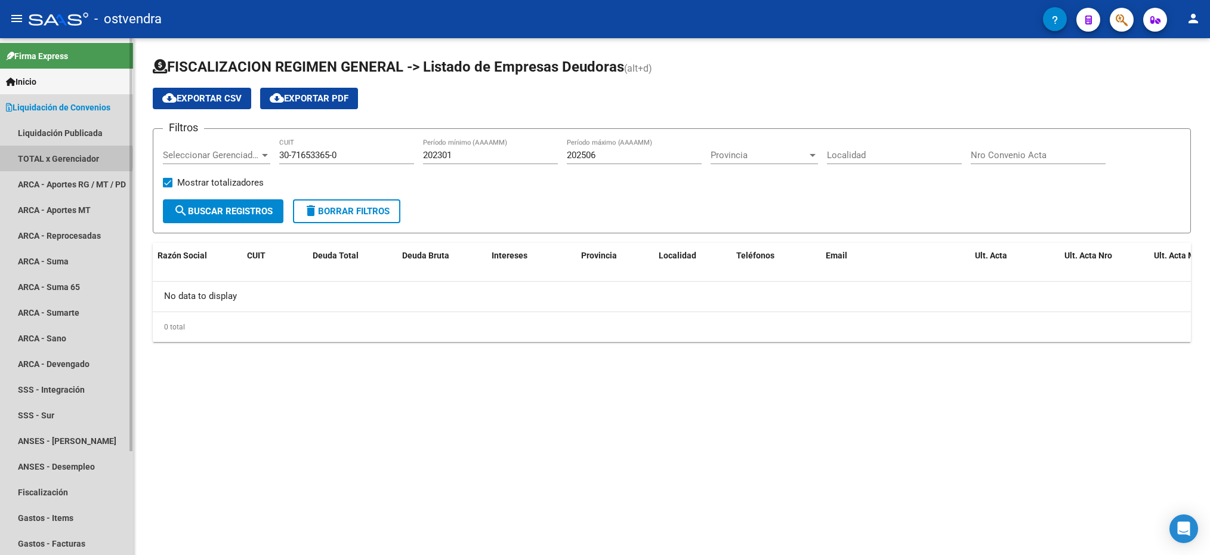
click at [56, 158] on link "TOTAL x Gerenciador" at bounding box center [66, 159] width 133 height 26
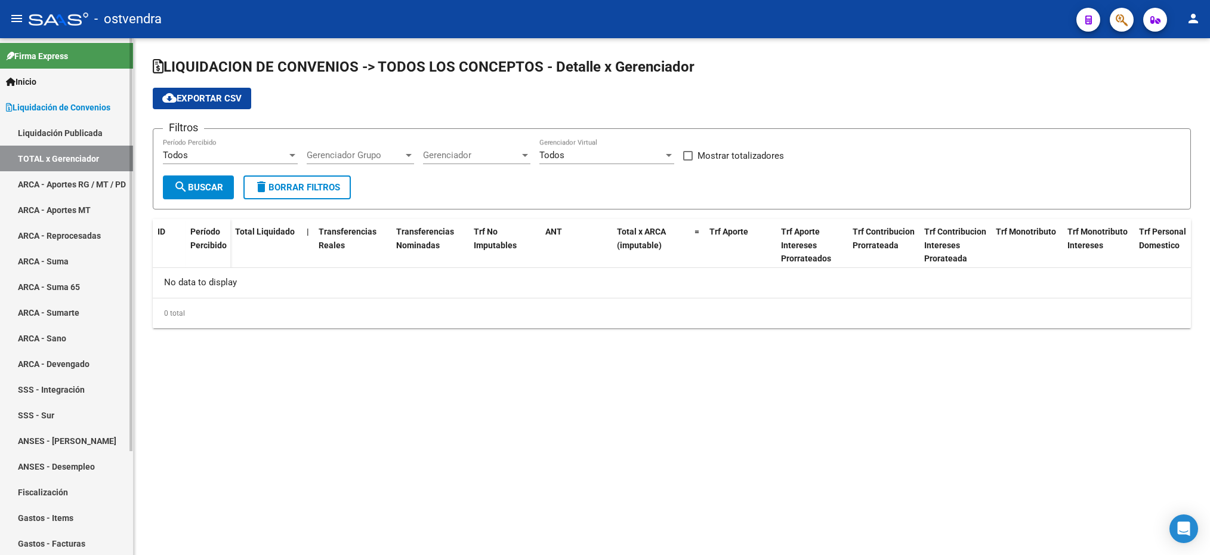
checkbox input "true"
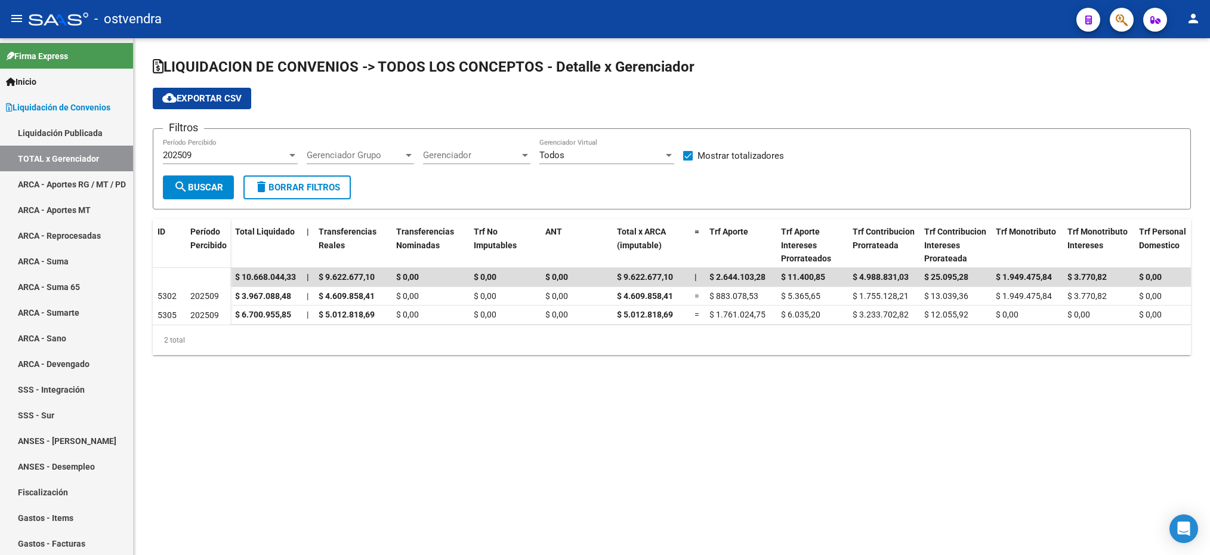
click at [235, 158] on div "202509" at bounding box center [225, 155] width 124 height 11
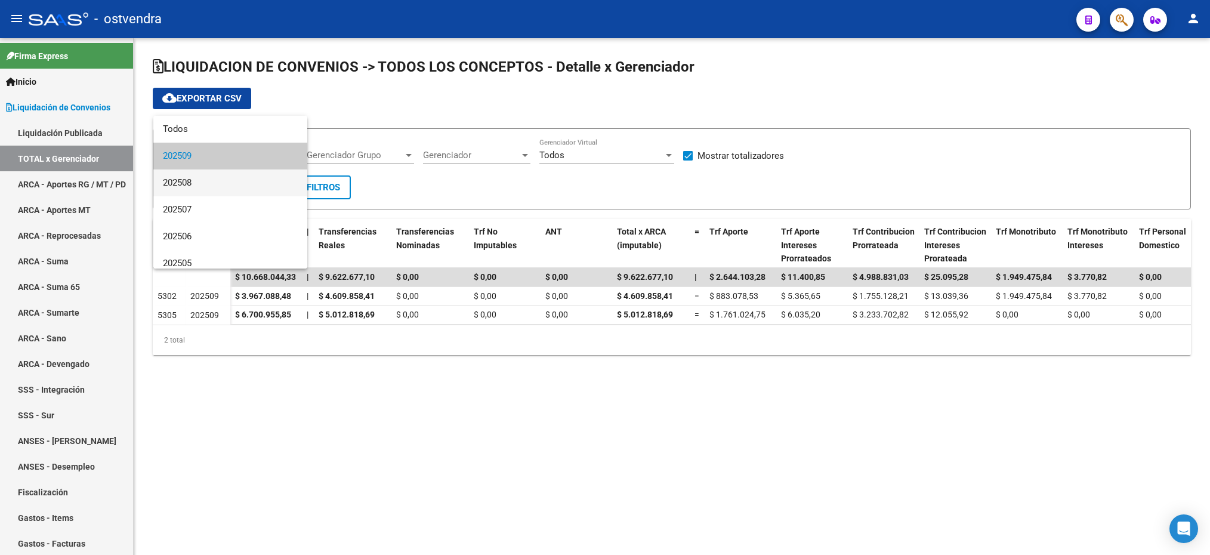
click at [218, 178] on span "202508" at bounding box center [230, 182] width 135 height 27
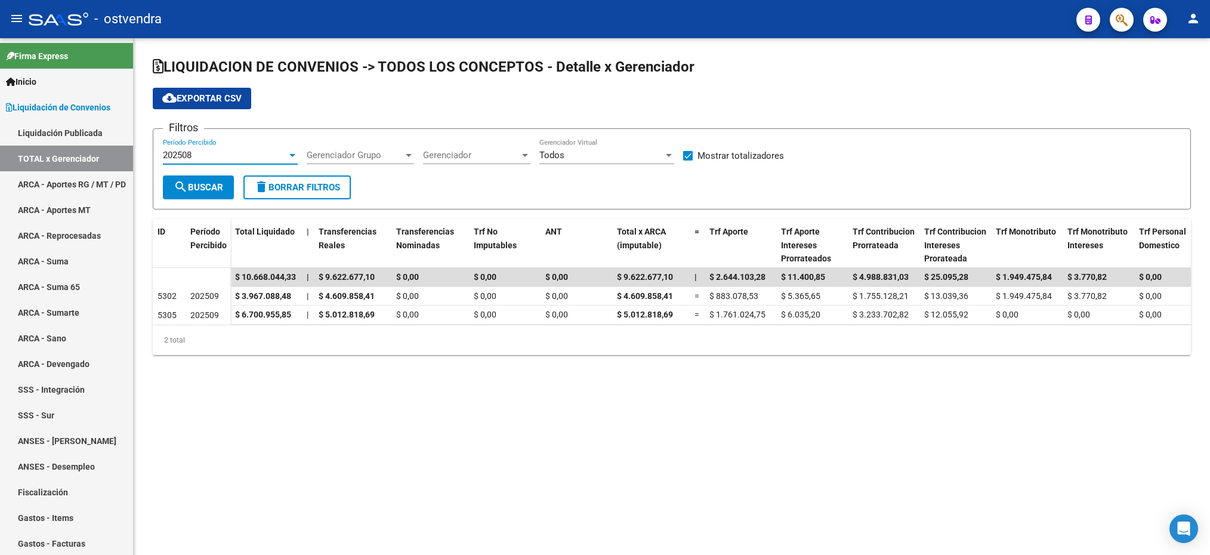
click at [339, 156] on span "Gerenciador Grupo" at bounding box center [355, 155] width 97 height 11
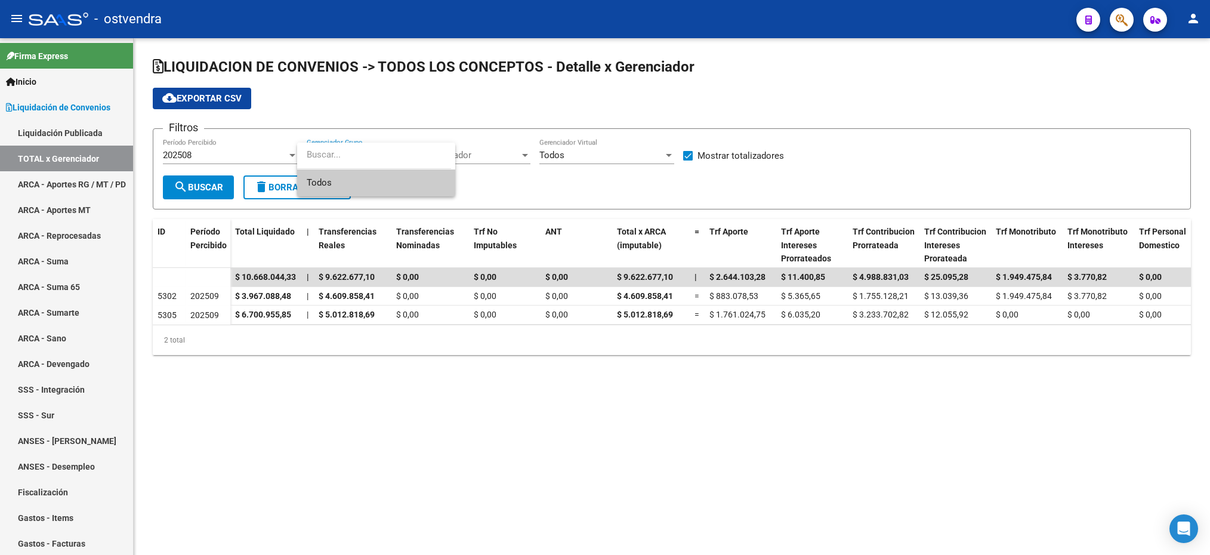
click at [344, 158] on input "dropdown search" at bounding box center [374, 154] width 154 height 27
click at [513, 176] on div at bounding box center [605, 277] width 1210 height 555
click at [511, 164] on div "Gerenciador Gerenciador" at bounding box center [476, 151] width 107 height 26
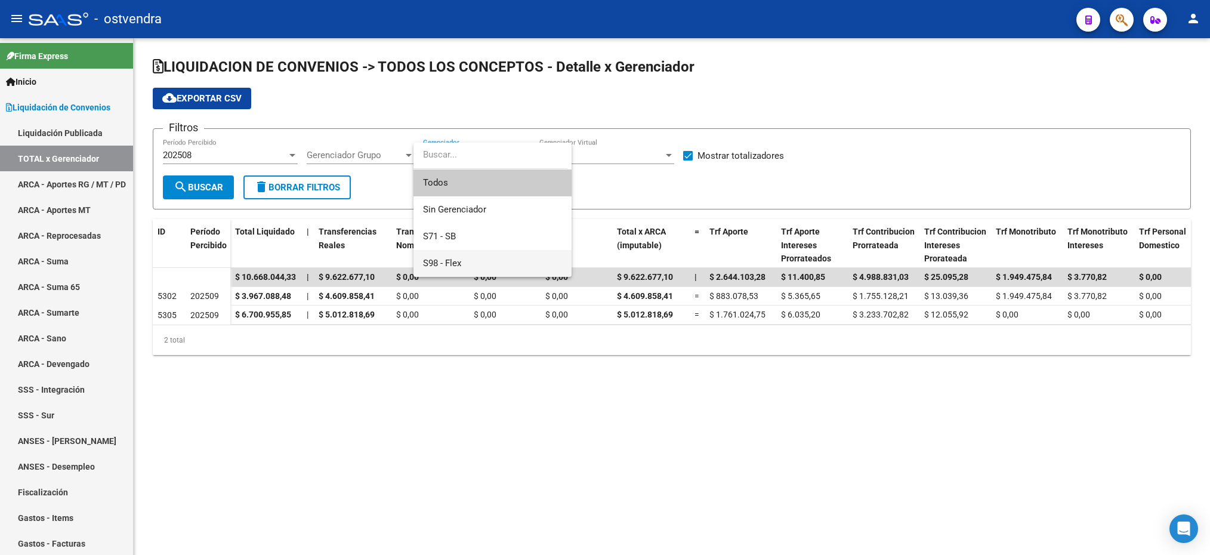
click at [465, 258] on span "S98 - Flex" at bounding box center [492, 263] width 139 height 27
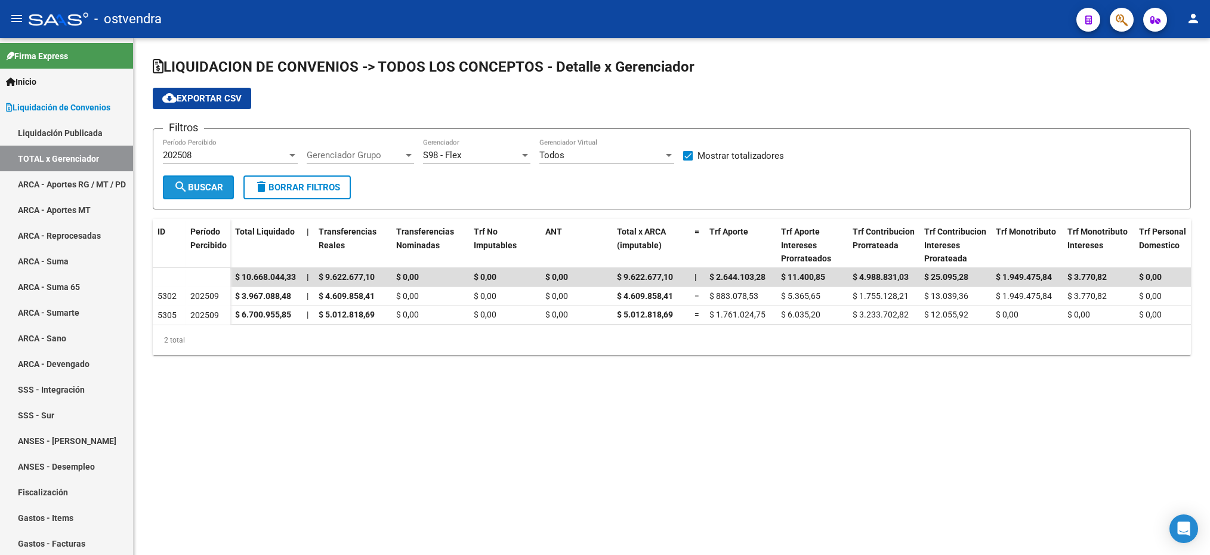
click at [184, 192] on mat-icon "search" at bounding box center [181, 187] width 14 height 14
